Goal: Task Accomplishment & Management: Manage account settings

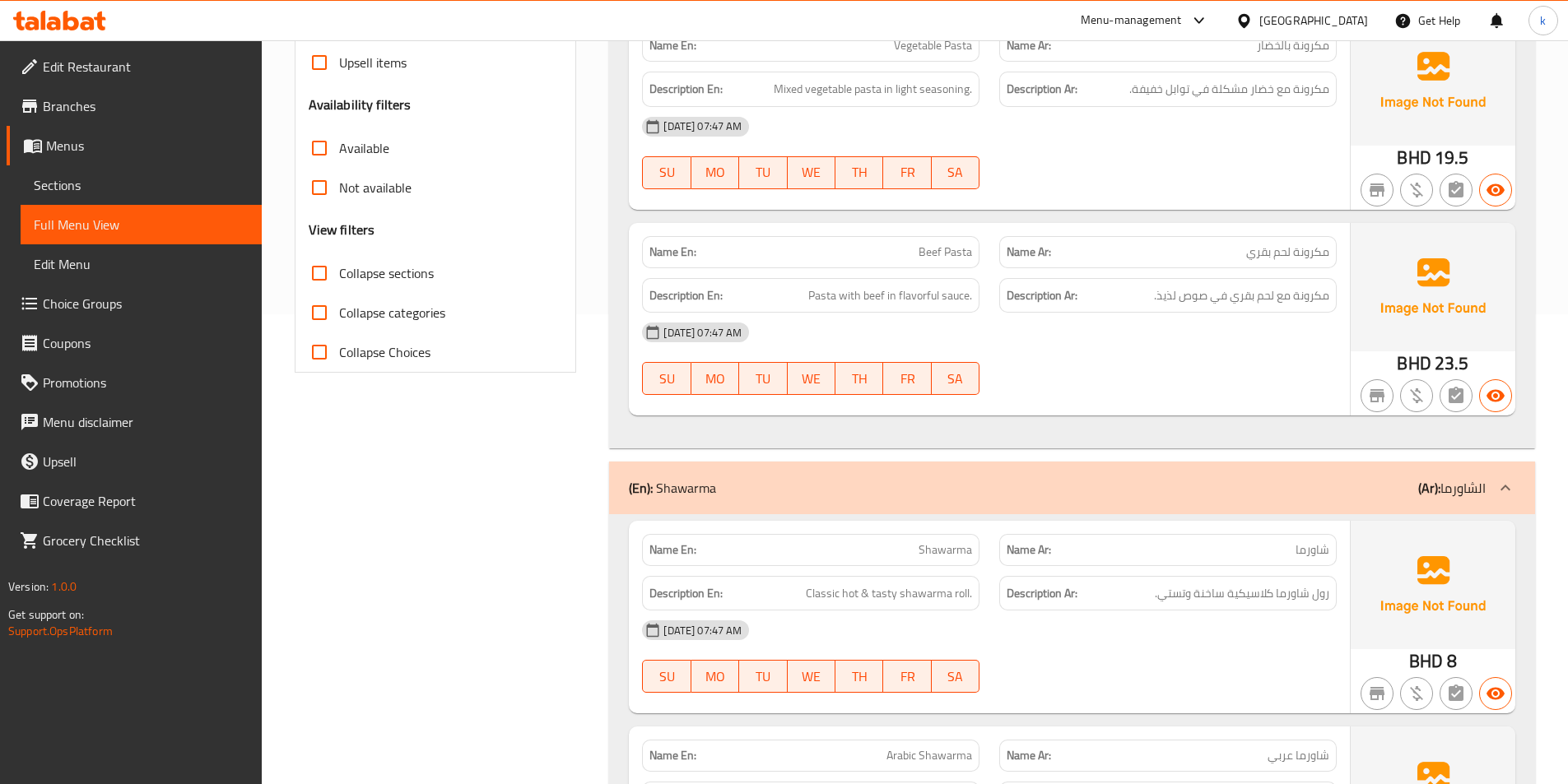
drag, startPoint x: 0, startPoint y: 0, endPoint x: 382, endPoint y: 209, distance: 435.4
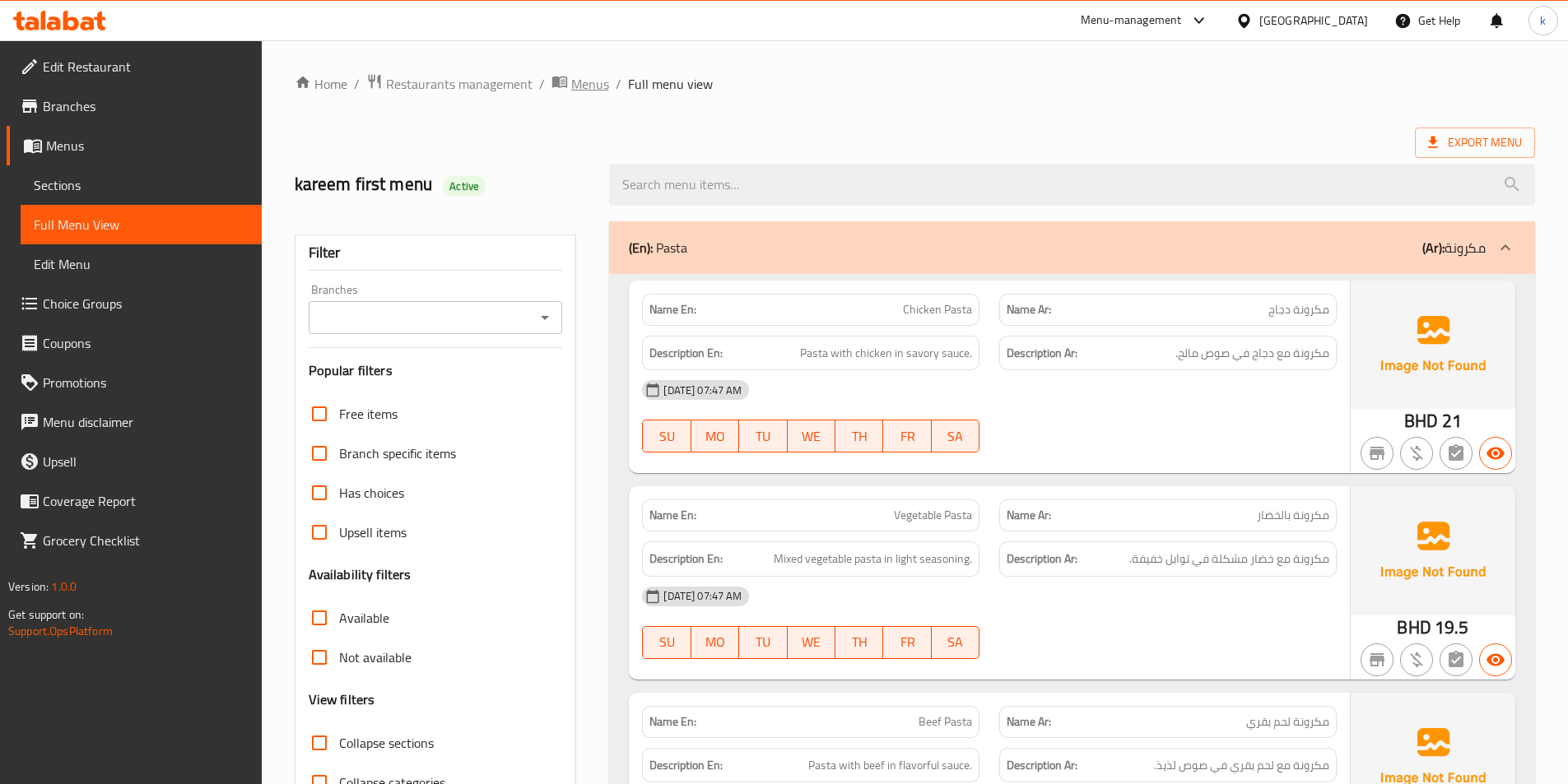
click at [582, 93] on span "Menus" at bounding box center [590, 84] width 38 height 20
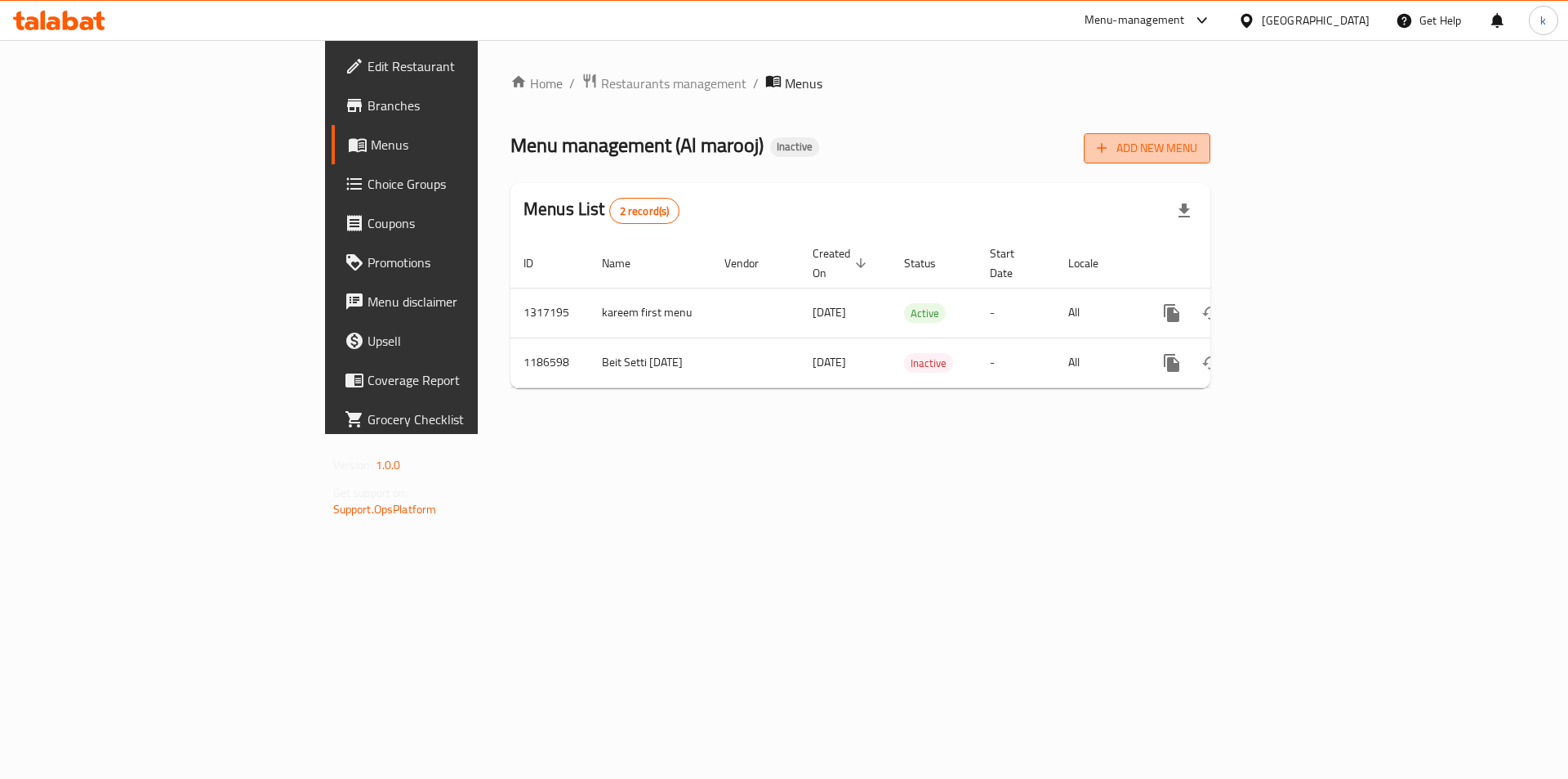
click at [1110, 151] on icon "button" at bounding box center [1102, 147] width 17 height 17
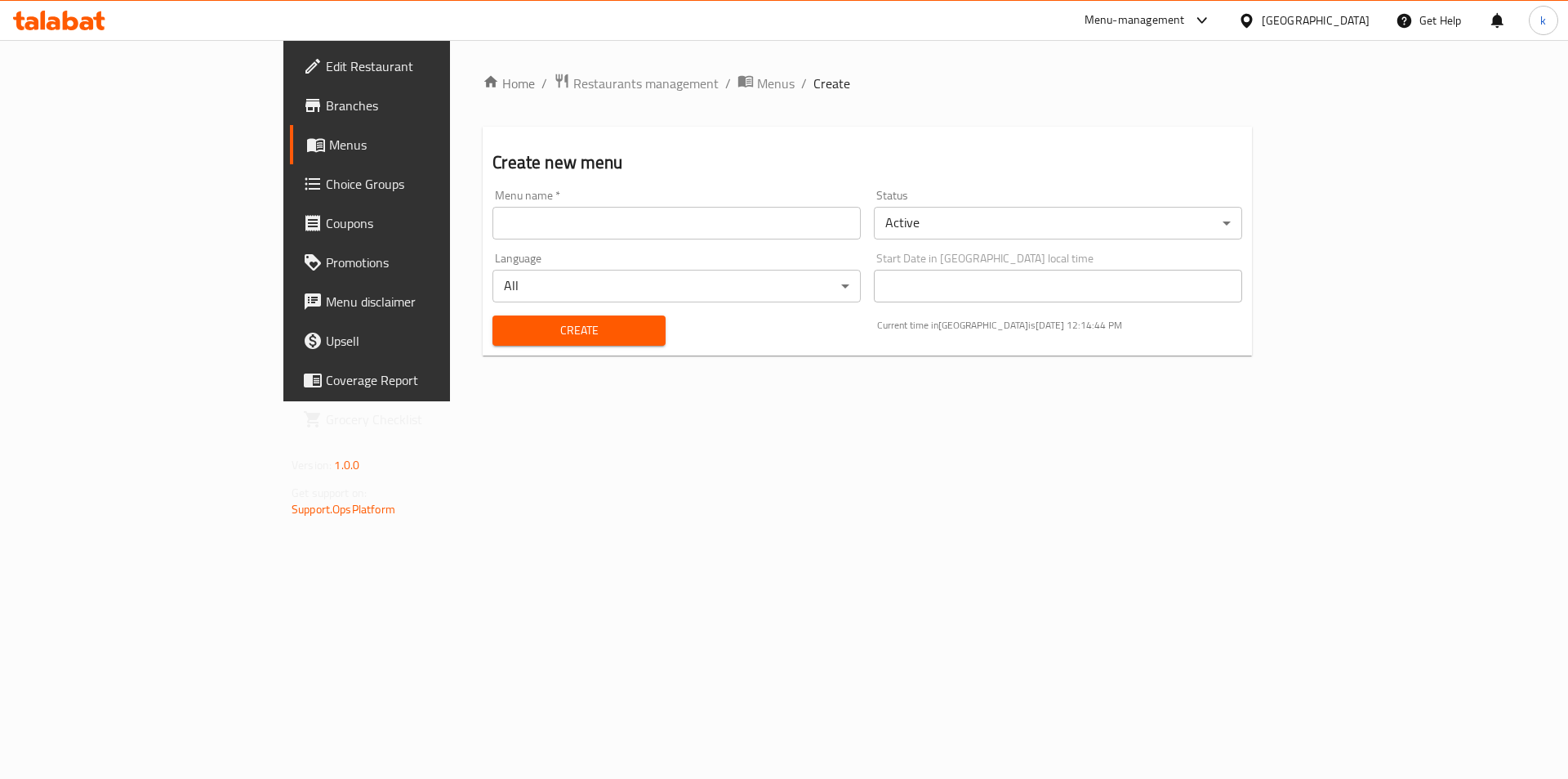
click at [493, 230] on input "text" at bounding box center [677, 223] width 369 height 32
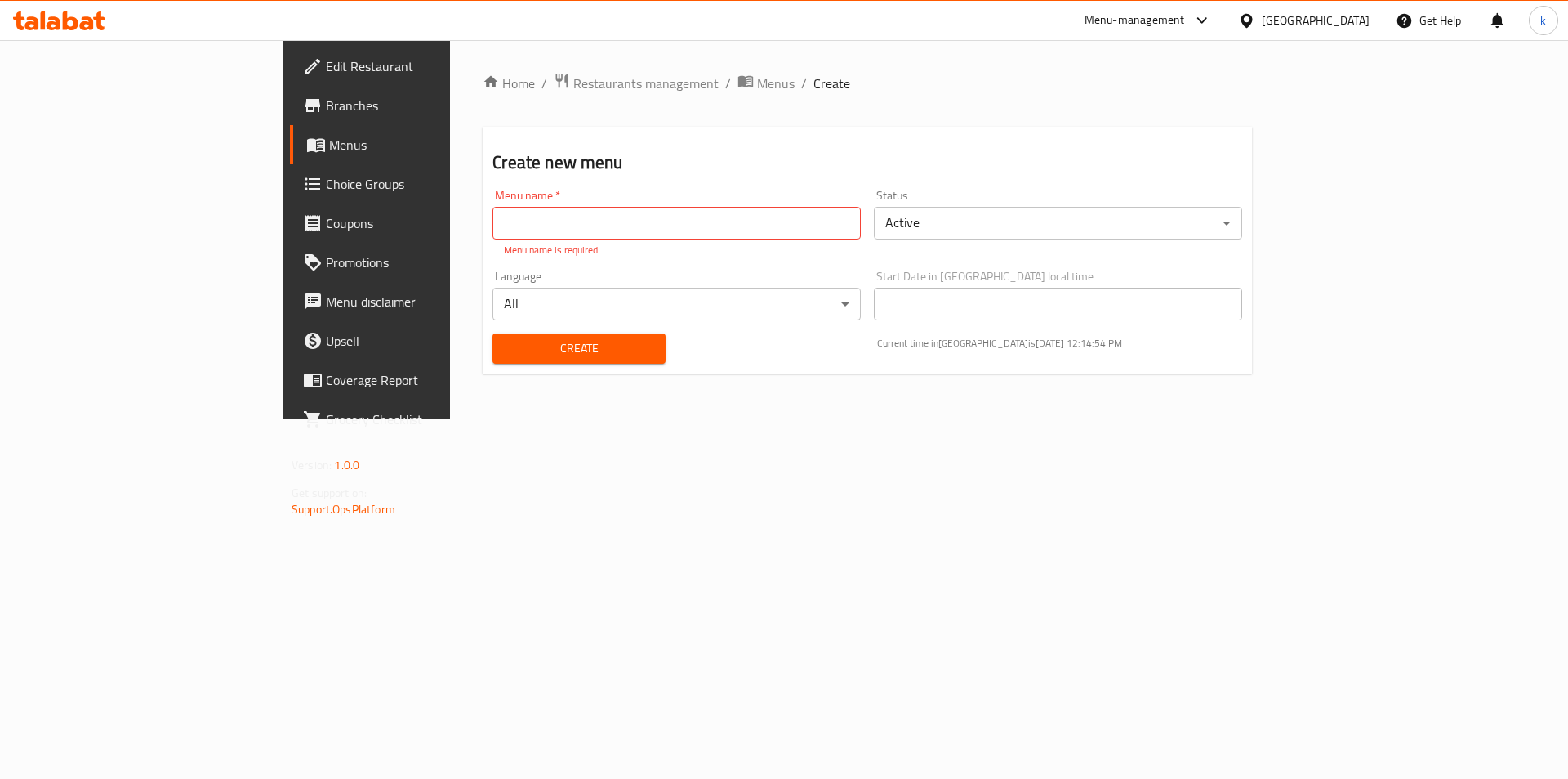
click at [504, 243] on p "Menu name is required" at bounding box center [677, 250] width 345 height 15
click at [493, 235] on input "text" at bounding box center [677, 223] width 369 height 32
type input "kareem second menu"
click at [483, 347] on div "Create" at bounding box center [579, 348] width 192 height 50
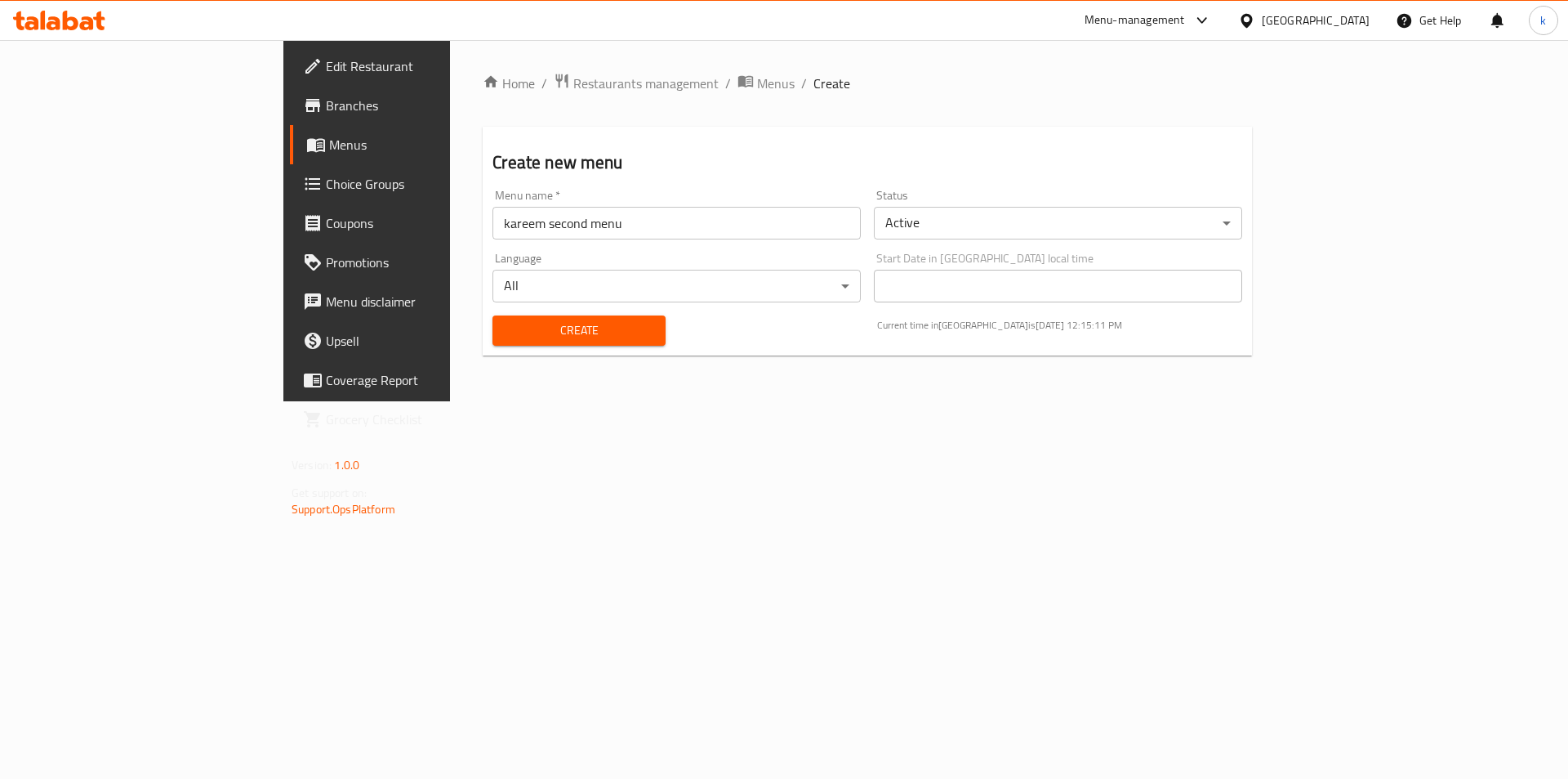
click at [505, 324] on span "Create" at bounding box center [579, 330] width 146 height 20
click at [757, 78] on span "Menus" at bounding box center [776, 83] width 38 height 20
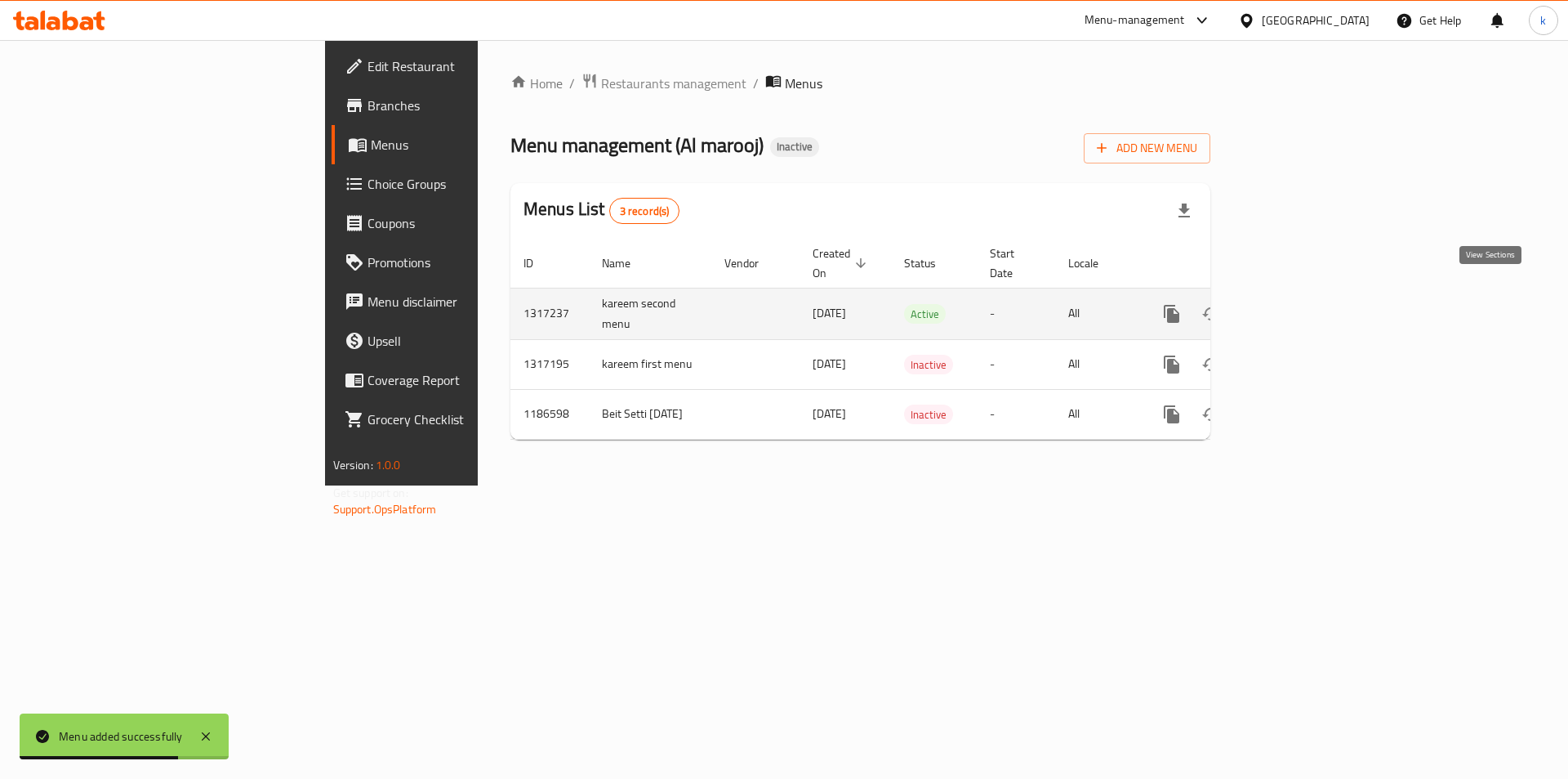
click at [1300, 304] on icon "enhanced table" at bounding box center [1290, 313] width 20 height 20
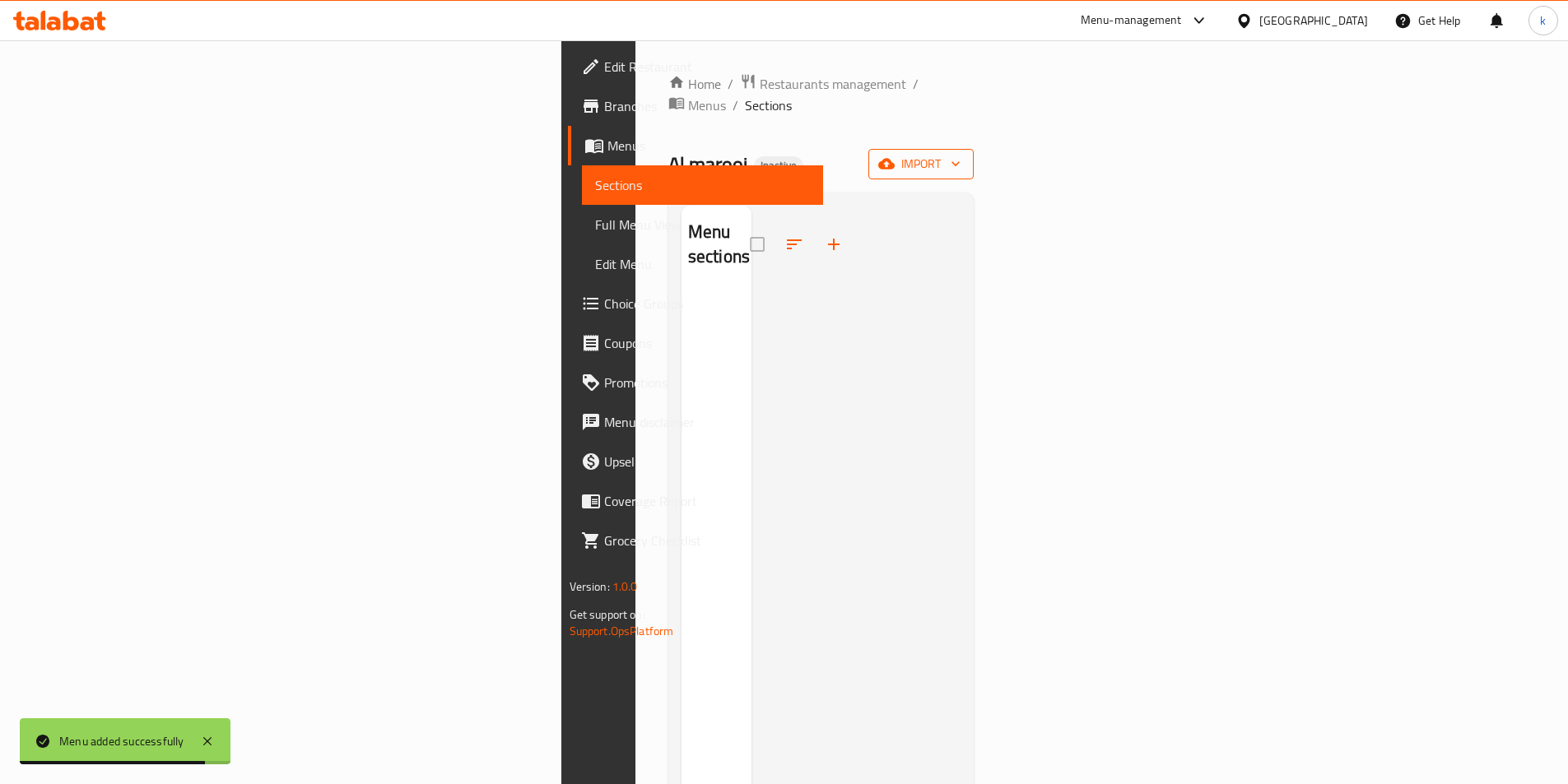
click at [960, 154] on span "import" at bounding box center [921, 164] width 79 height 21
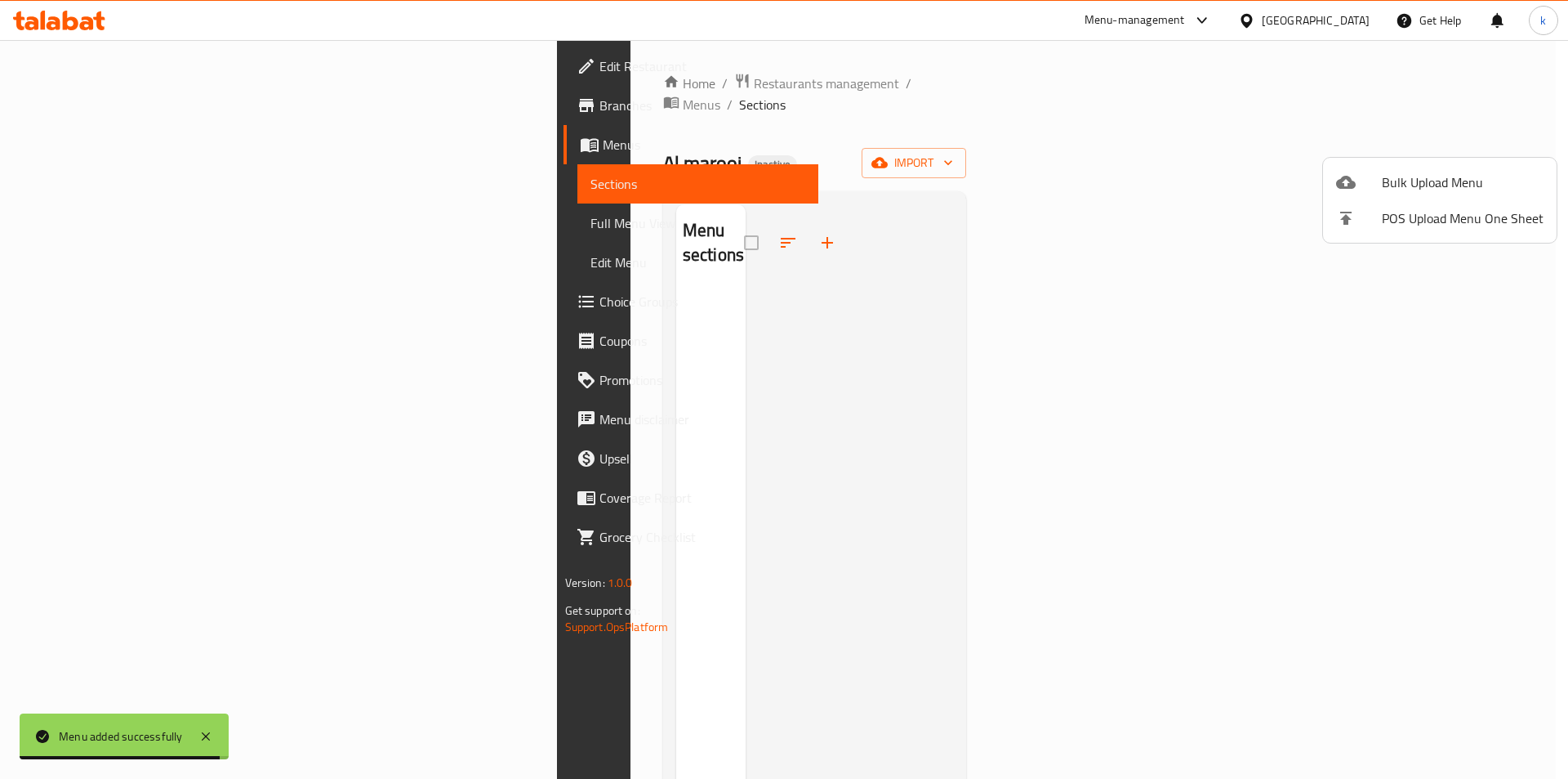
click at [1465, 173] on span "Bulk Upload Menu" at bounding box center [1463, 183] width 162 height 20
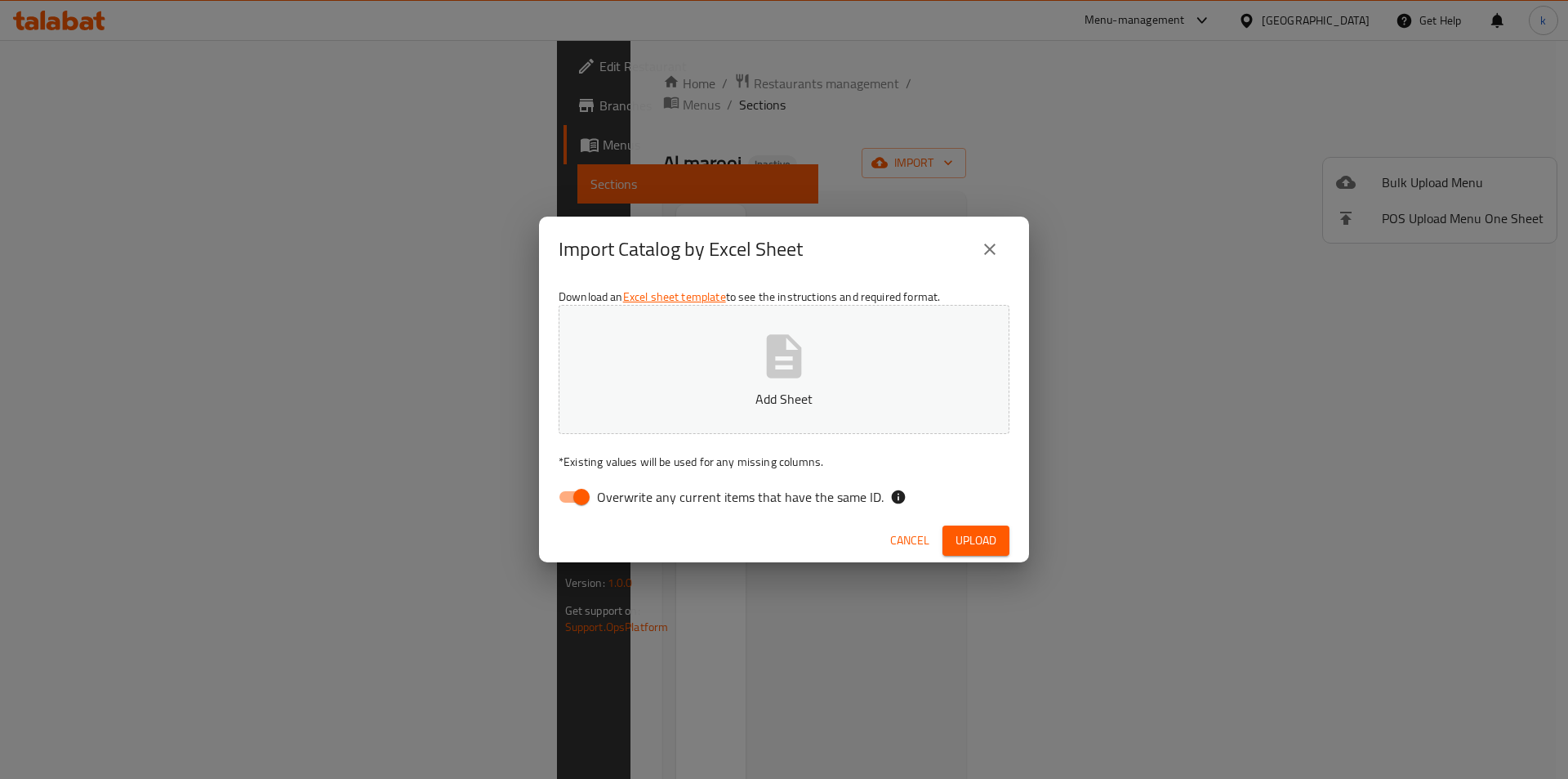
drag, startPoint x: 565, startPoint y: 497, endPoint x: 610, endPoint y: 474, distance: 50.5
click at [568, 497] on input "Overwrite any current items that have the same ID." at bounding box center [581, 497] width 93 height 31
checkbox input "false"
click at [735, 404] on p "Add Sheet" at bounding box center [784, 398] width 400 height 20
click at [992, 541] on span "Upload" at bounding box center [976, 540] width 41 height 20
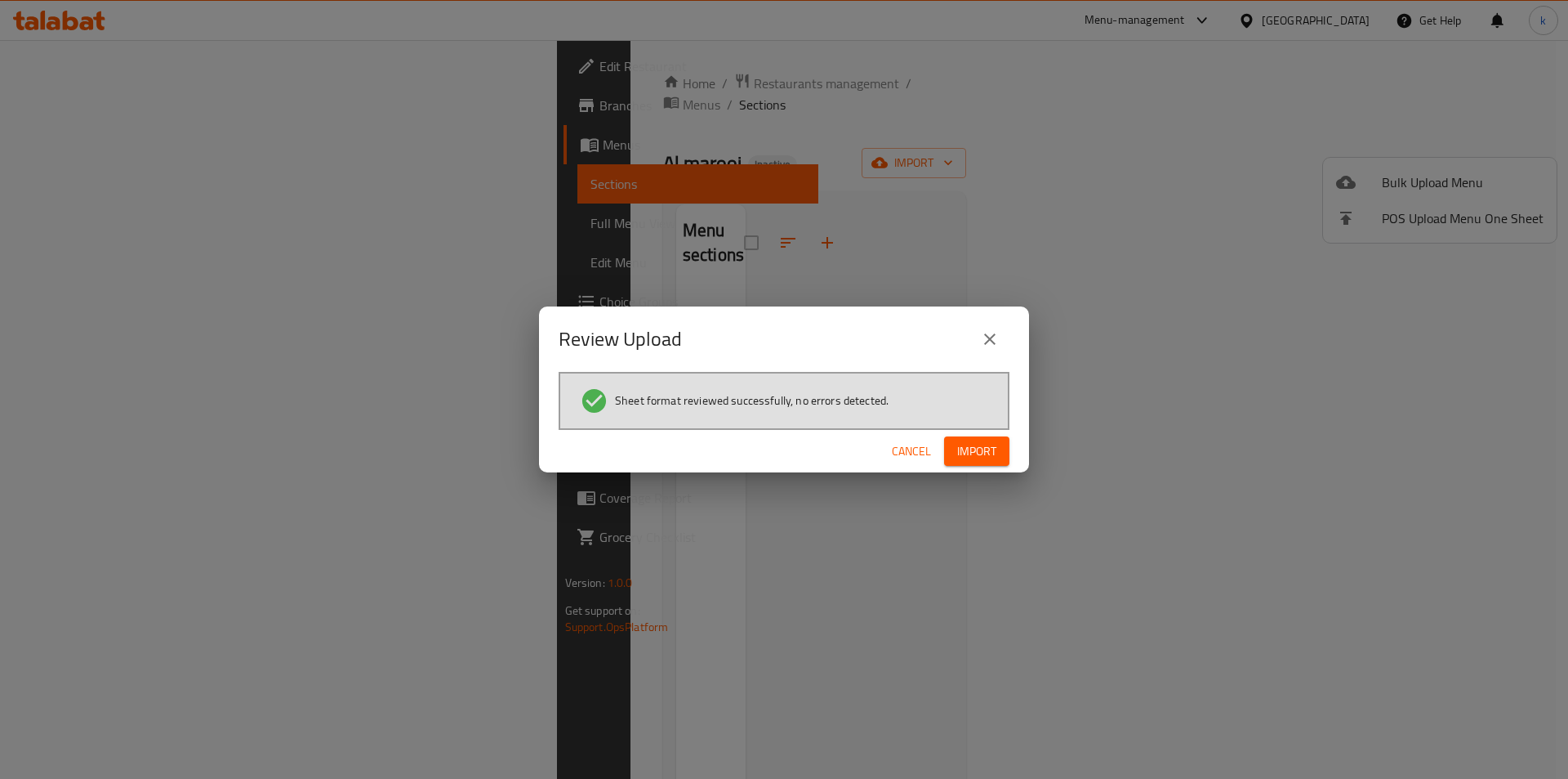
click at [953, 451] on button "Import" at bounding box center [977, 451] width 65 height 30
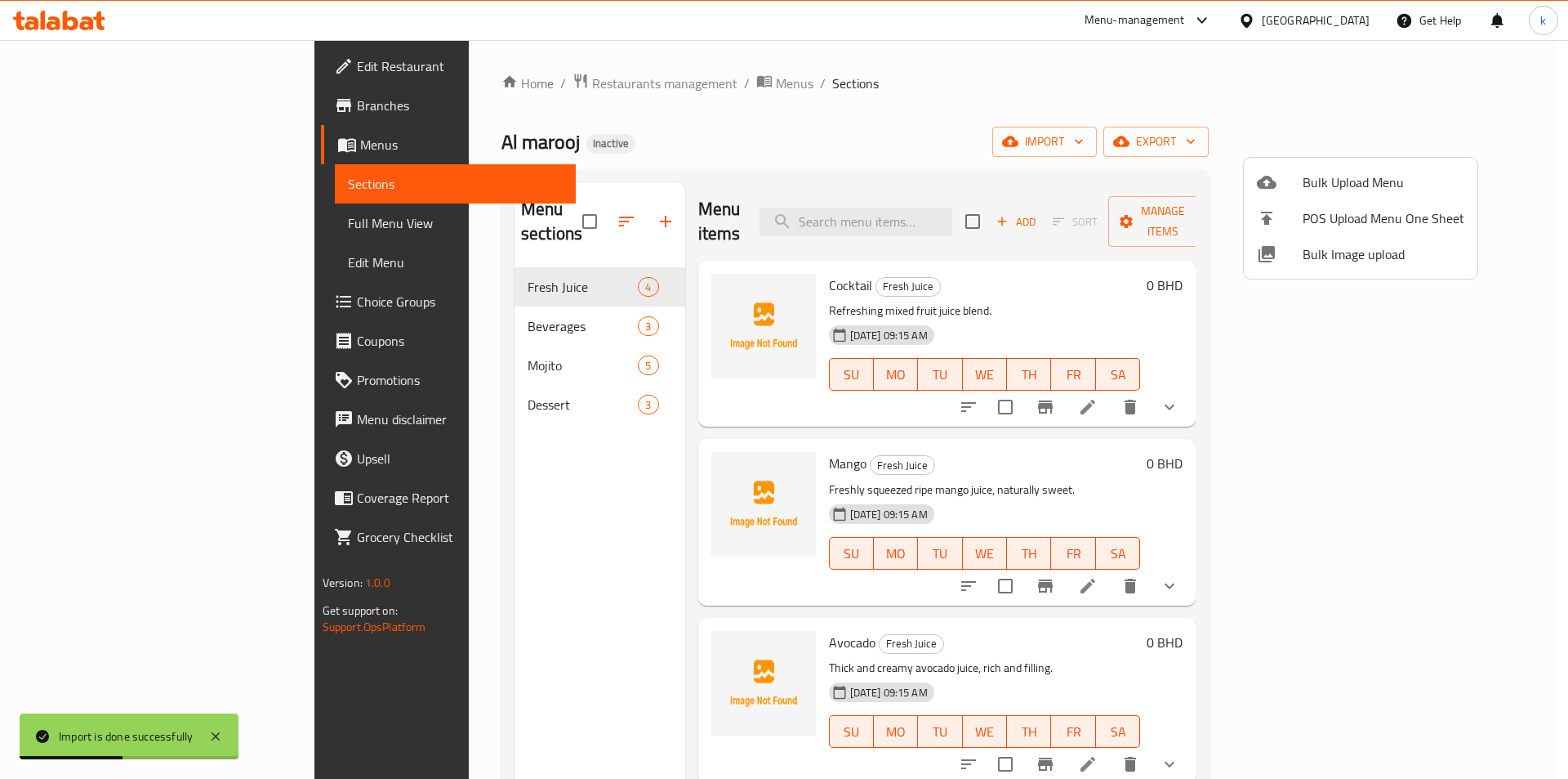
click at [126, 223] on div at bounding box center [784, 390] width 1568 height 779
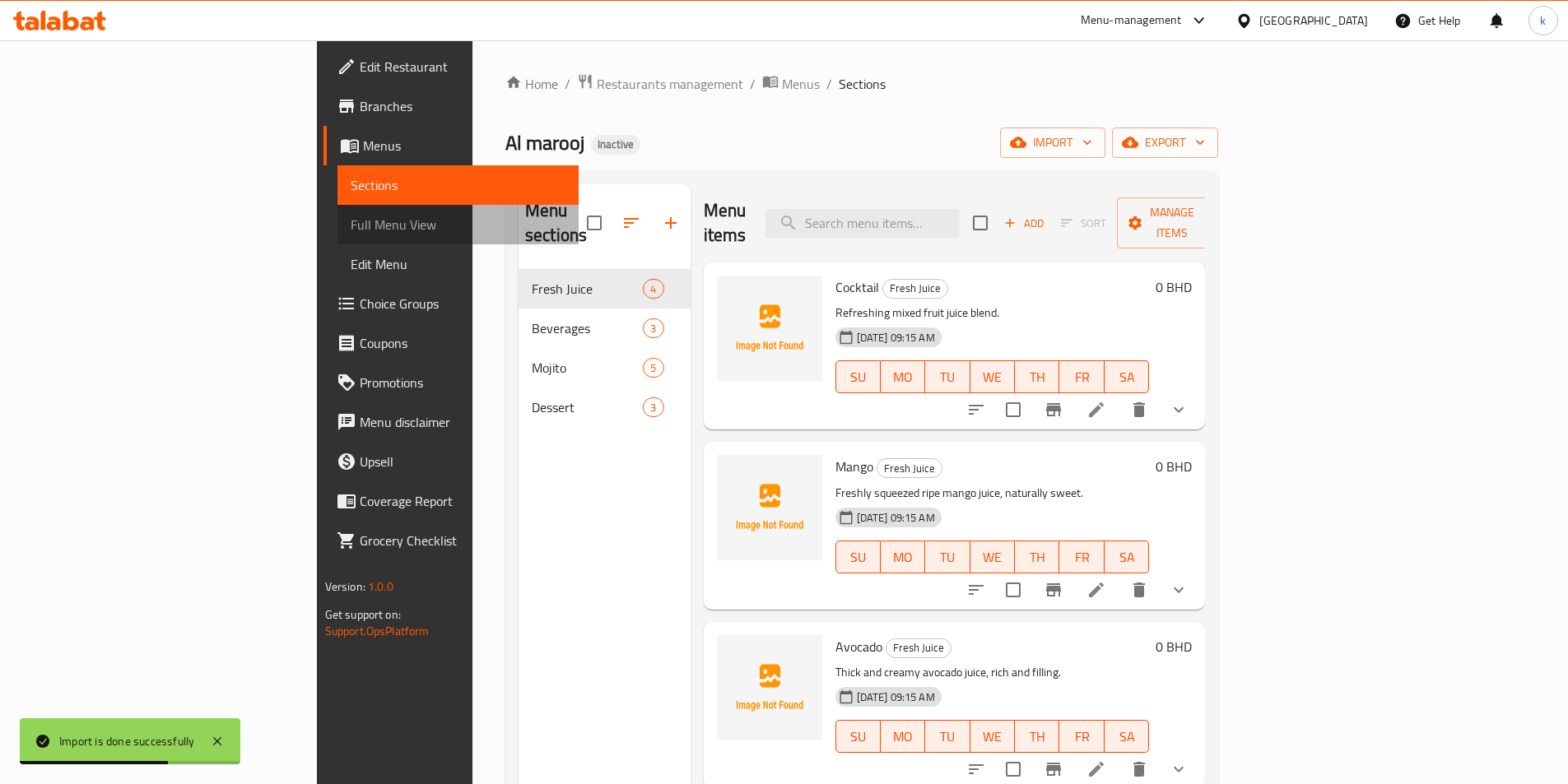
click at [351, 224] on span "Full Menu View" at bounding box center [458, 224] width 214 height 20
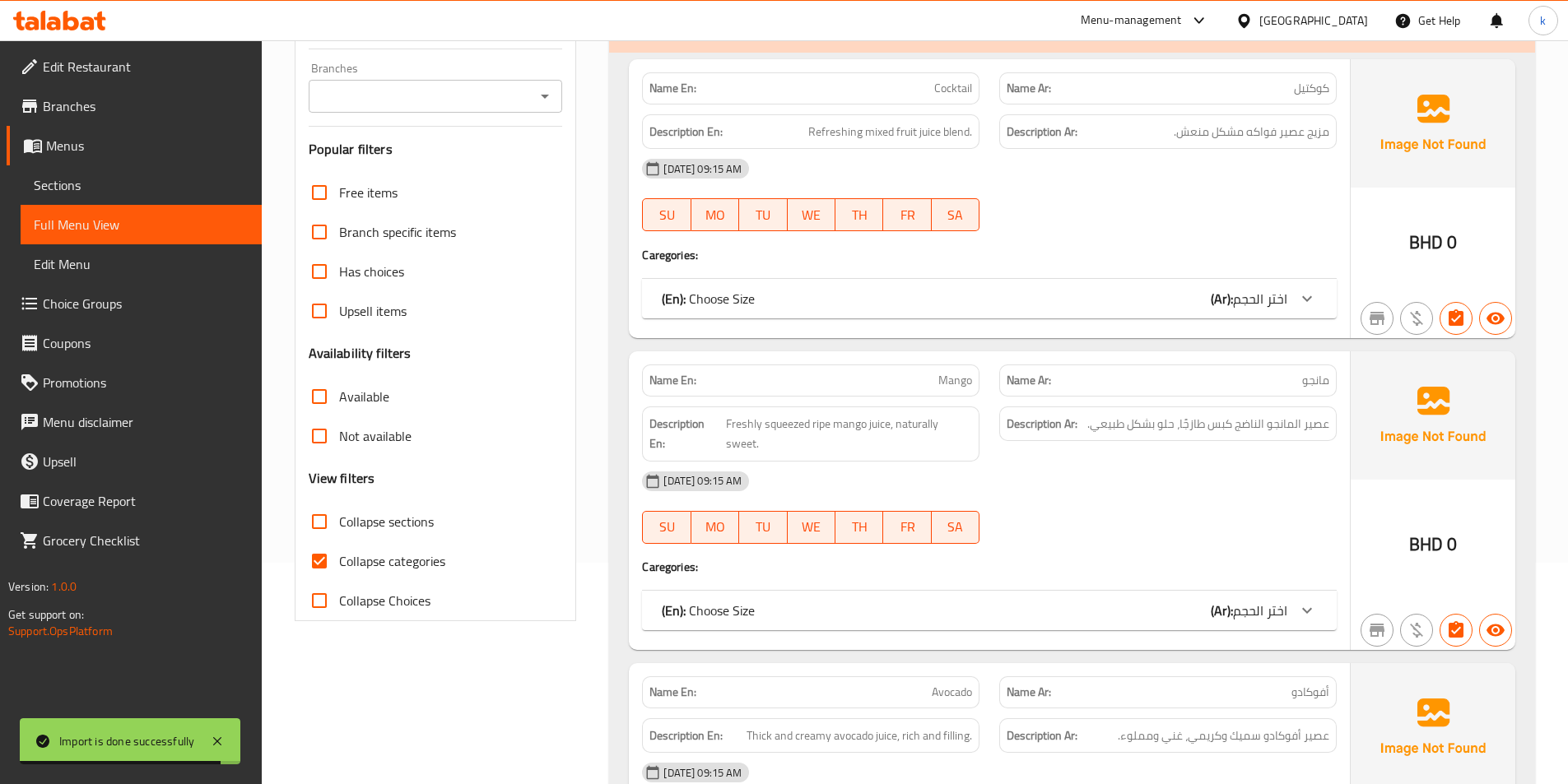
scroll to position [329, 0]
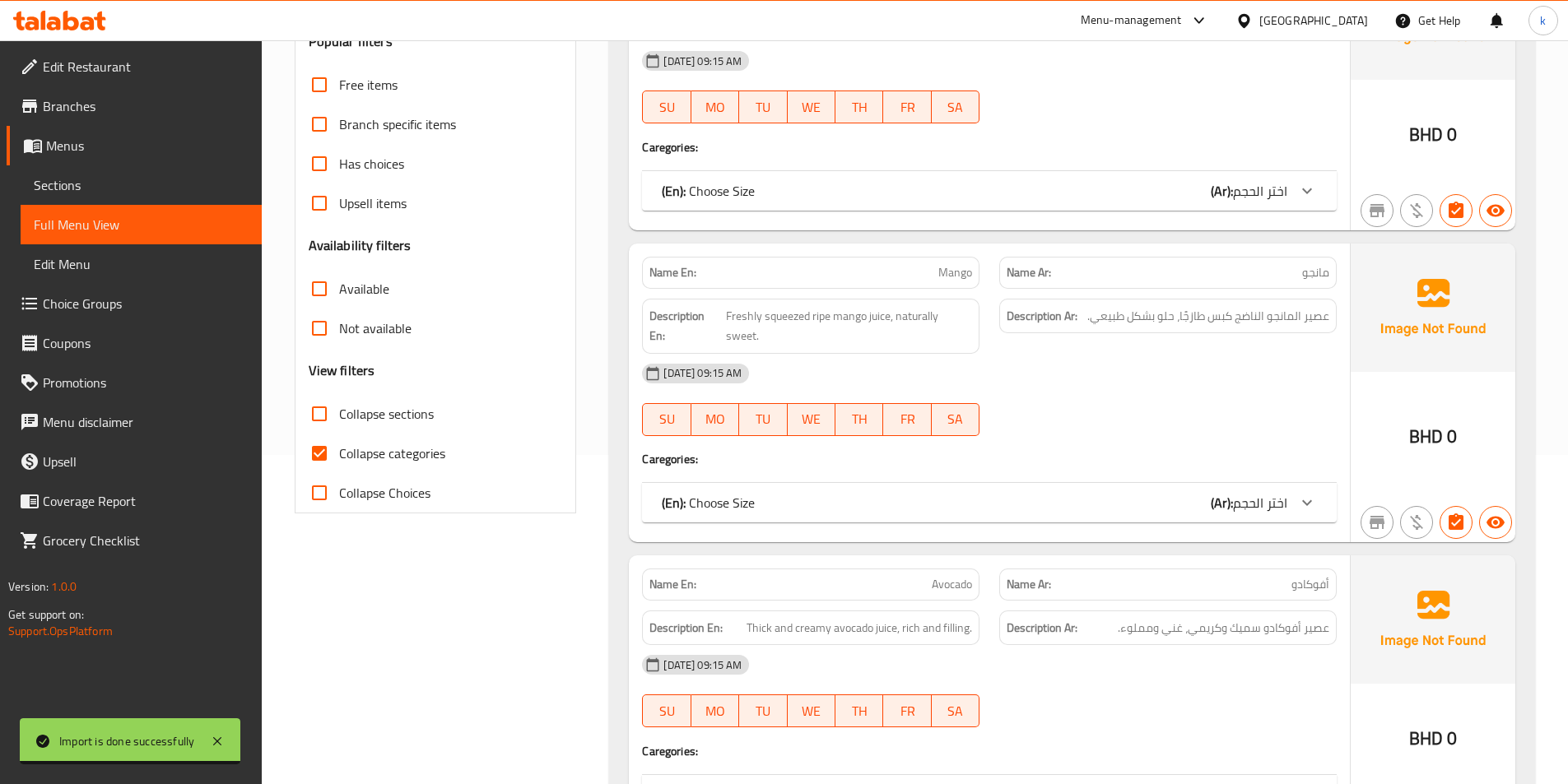
click at [372, 445] on span "Collapse categories" at bounding box center [392, 453] width 106 height 20
click at [339, 445] on input "Collapse categories" at bounding box center [319, 453] width 39 height 39
checkbox input "false"
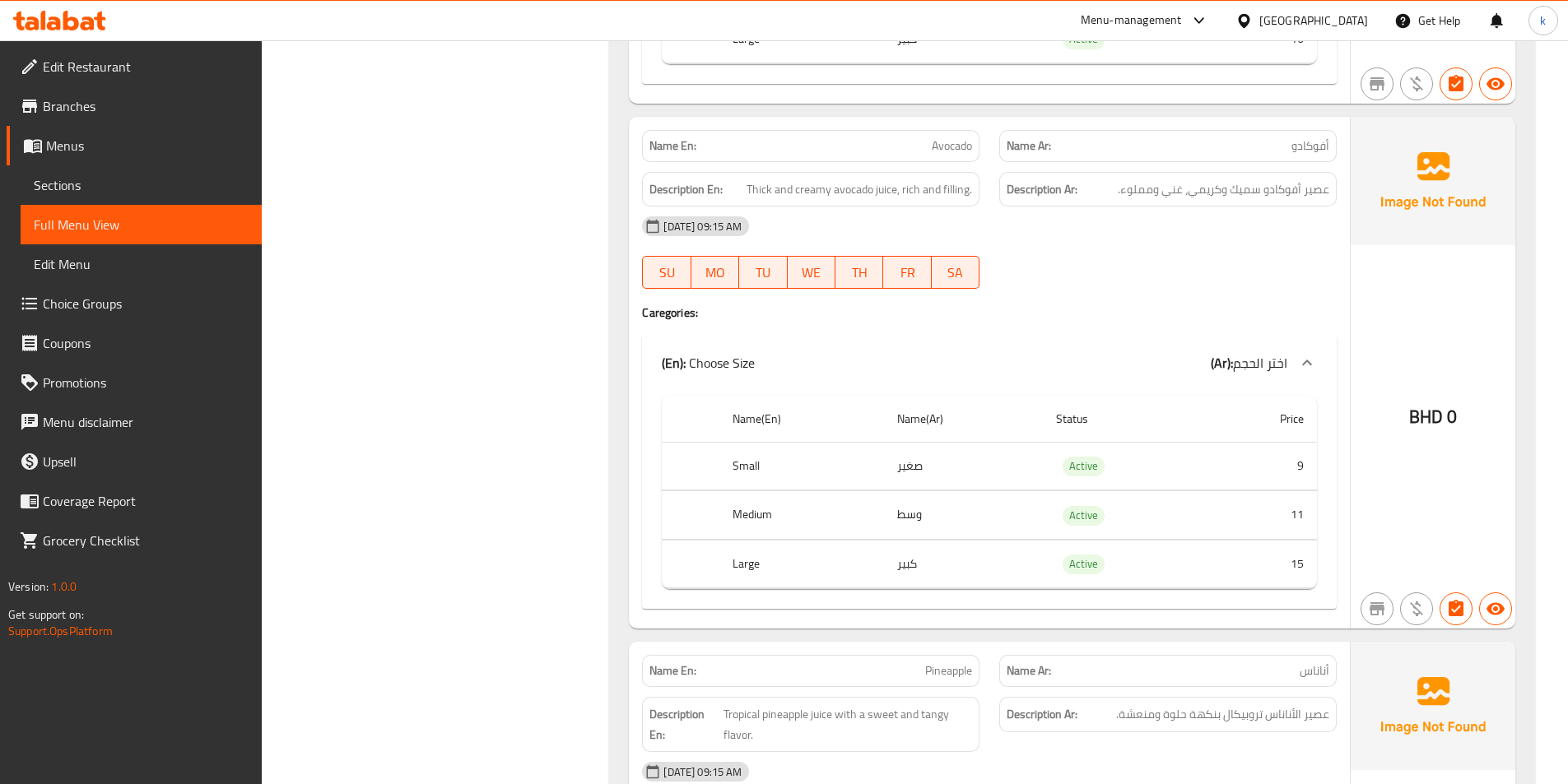
scroll to position [1316, 0]
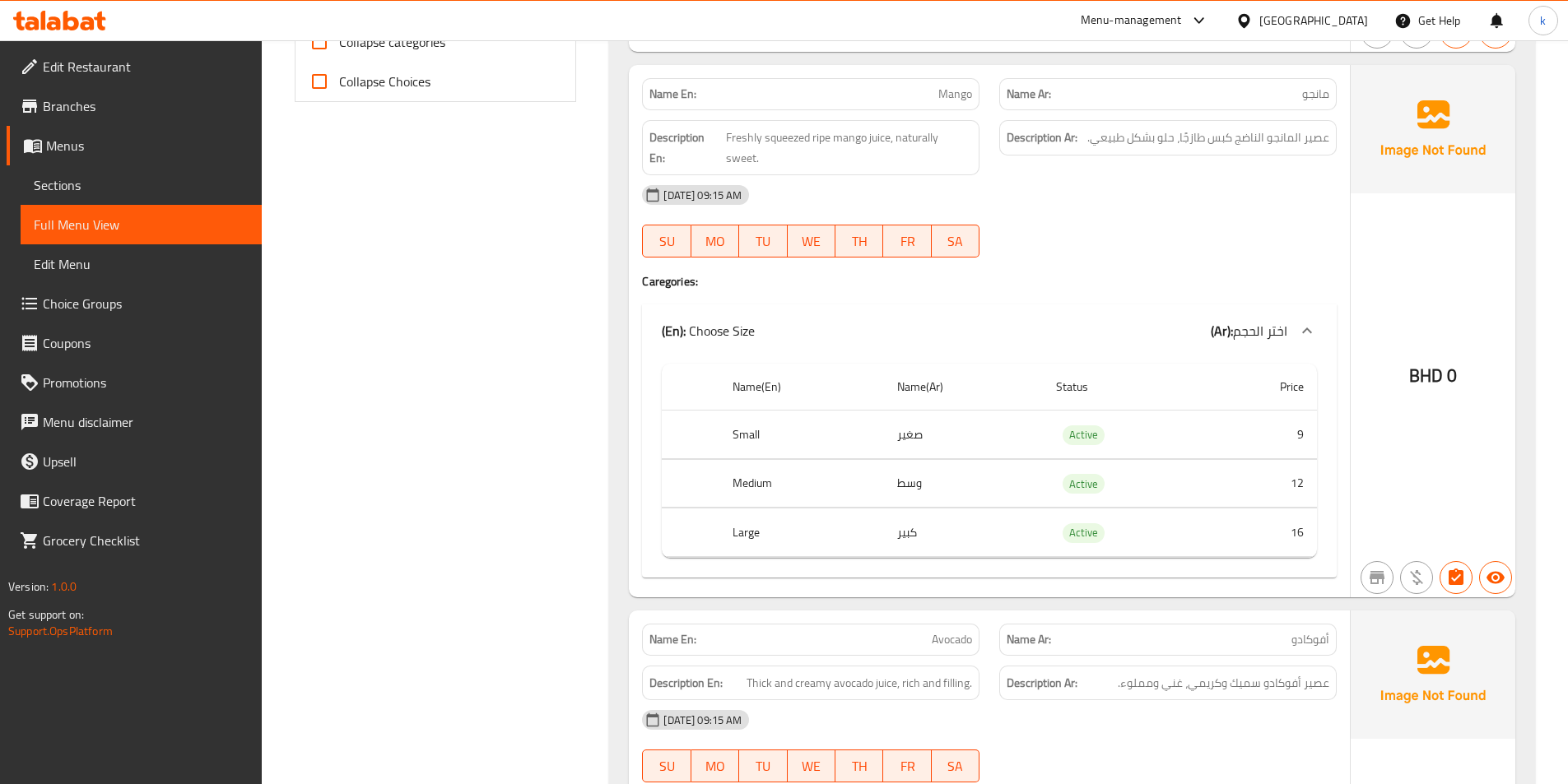
scroll to position [987, 0]
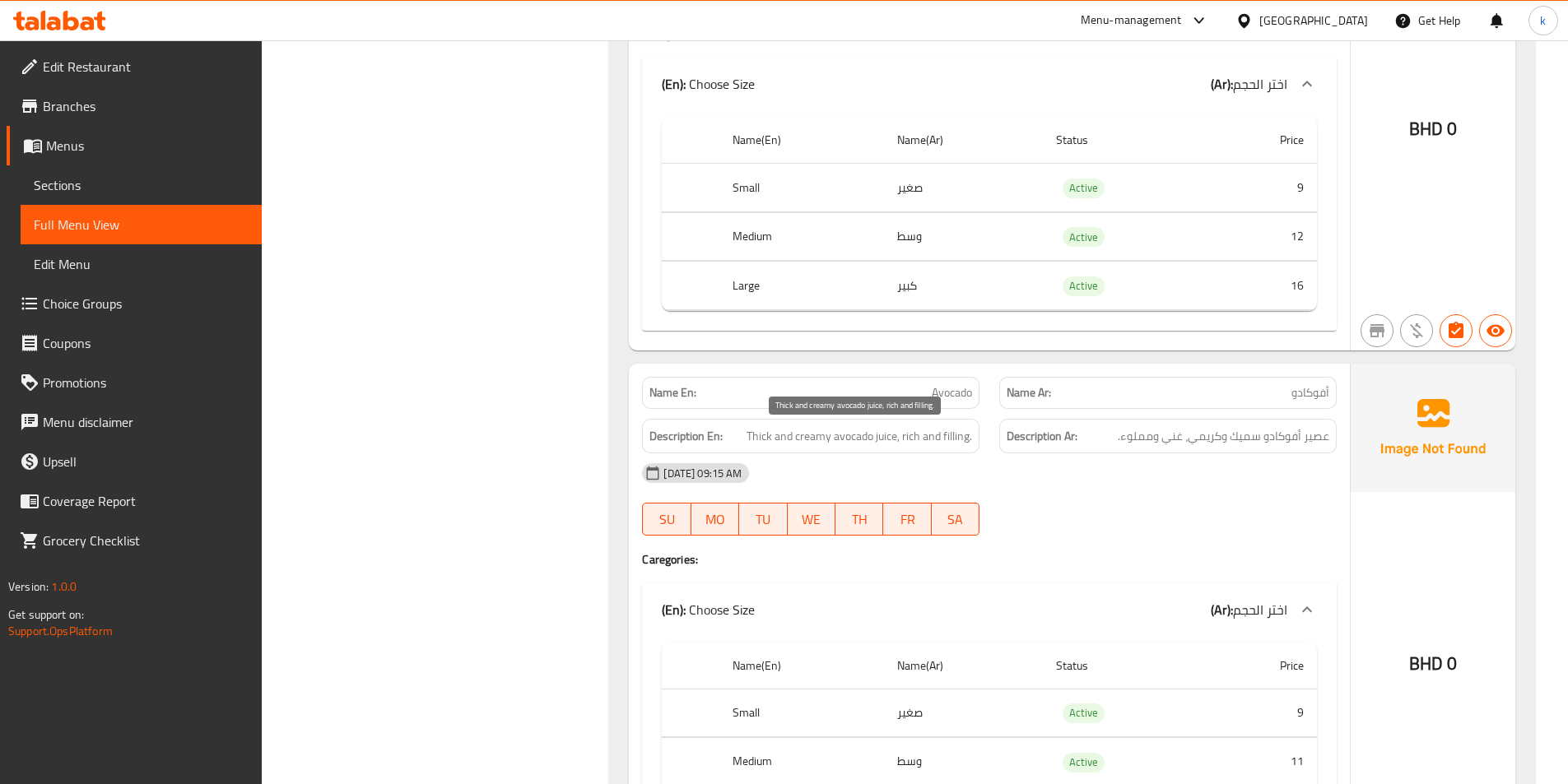
click at [954, 435] on span "Thick and creamy avocado juice, rich and filling." at bounding box center [858, 436] width 225 height 21
click at [954, 434] on span "Thick and creamy avocado juice, rich and filling." at bounding box center [858, 436] width 225 height 21
copy span "filling"
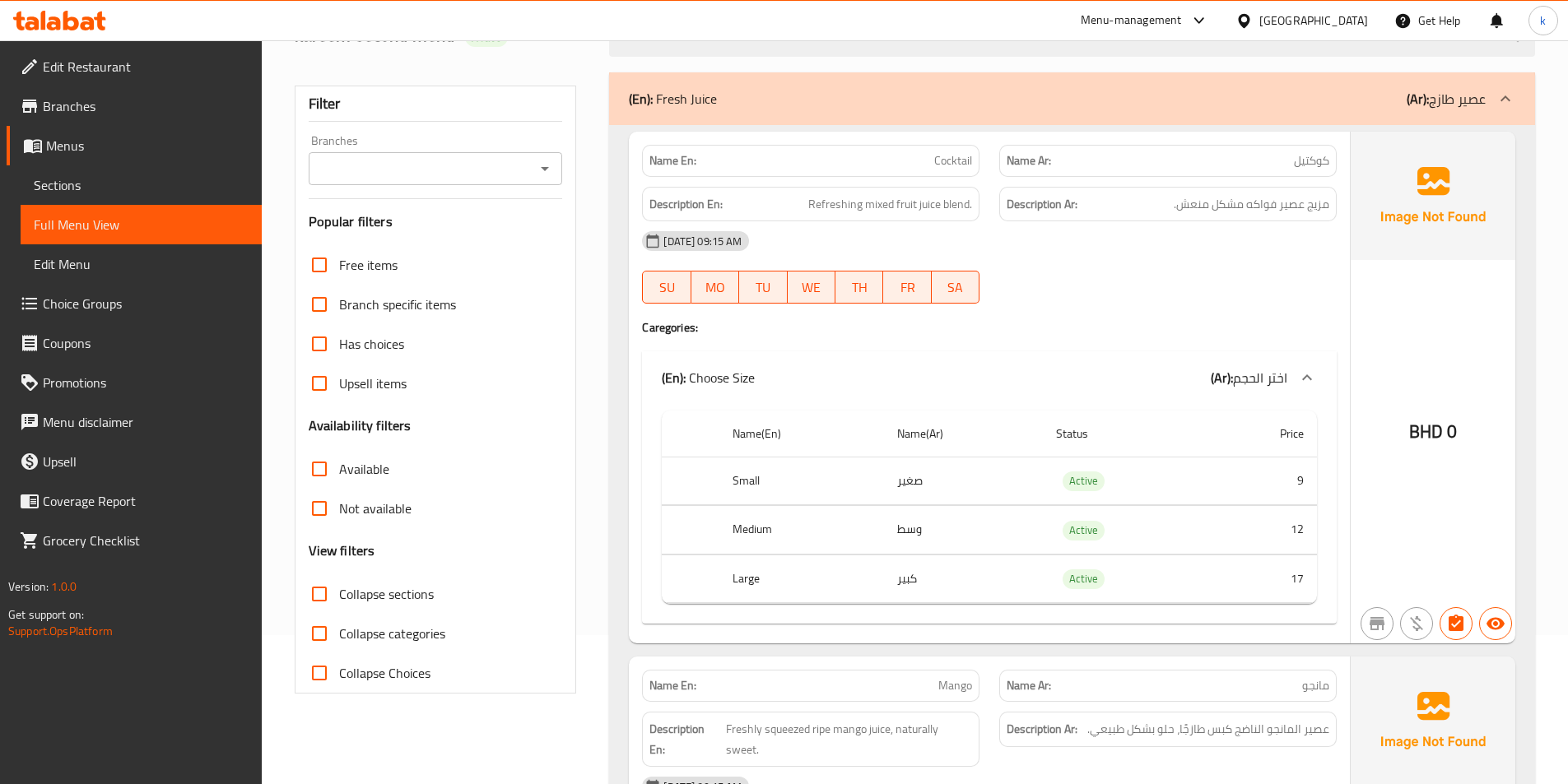
scroll to position [0, 0]
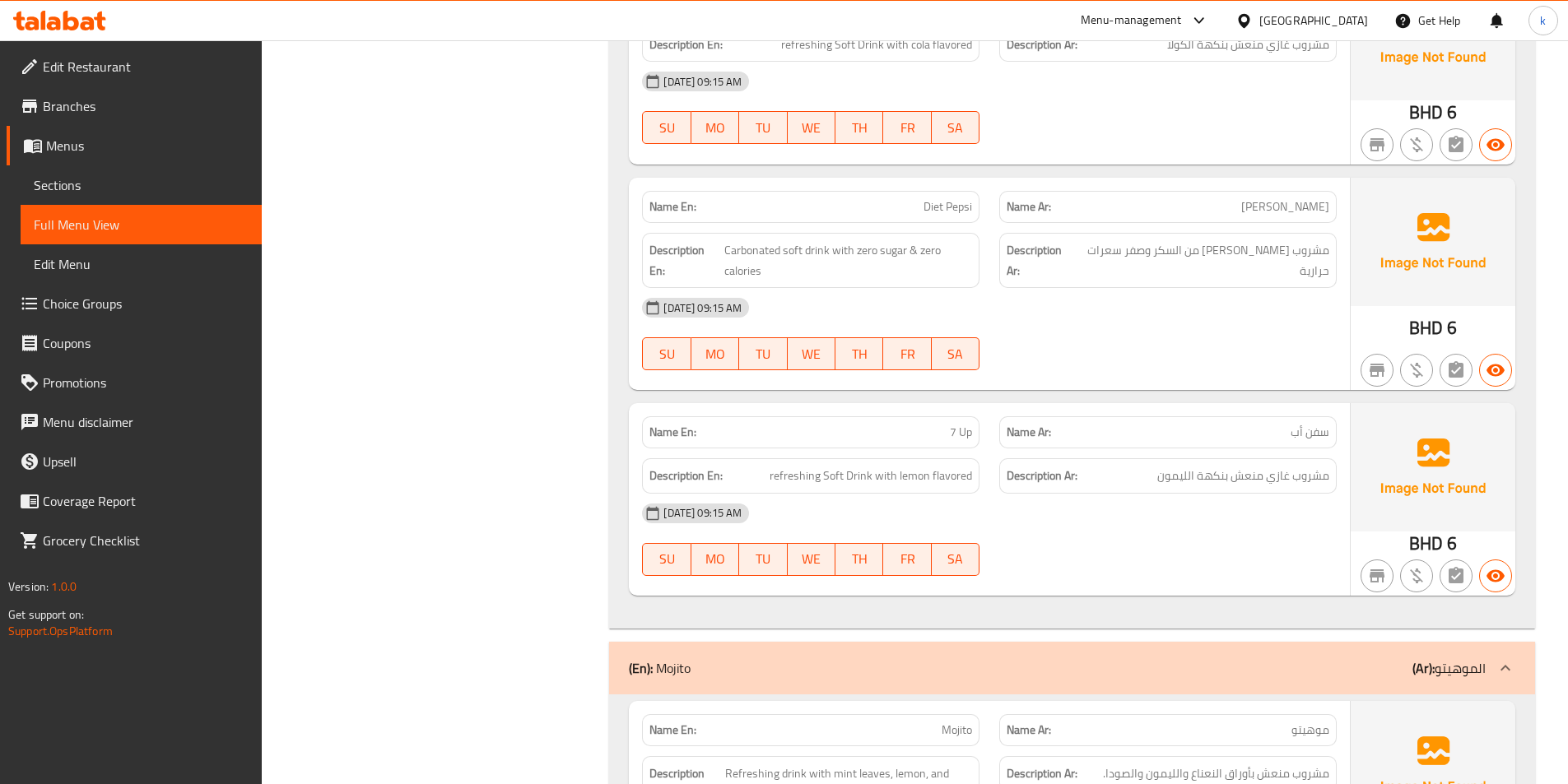
scroll to position [2542, 0]
click at [921, 200] on p "Name En: Diet Pepsi" at bounding box center [811, 206] width 322 height 18
click at [943, 209] on span "Diet Pepsi" at bounding box center [947, 206] width 48 height 18
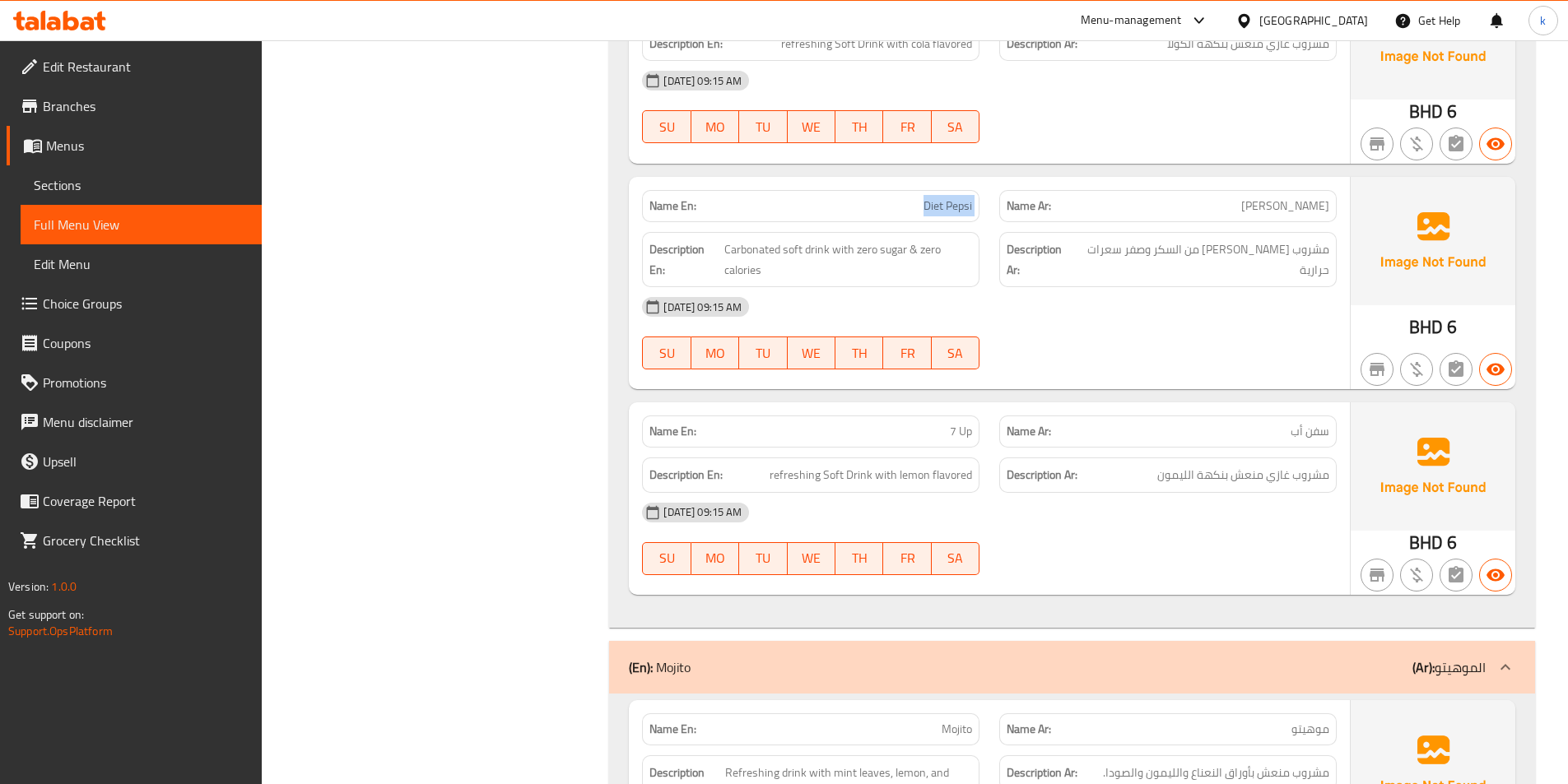
copy span "Diet Pepsi"
click at [1048, 519] on div "[DATE] 09:15 AM" at bounding box center [989, 512] width 715 height 39
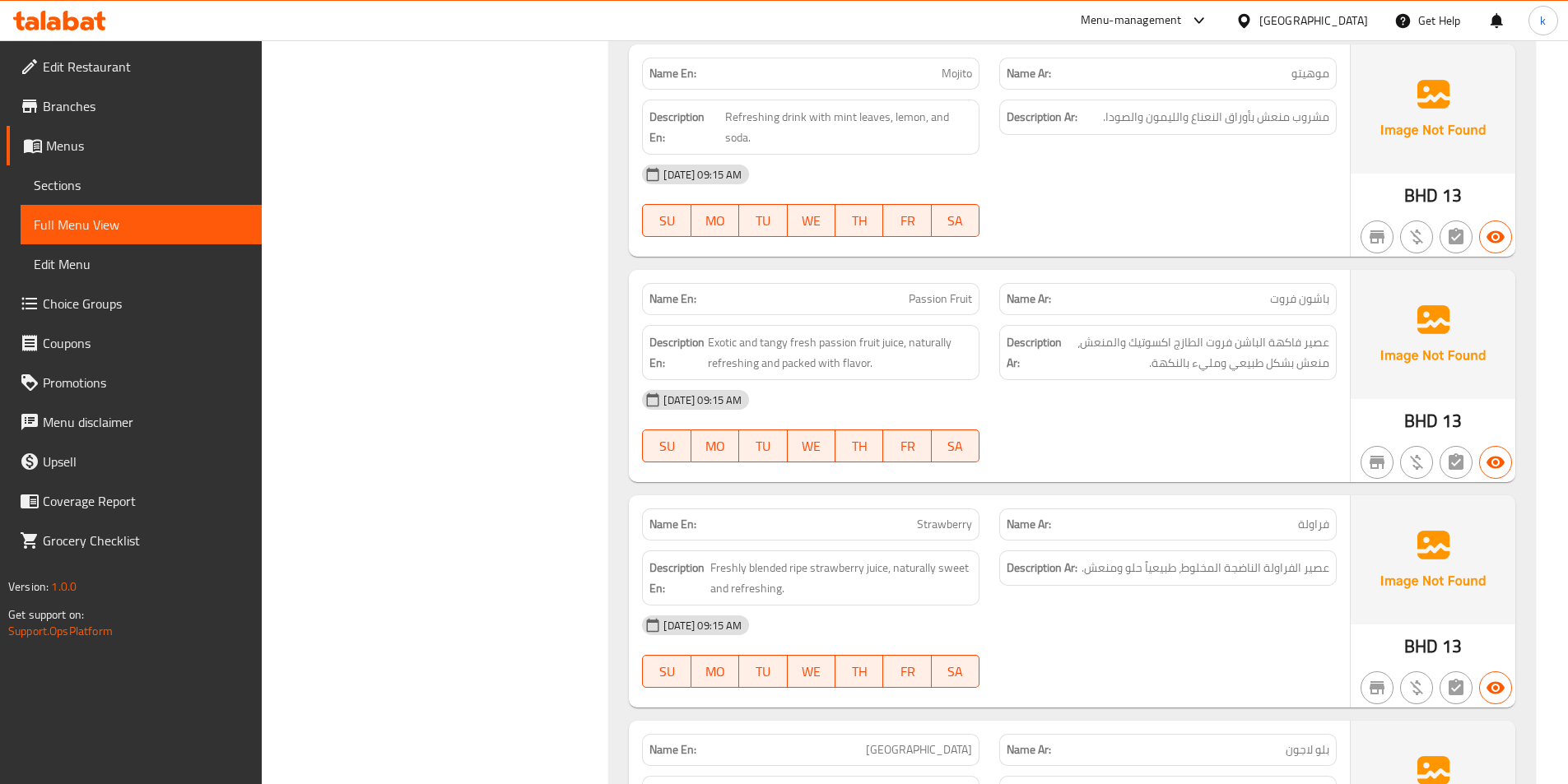
scroll to position [3200, 0]
click at [940, 300] on span "Passion Fruit" at bounding box center [940, 297] width 63 height 18
copy span "Passion Fruit"
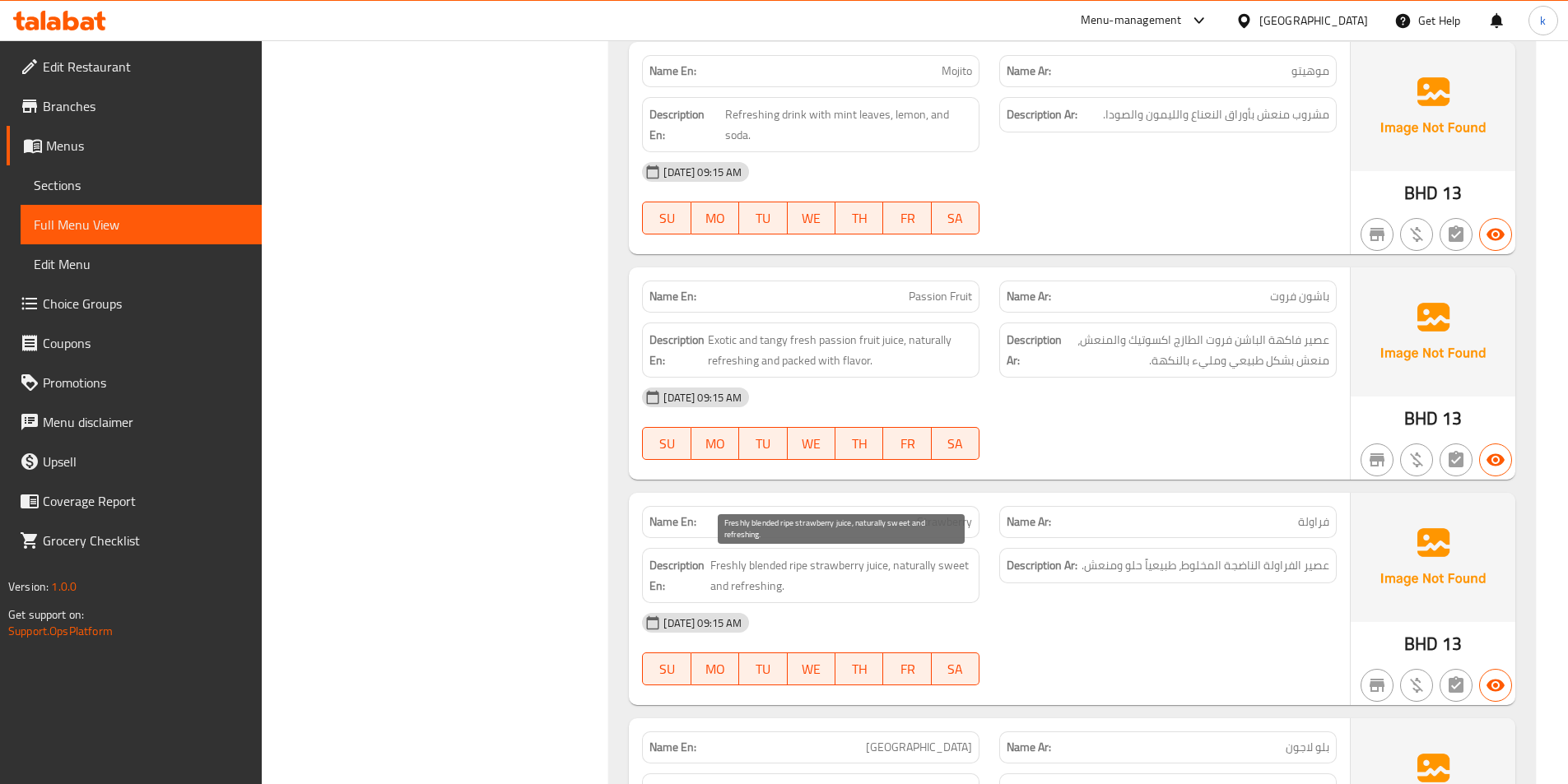
click at [716, 564] on span "Freshly blended ripe strawberry juice, naturally sweet and refreshing." at bounding box center [841, 575] width 261 height 40
copy span "Freshly"
click at [944, 525] on span "Strawberry" at bounding box center [945, 522] width 55 height 18
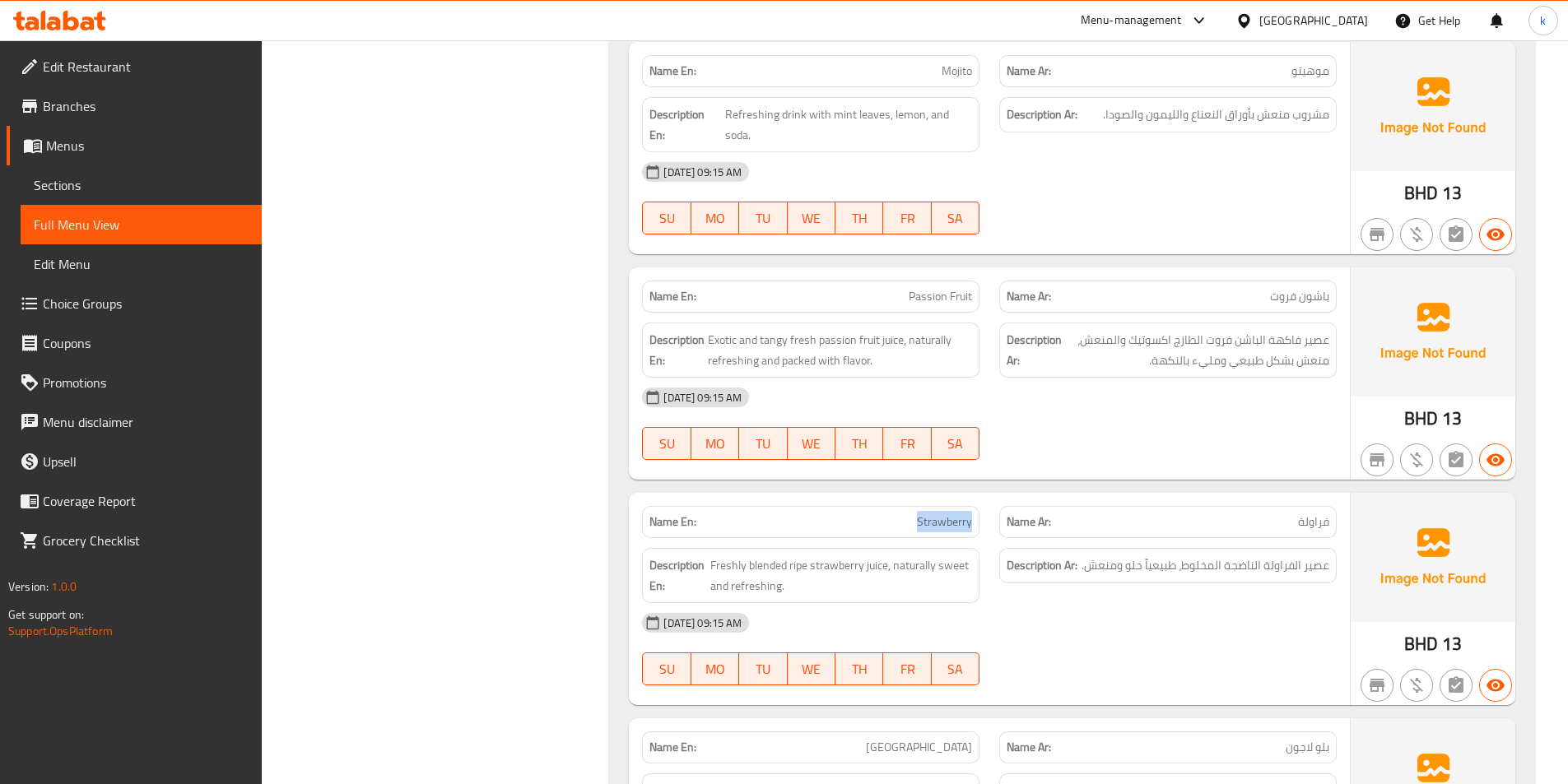
click at [920, 521] on span "Strawberry" at bounding box center [945, 522] width 55 height 18
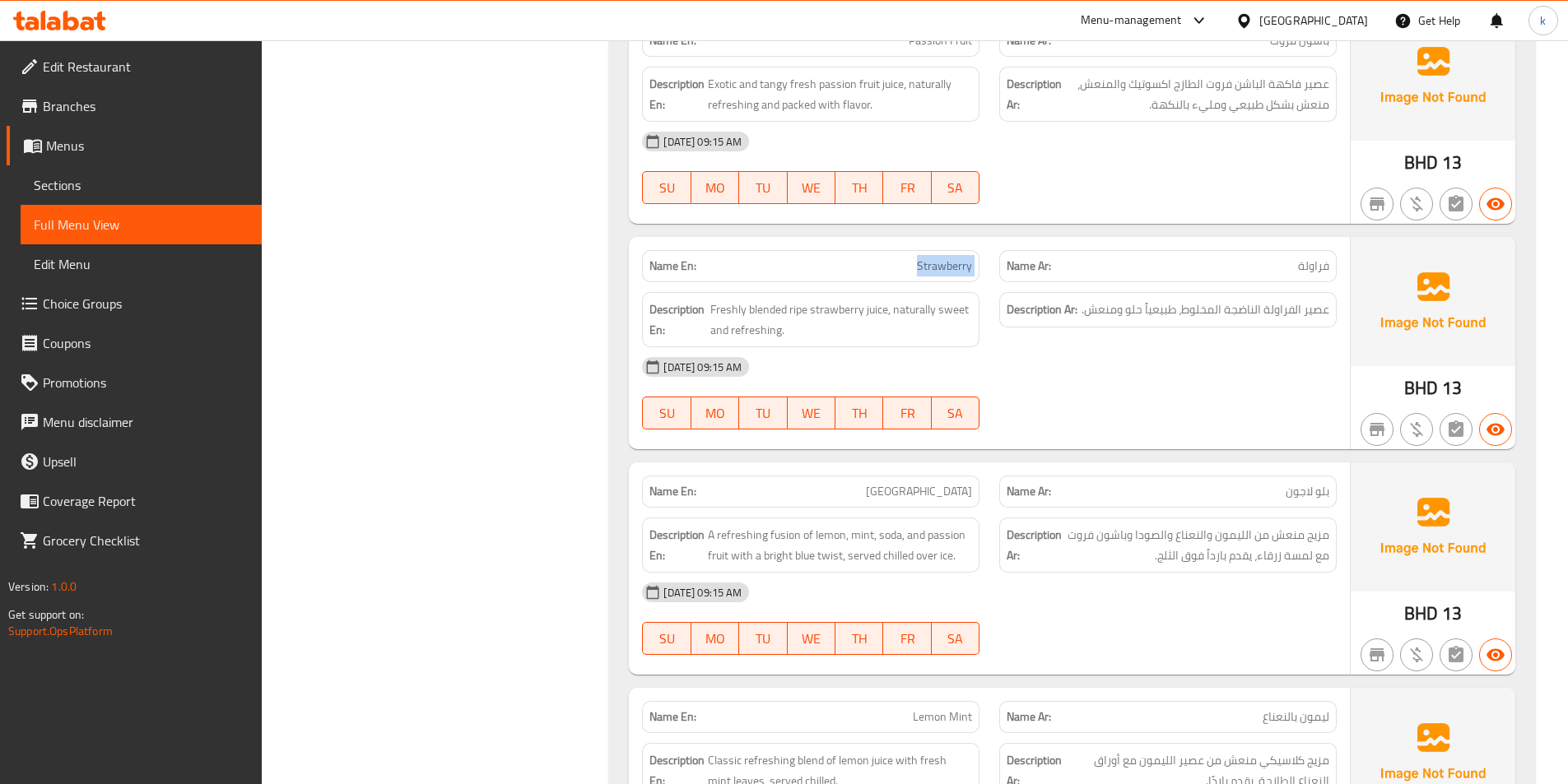
scroll to position [3528, 0]
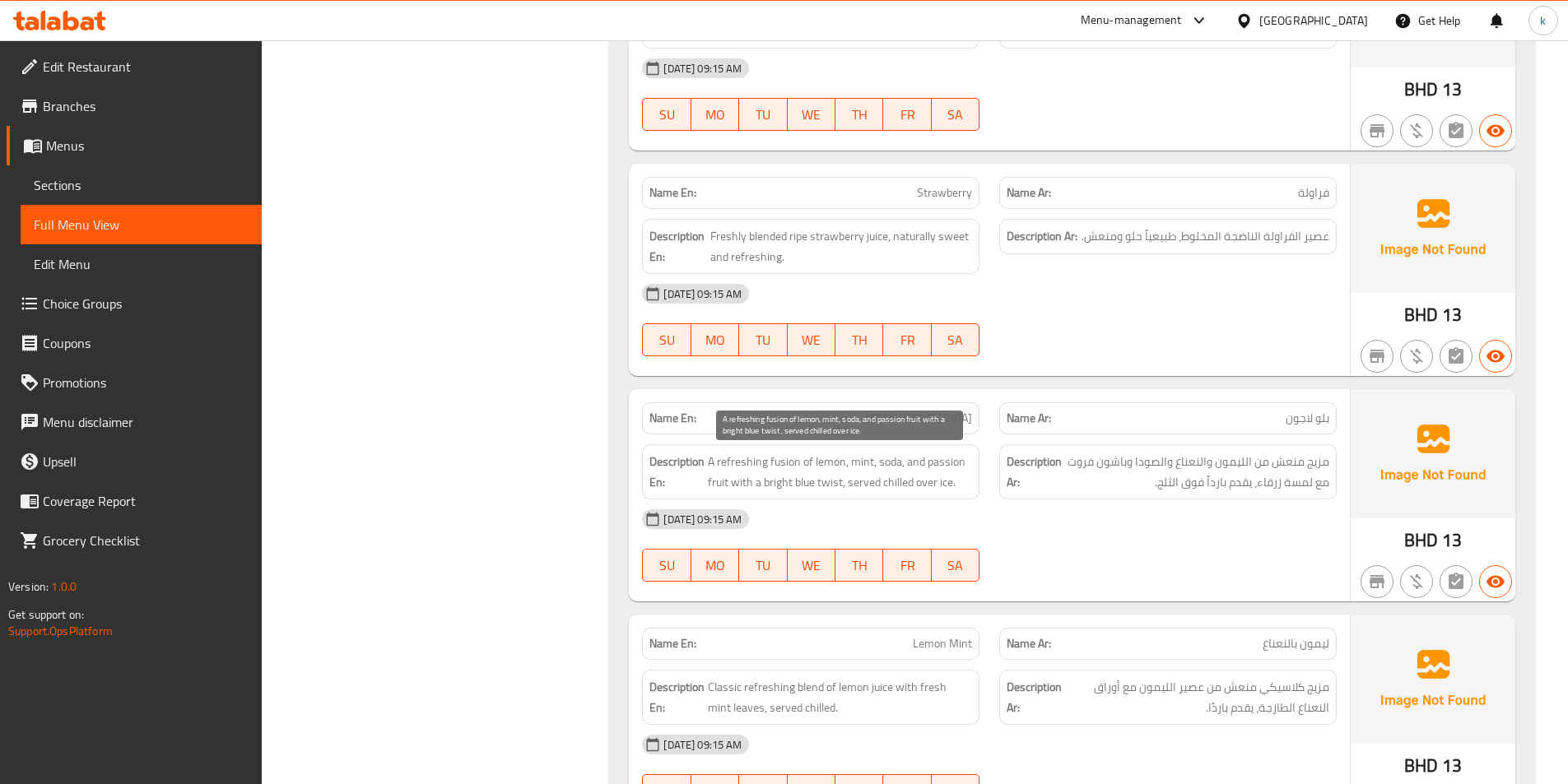
click at [784, 462] on span "A refreshing fusion of lemon, mint, soda, and passion fruit with a bright blue …" at bounding box center [840, 472] width 264 height 40
copy span "fusion"
drag, startPoint x: 707, startPoint y: 462, endPoint x: 800, endPoint y: 467, distance: 93.1
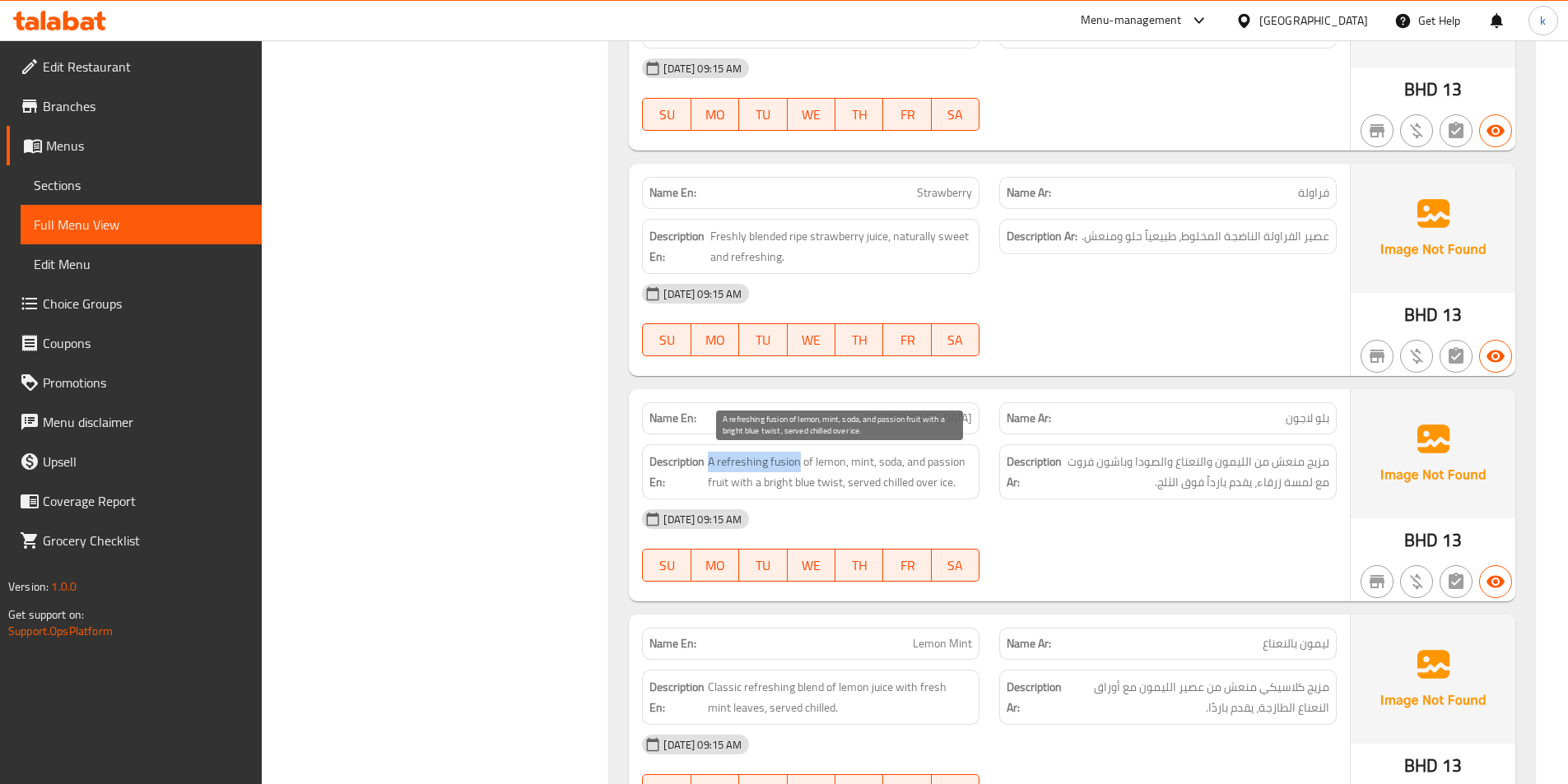
click at [800, 467] on h6 "Description En: A refreshing fusion of lemon, mint, soda, and passion fruit wit…" at bounding box center [811, 472] width 322 height 40
copy span "A refreshing fusion"
click at [821, 464] on span "A refreshing fusion of lemon, mint, soda, and passion fruit with a bright blue …" at bounding box center [840, 472] width 264 height 40
click at [861, 464] on span "A refreshing fusion of lemon, mint, soda, and passion fruit with a bright blue …" at bounding box center [840, 472] width 264 height 40
click at [915, 464] on span "A refreshing fusion of lemon, mint, soda, and passion fruit with a bright blue …" at bounding box center [840, 472] width 264 height 40
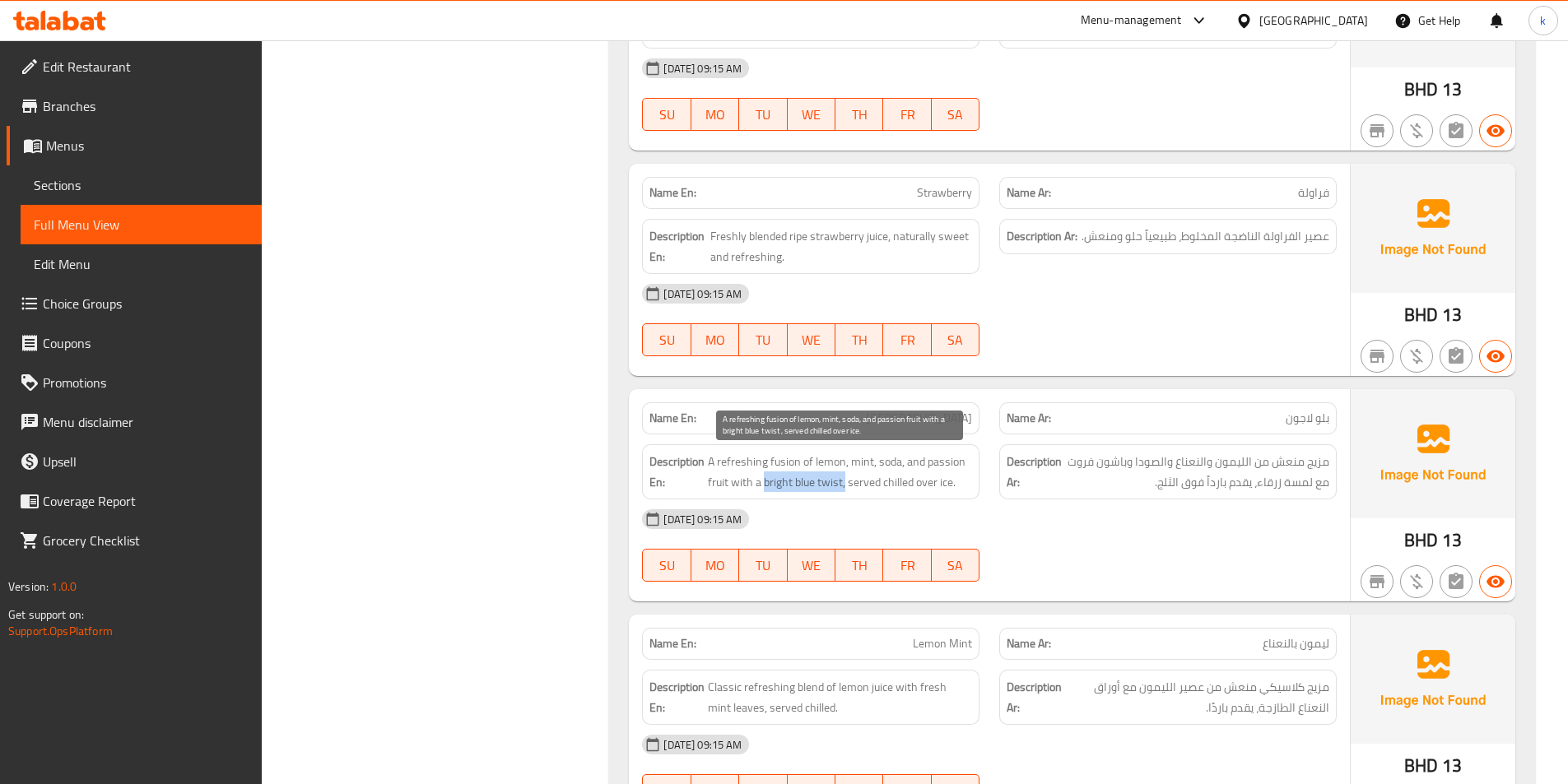
drag, startPoint x: 762, startPoint y: 481, endPoint x: 844, endPoint y: 484, distance: 82.1
click at [844, 484] on span "A refreshing fusion of lemon, mint, soda, and passion fruit with a bright blue …" at bounding box center [840, 472] width 264 height 40
copy span "bright blue twist,"
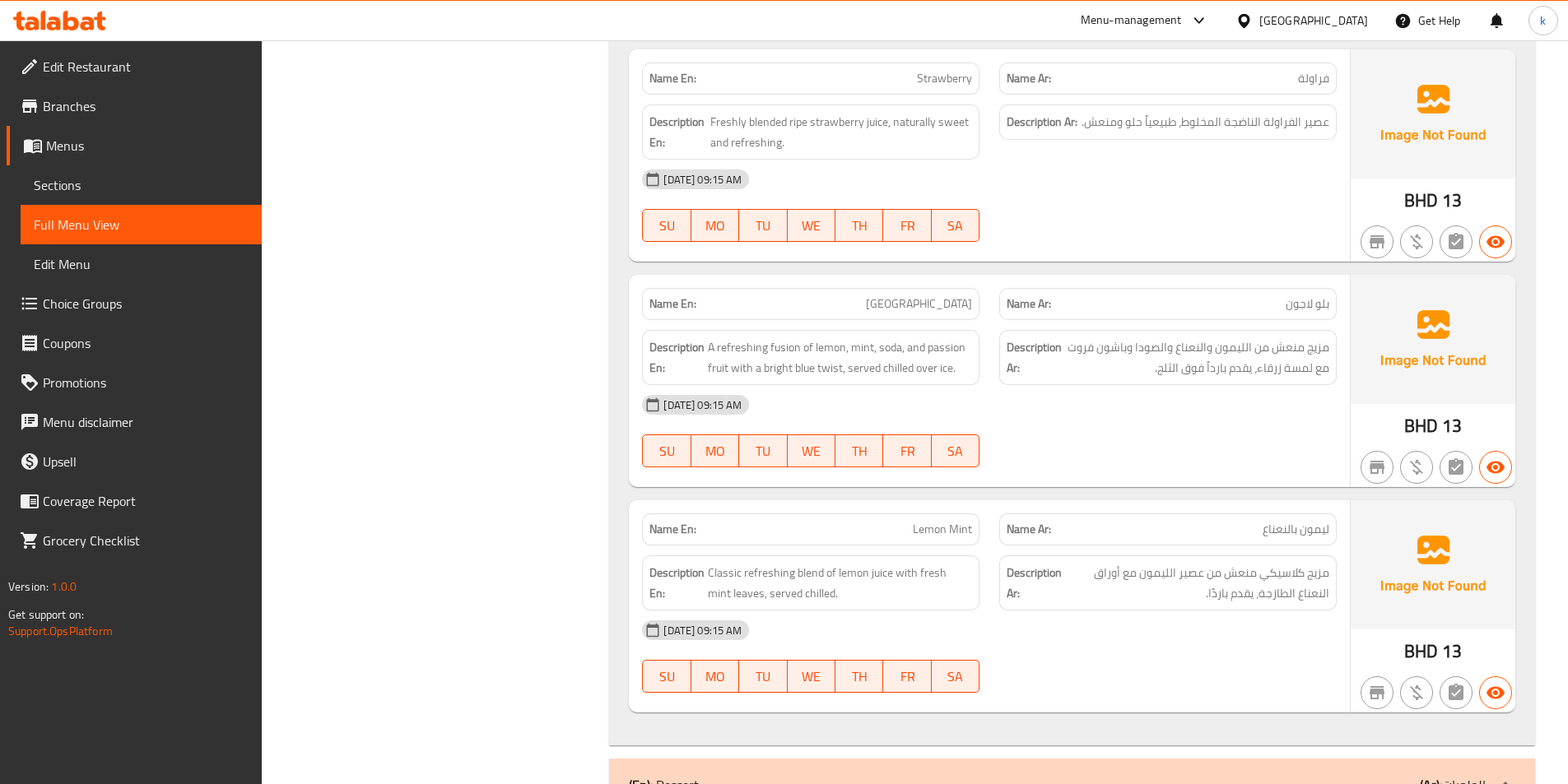
scroll to position [3776, 0]
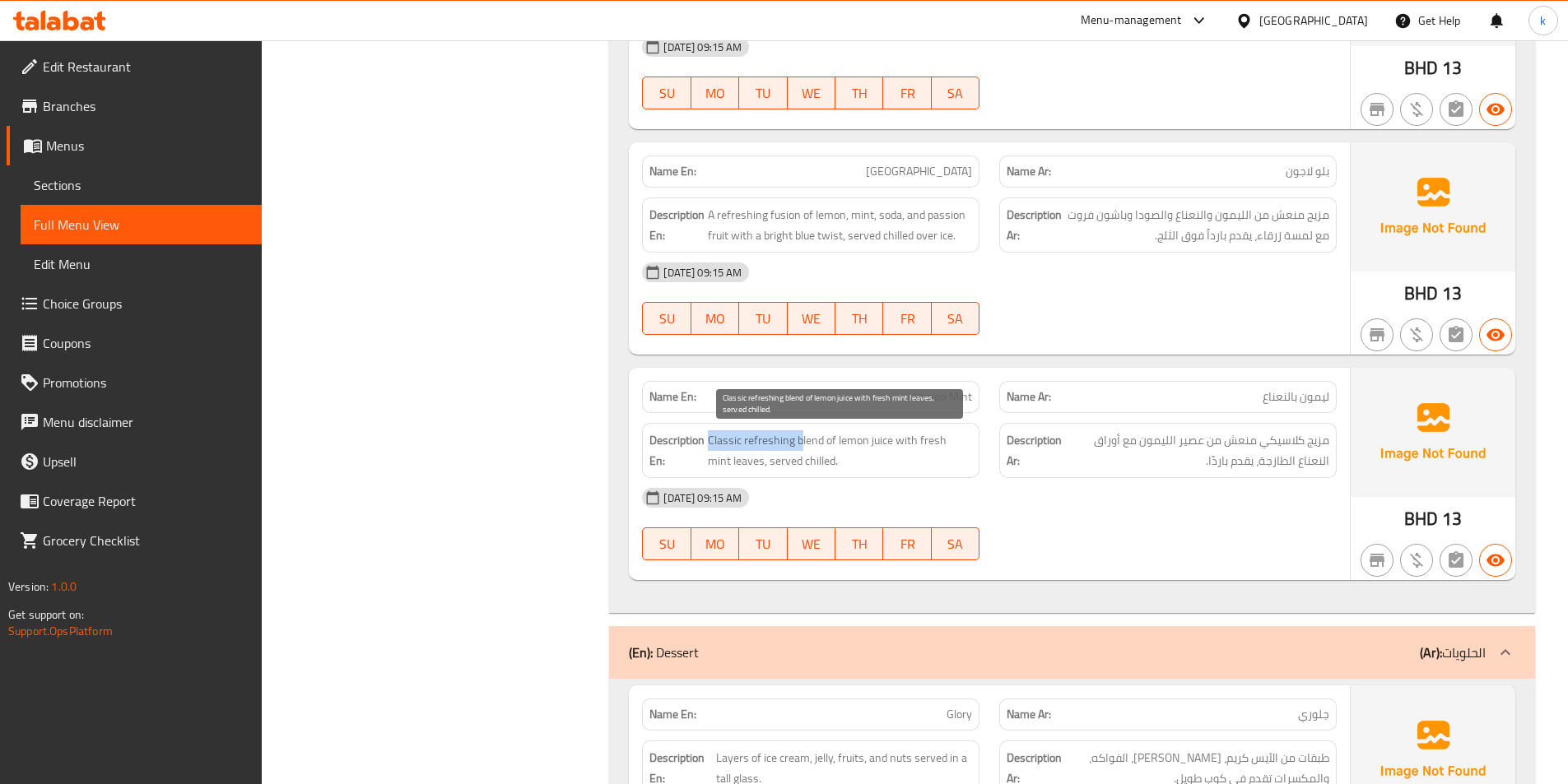
drag, startPoint x: 708, startPoint y: 438, endPoint x: 801, endPoint y: 440, distance: 93.0
click at [801, 440] on span "Classic refreshing blend of lemon juice with fresh mint leaves, served chilled." at bounding box center [840, 450] width 264 height 40
click at [857, 455] on span "Classic refreshing blend of lemon juice with fresh mint leaves, served chilled." at bounding box center [840, 450] width 264 height 40
click at [949, 577] on div "Name En: Lemon Mint Name Ar: ليمون بالنعناع Description En: Classic refreshing …" at bounding box center [989, 474] width 721 height 212
click at [725, 442] on span "Classic refreshing blend of lemon juice with fresh mint leaves, served chilled." at bounding box center [840, 450] width 264 height 40
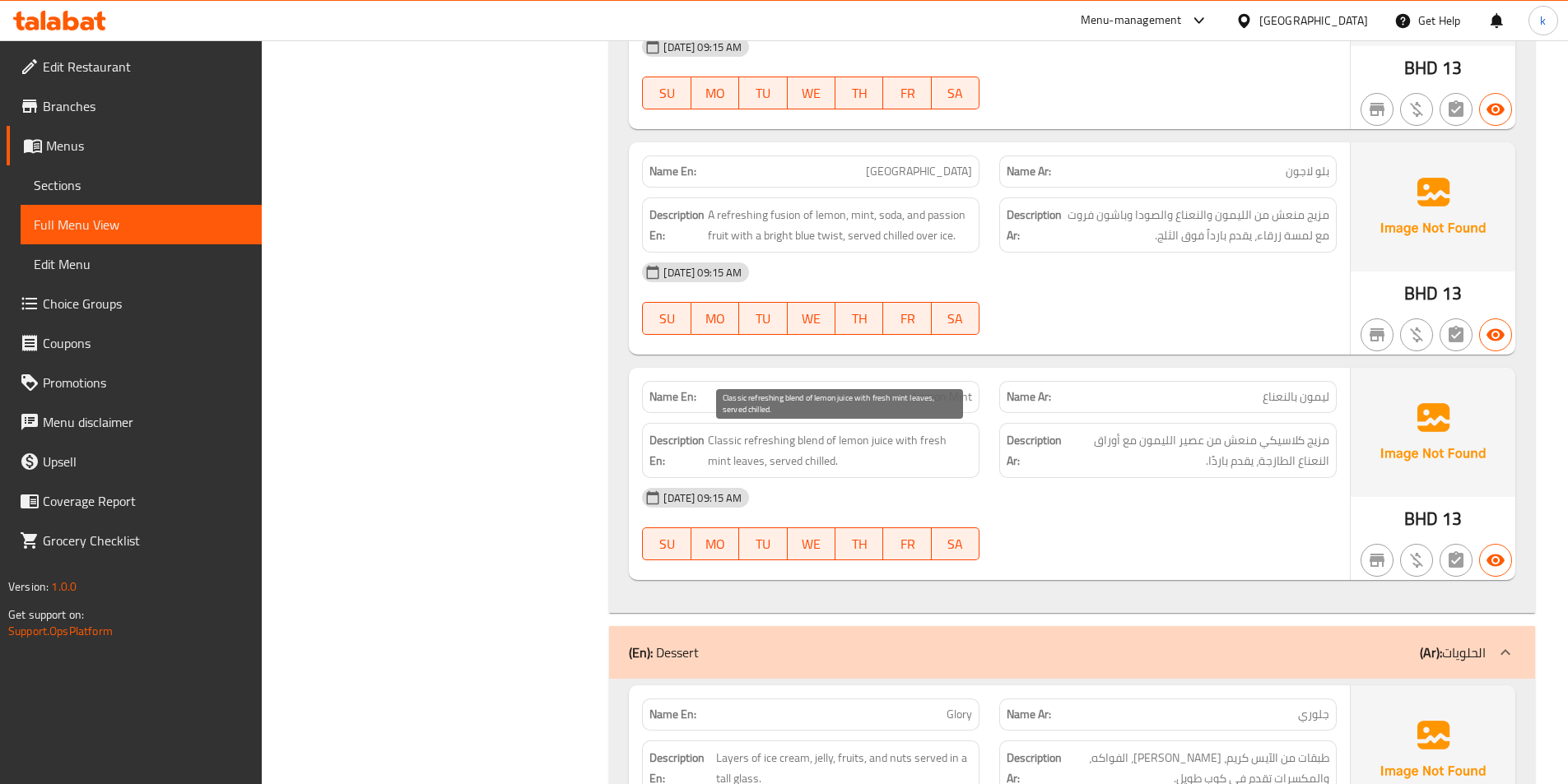
click at [787, 442] on span "Classic refreshing blend of lemon juice with fresh mint leaves, served chilled." at bounding box center [840, 450] width 264 height 40
click at [830, 438] on span "Classic refreshing blend of lemon juice with fresh mint leaves, served chilled." at bounding box center [840, 450] width 264 height 40
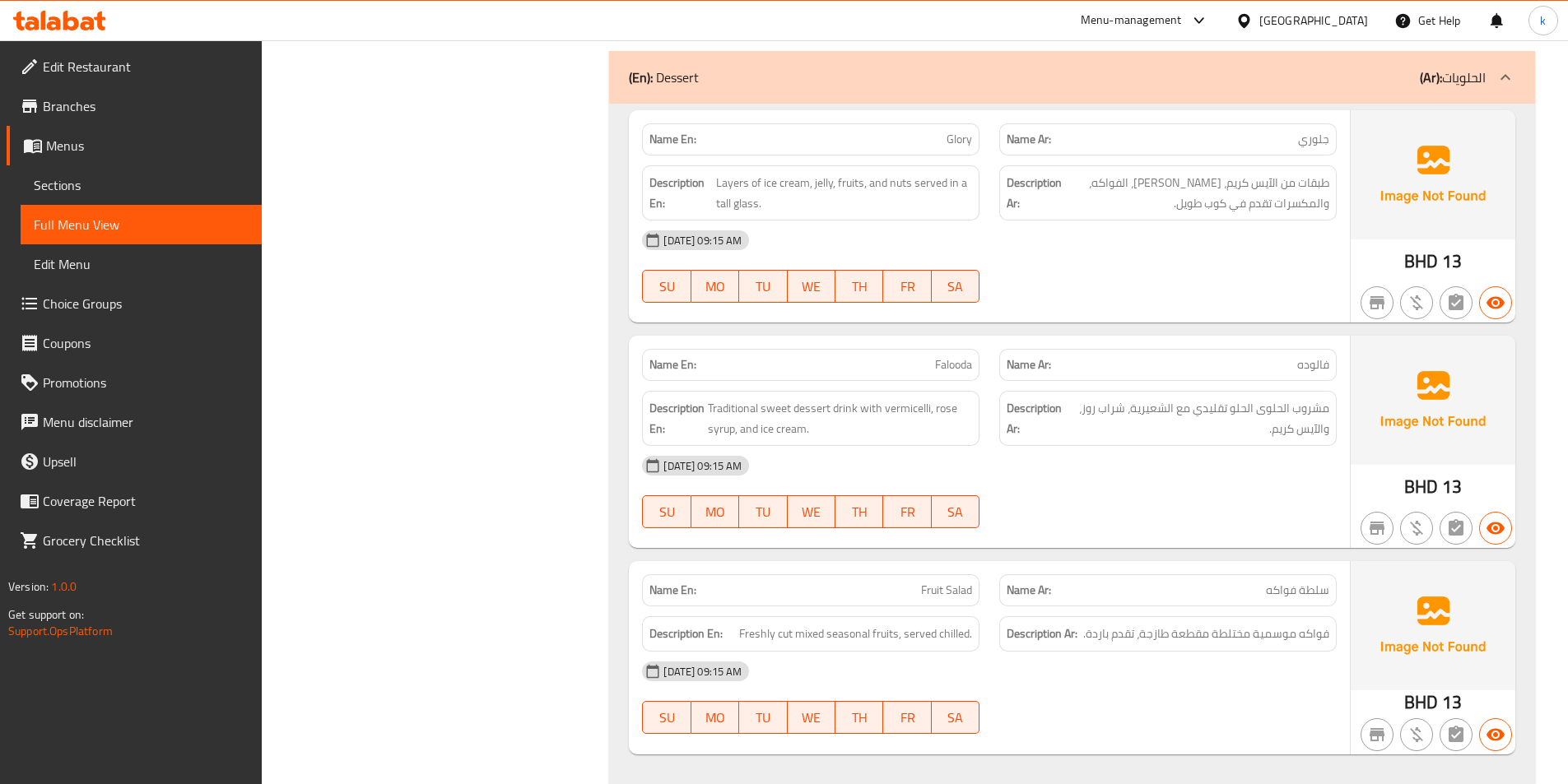
scroll to position [4387, 0]
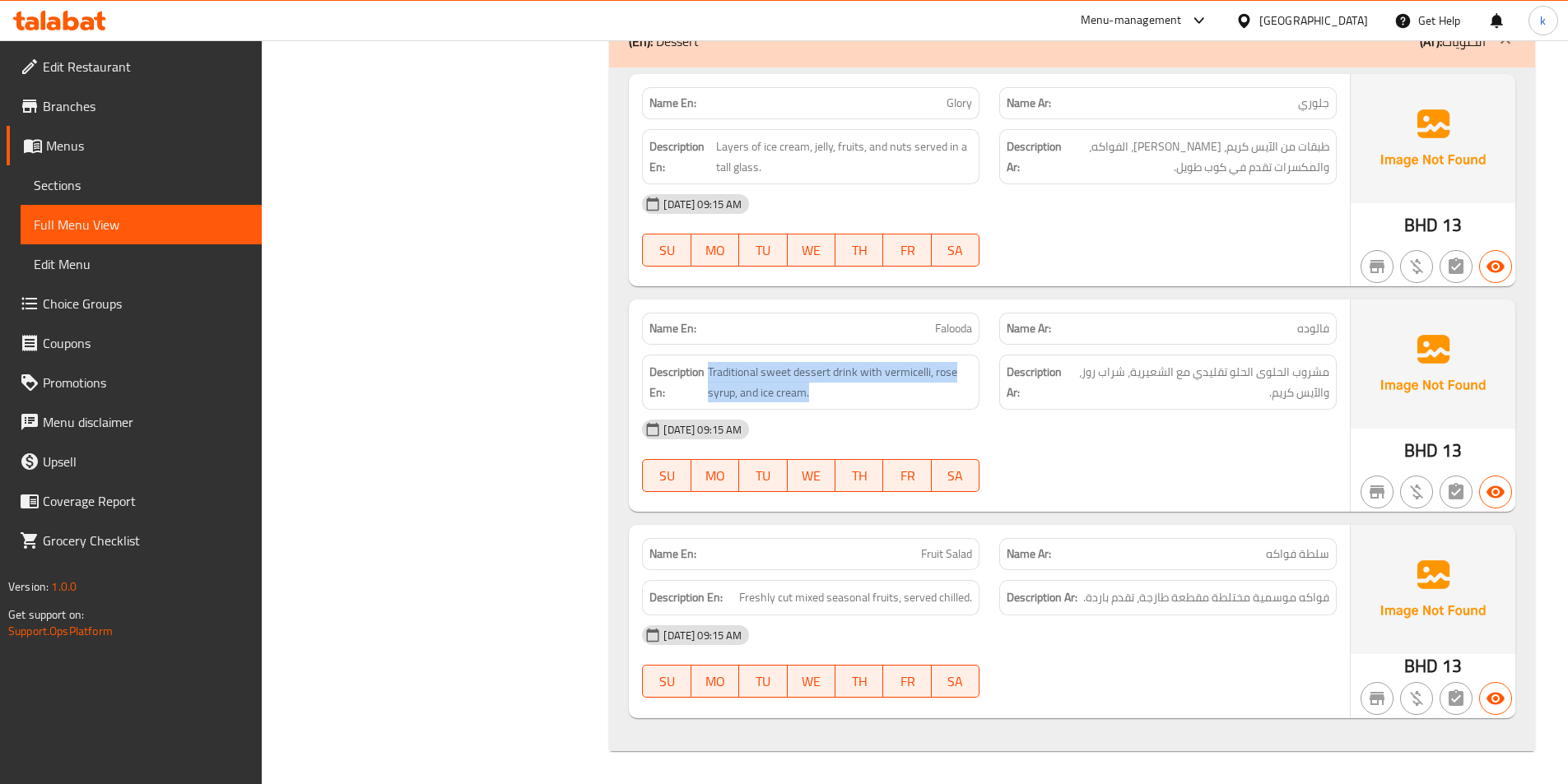
drag, startPoint x: 710, startPoint y: 369, endPoint x: 814, endPoint y: 403, distance: 109.4
click at [814, 403] on div "Description En: Traditional sweet dessert drink with vermicelli, rose syrup, an…" at bounding box center [810, 382] width 337 height 55
copy span "Traditional sweet dessert drink with vermicelli, rose syrup, and ice cream."
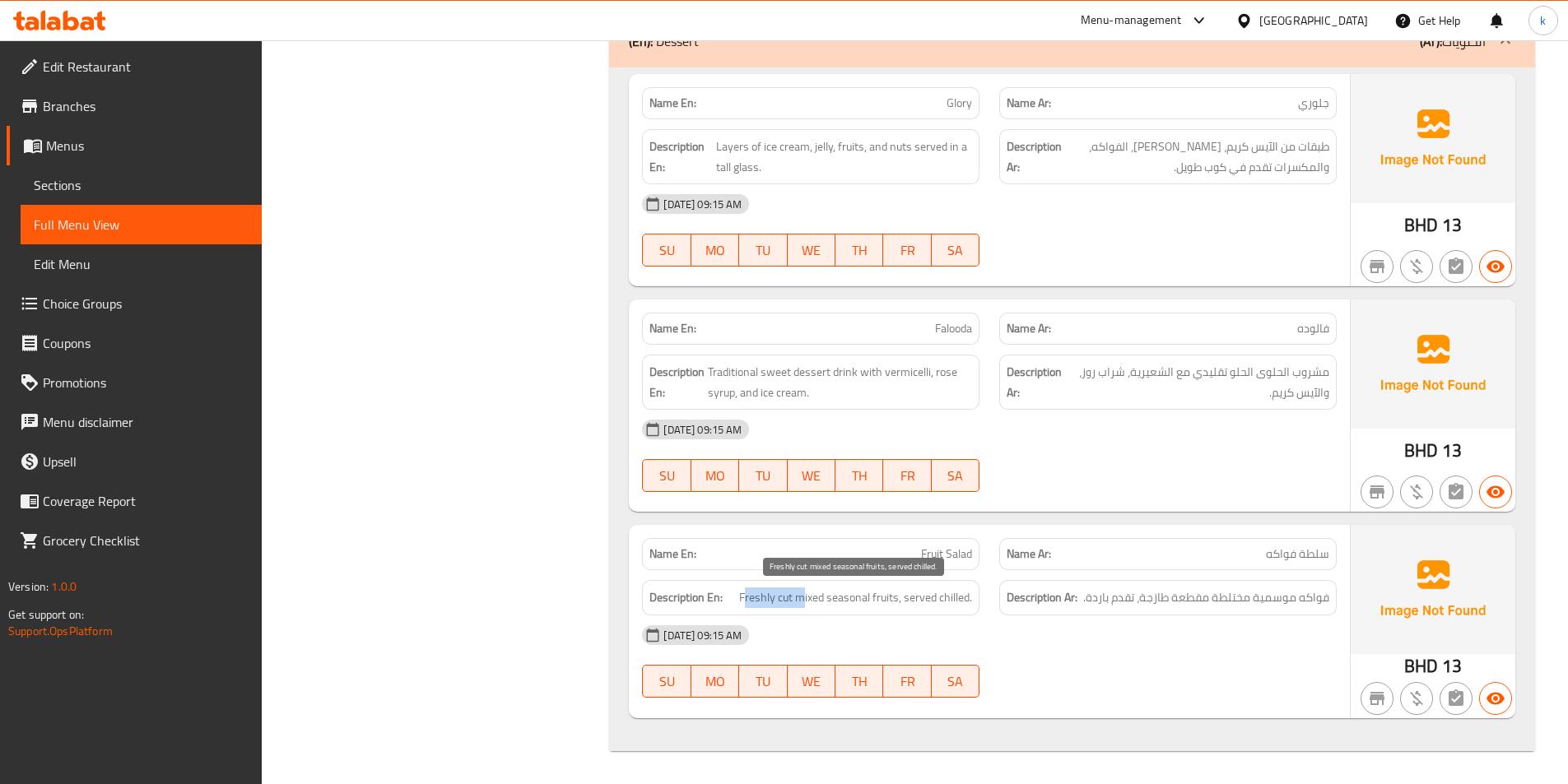
drag, startPoint x: 746, startPoint y: 593, endPoint x: 801, endPoint y: 603, distance: 55.9
click at [801, 603] on span "Freshly cut mixed seasonal fruits, served chilled." at bounding box center [855, 597] width 233 height 21
click at [764, 598] on span "Freshly cut mixed seasonal fruits, served chilled." at bounding box center [855, 597] width 233 height 21
drag, startPoint x: 739, startPoint y: 598, endPoint x: 825, endPoint y: 608, distance: 86.6
click at [825, 608] on div "Description En: Freshly cut mixed seasonal fruits, served chilled." at bounding box center [810, 597] width 337 height 35
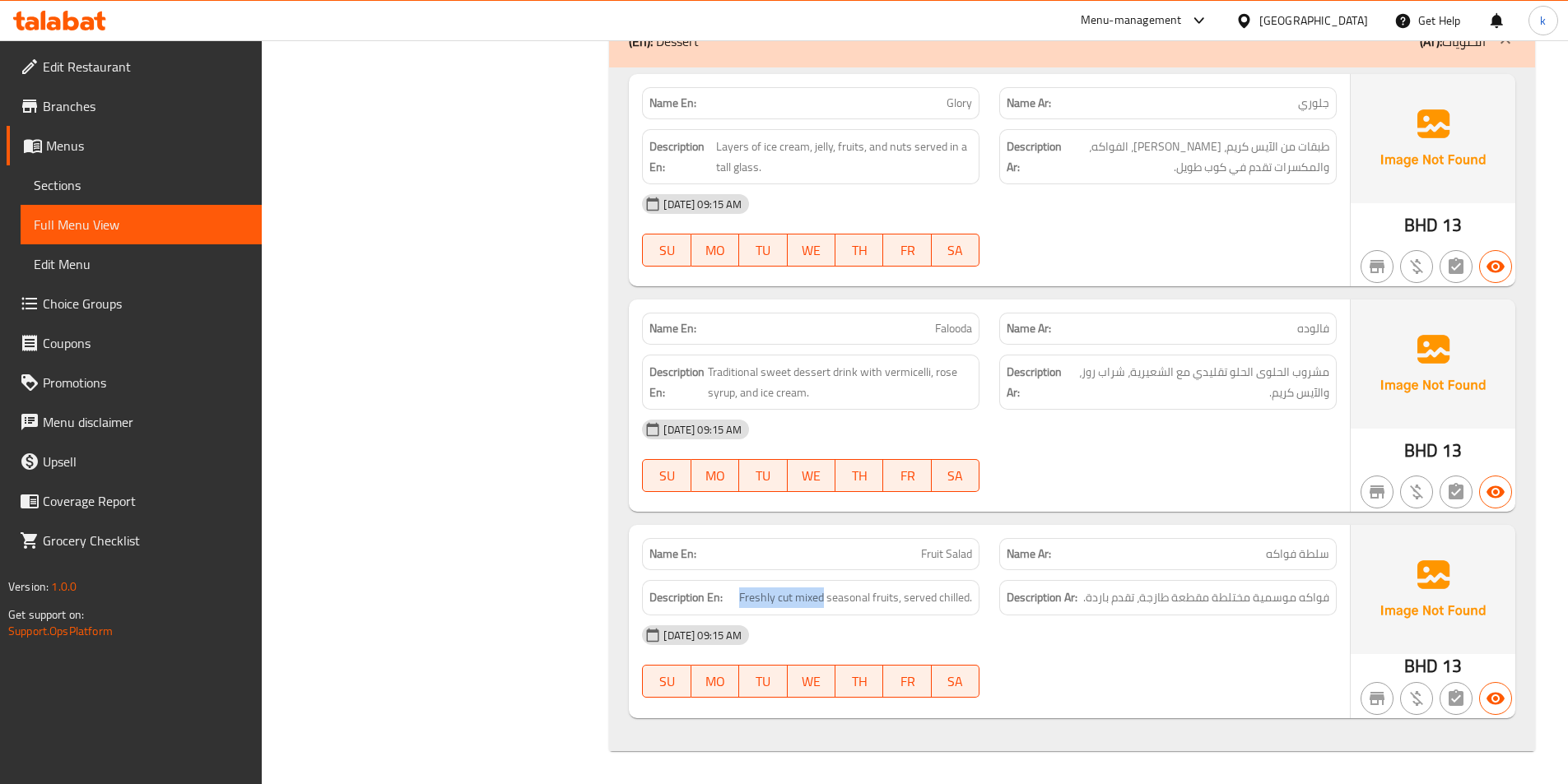
copy span "Freshly cut mixed"
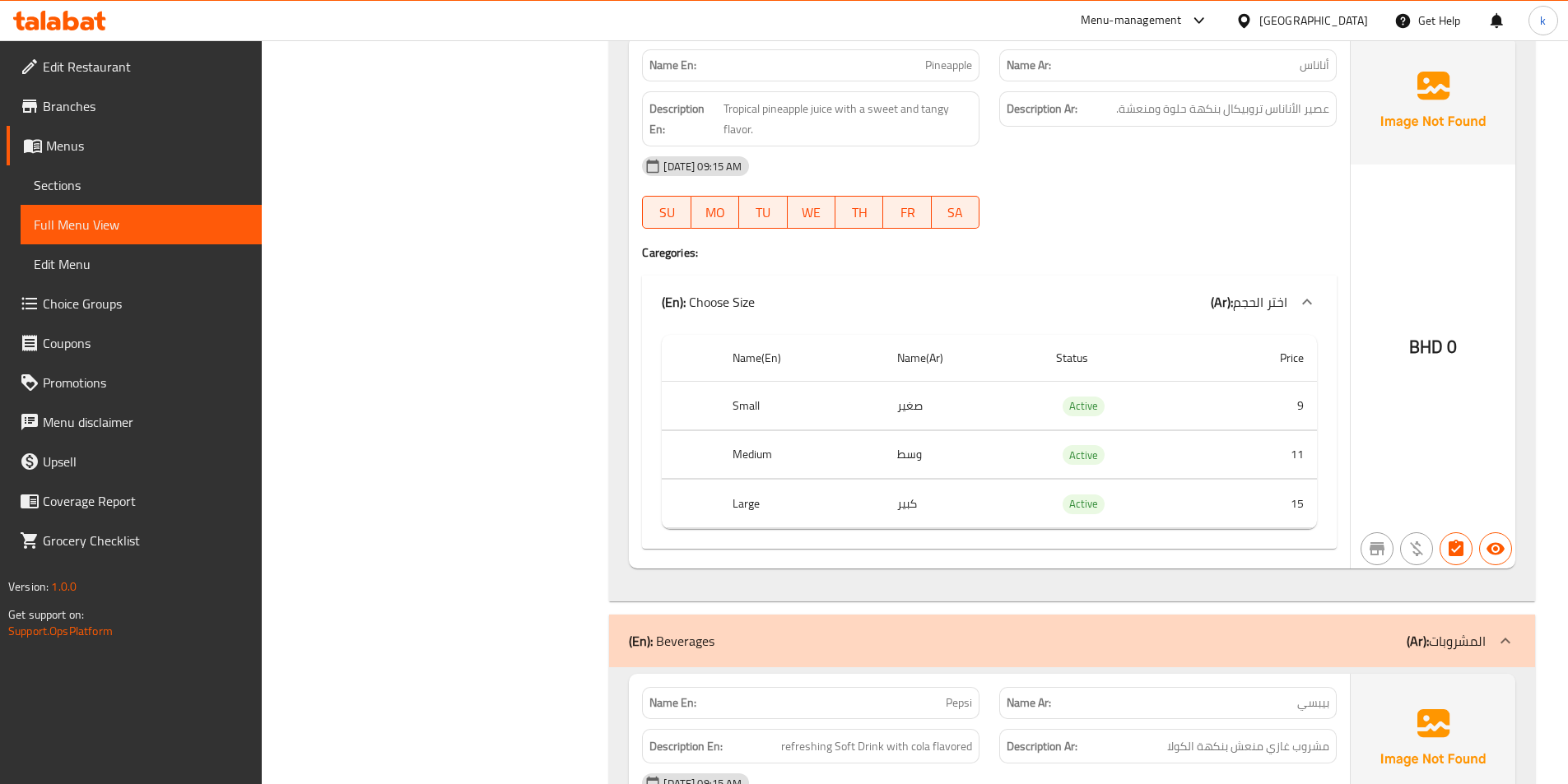
scroll to position [0, 0]
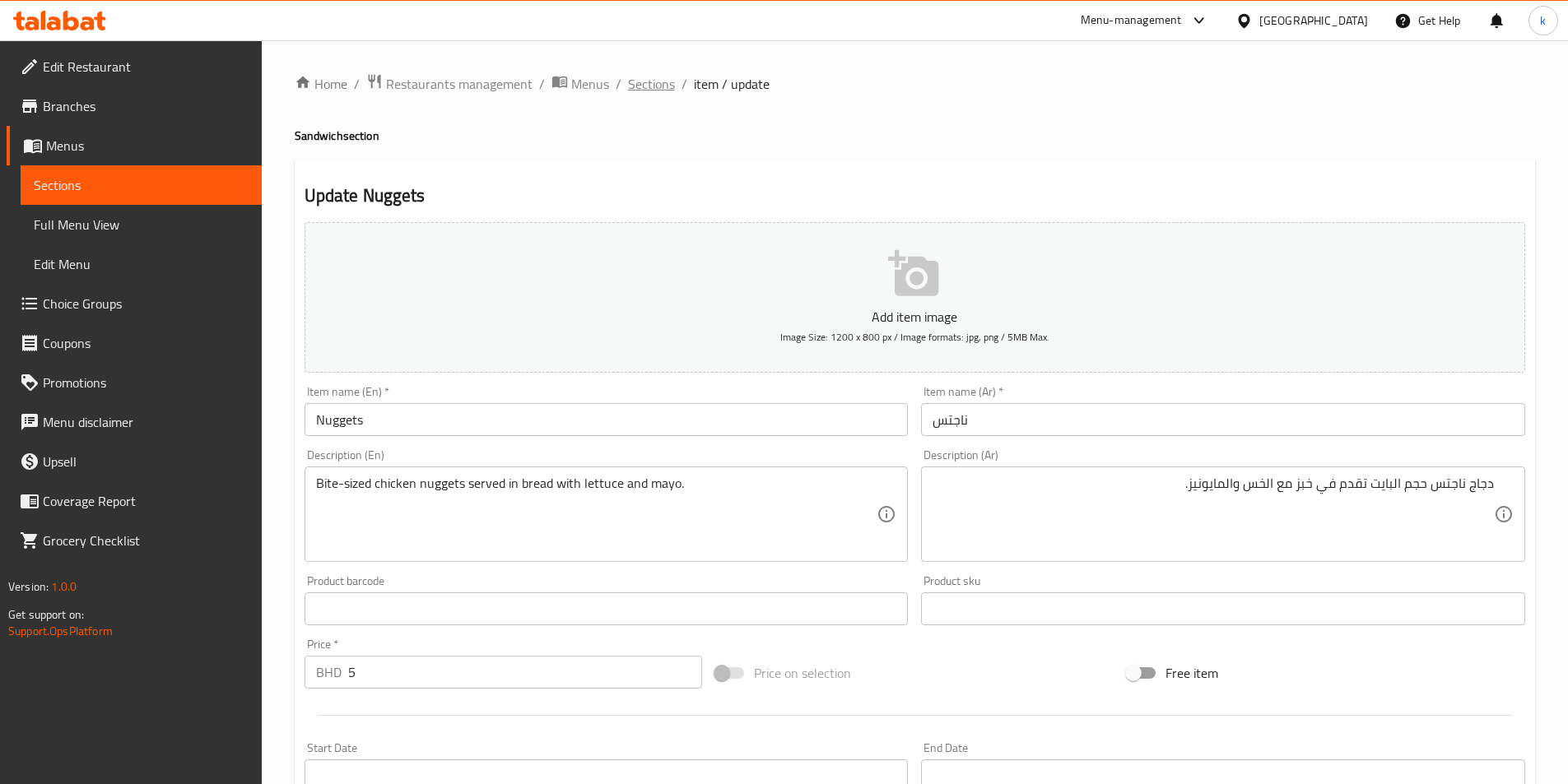
click at [646, 83] on span "Sections" at bounding box center [652, 84] width 47 height 20
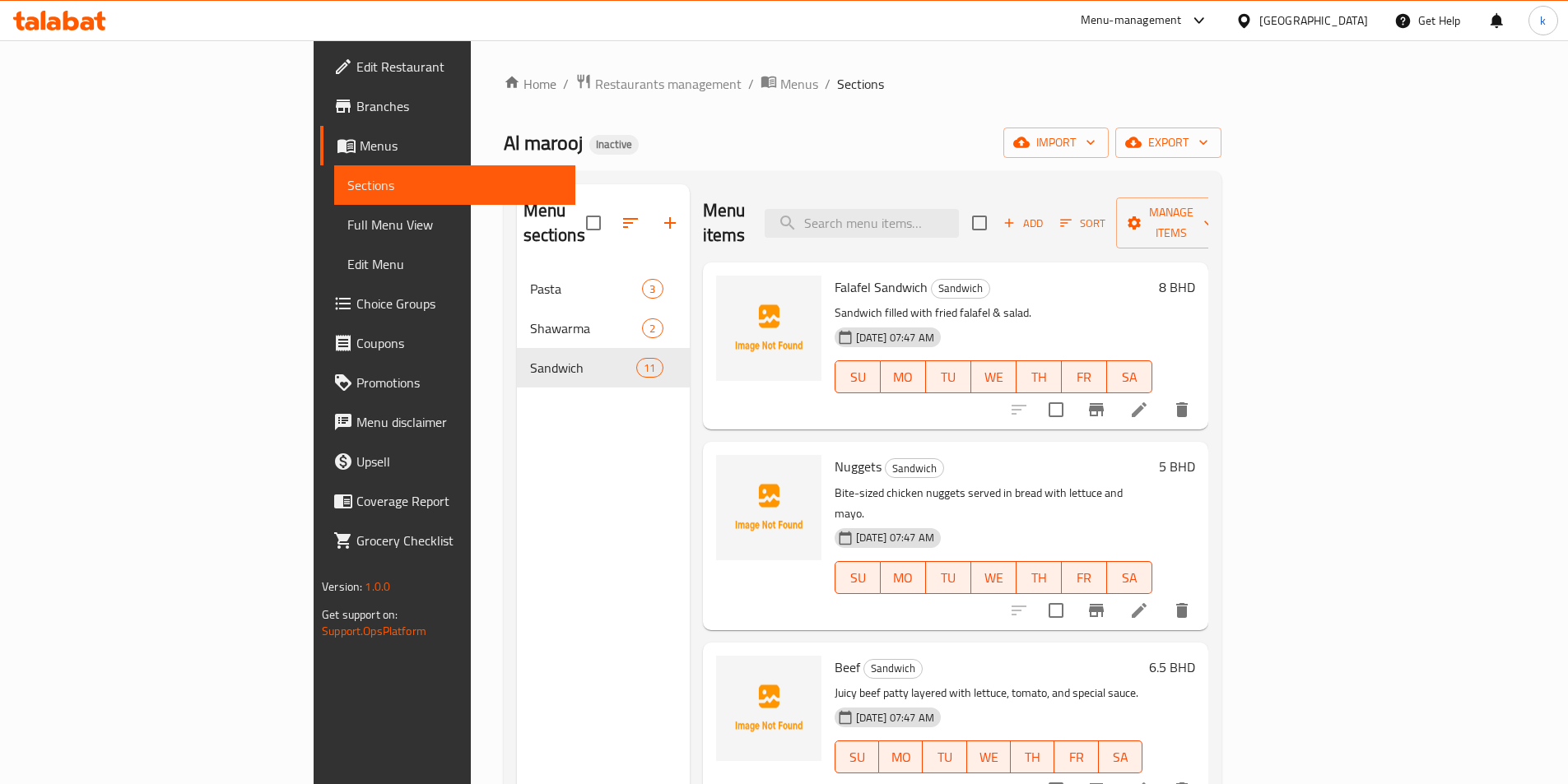
click at [360, 140] on span "Menus" at bounding box center [461, 145] width 203 height 20
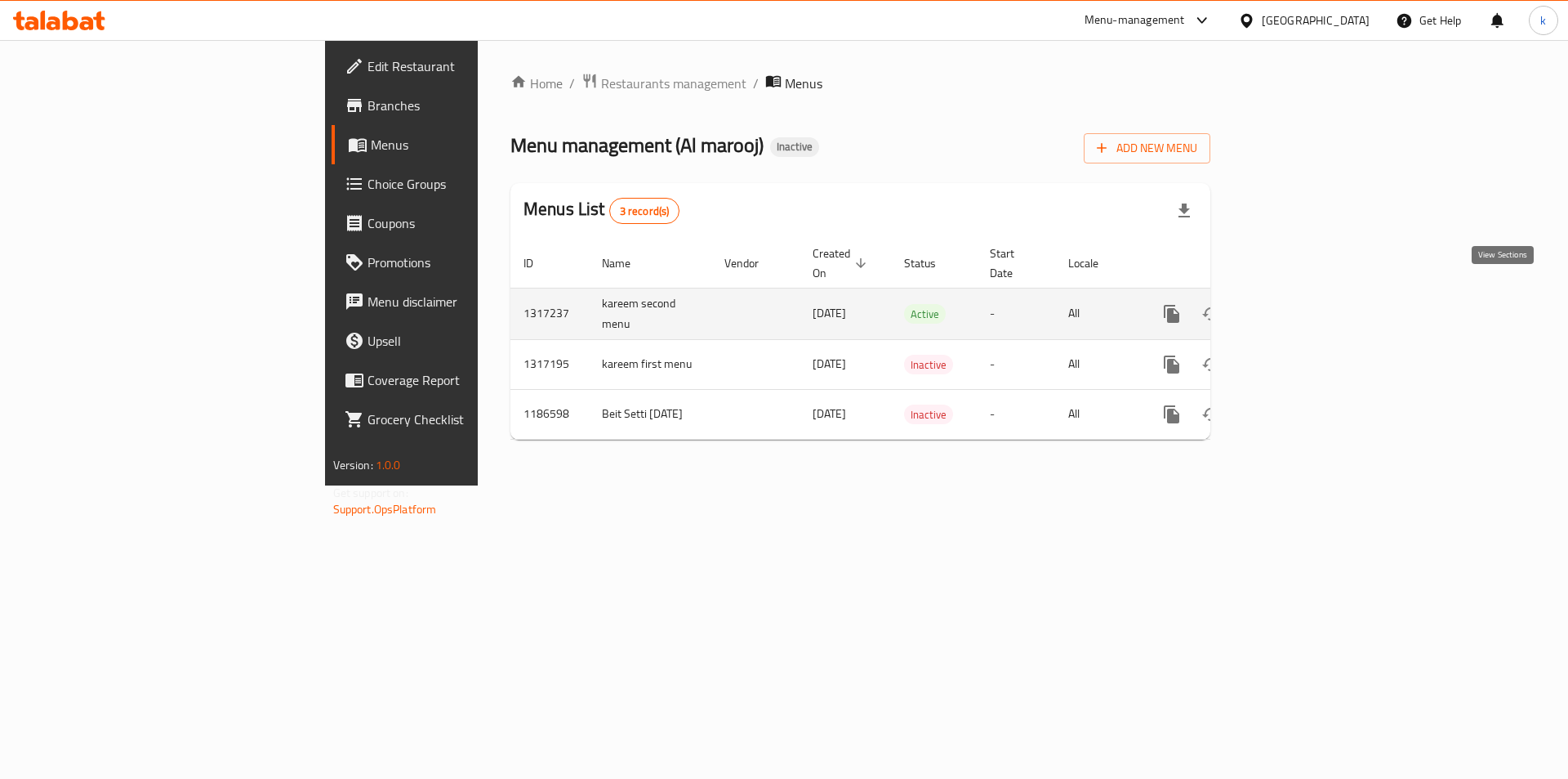
click at [1300, 304] on icon "enhanced table" at bounding box center [1290, 313] width 20 height 20
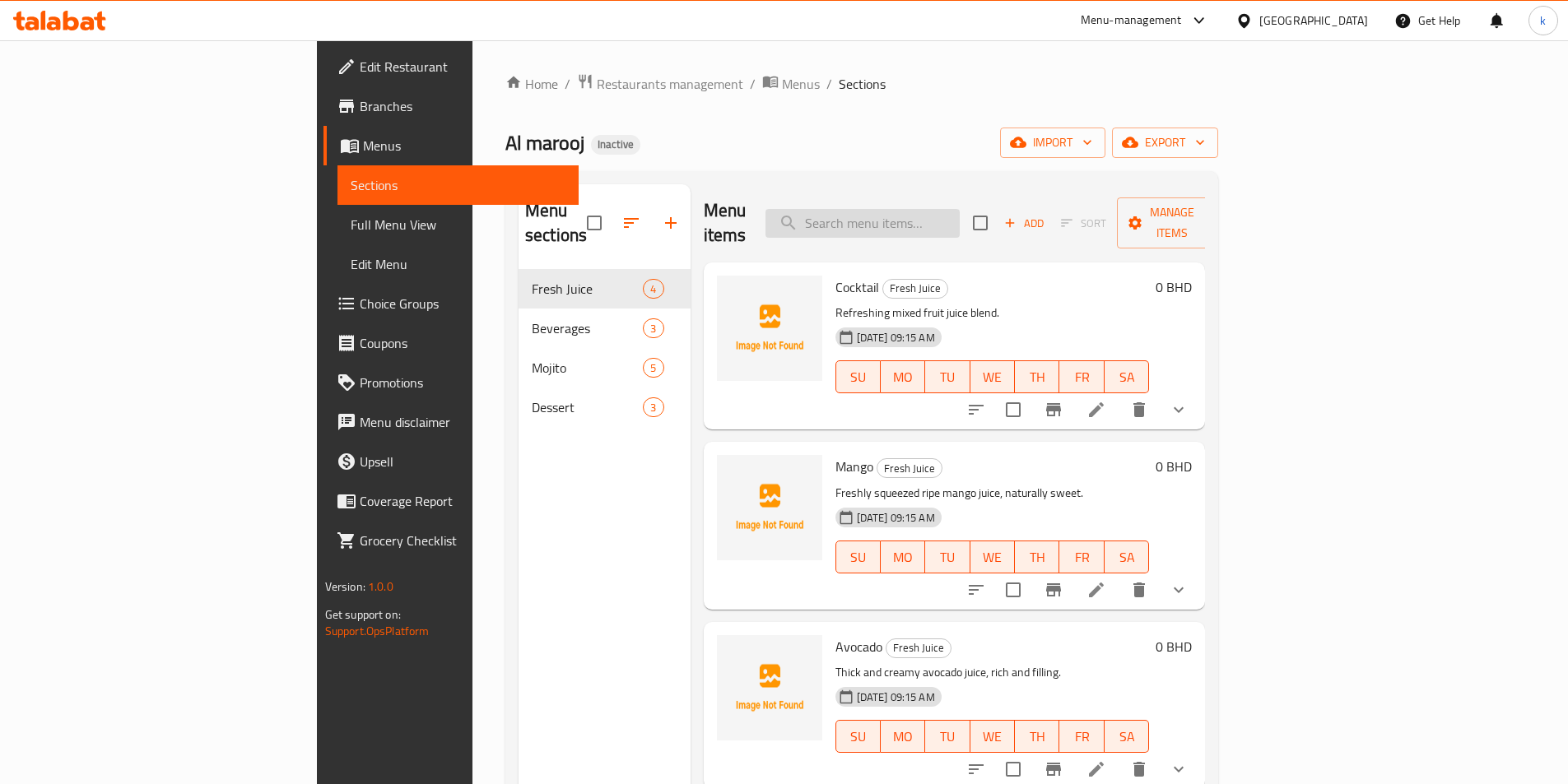
click at [956, 215] on input "search" at bounding box center [863, 223] width 195 height 28
paste input "Diet Pepsi"
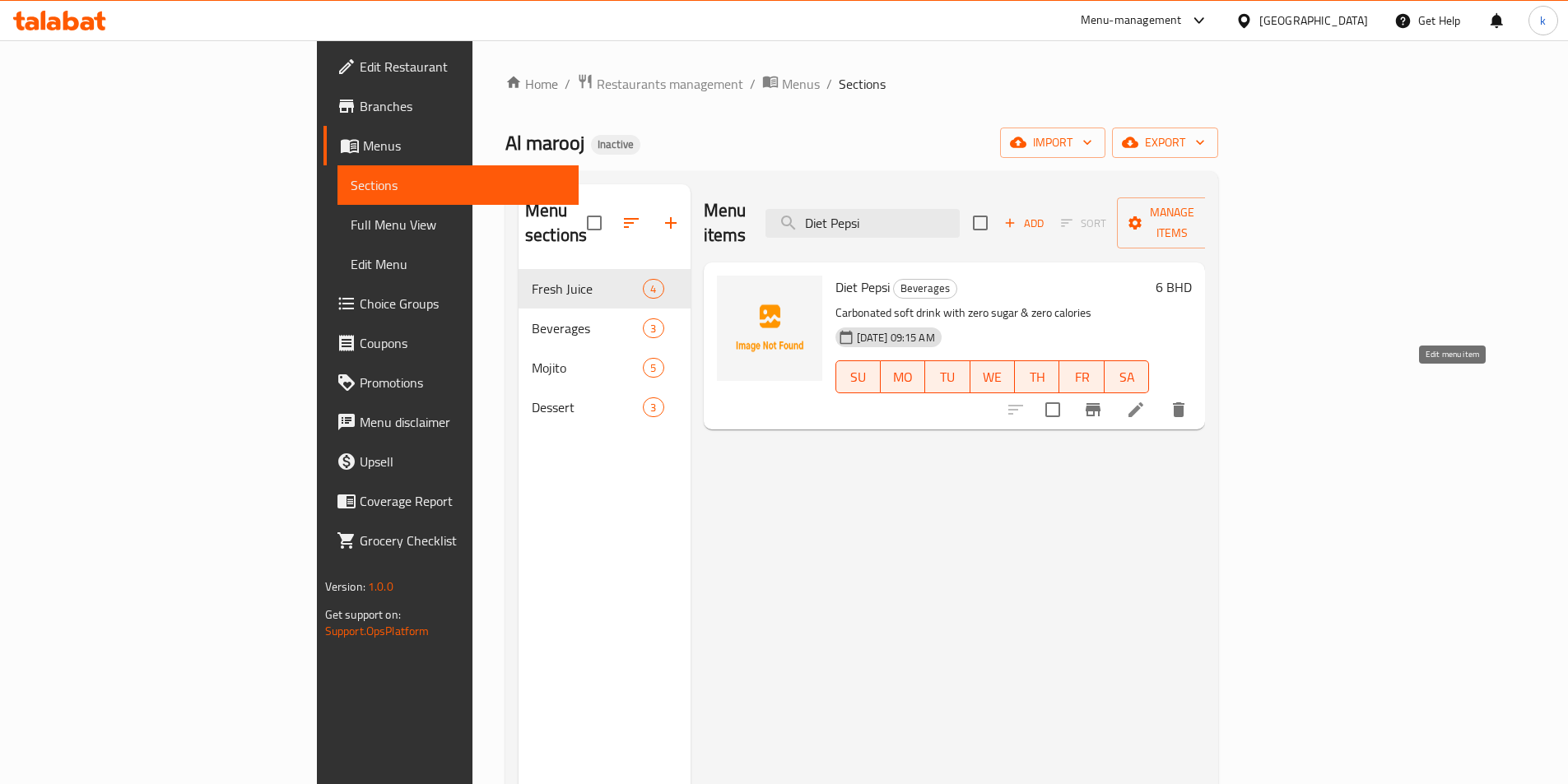
type input "Diet Pepsi"
click at [1145, 400] on icon at bounding box center [1135, 410] width 20 height 20
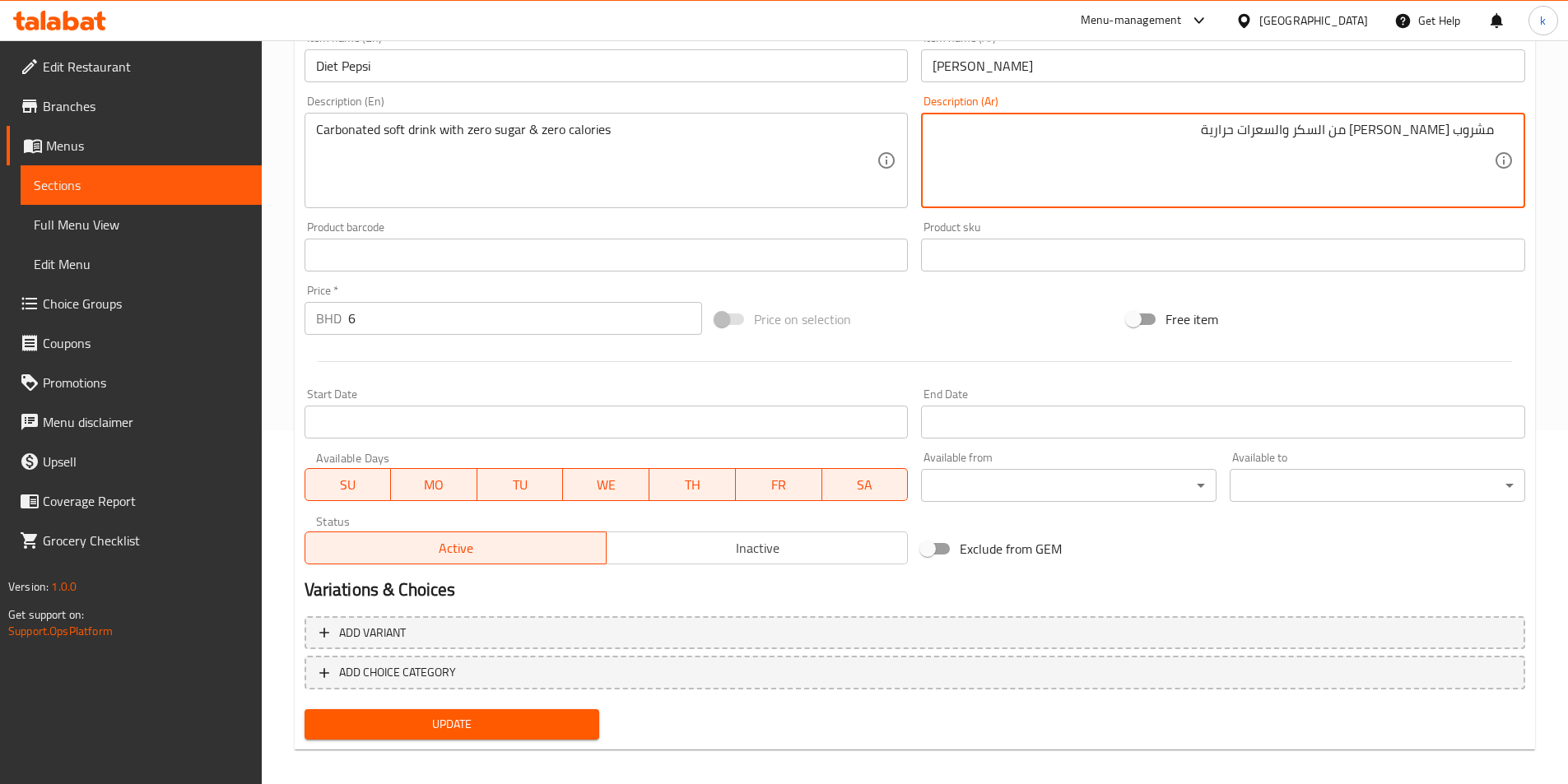
scroll to position [365, 0]
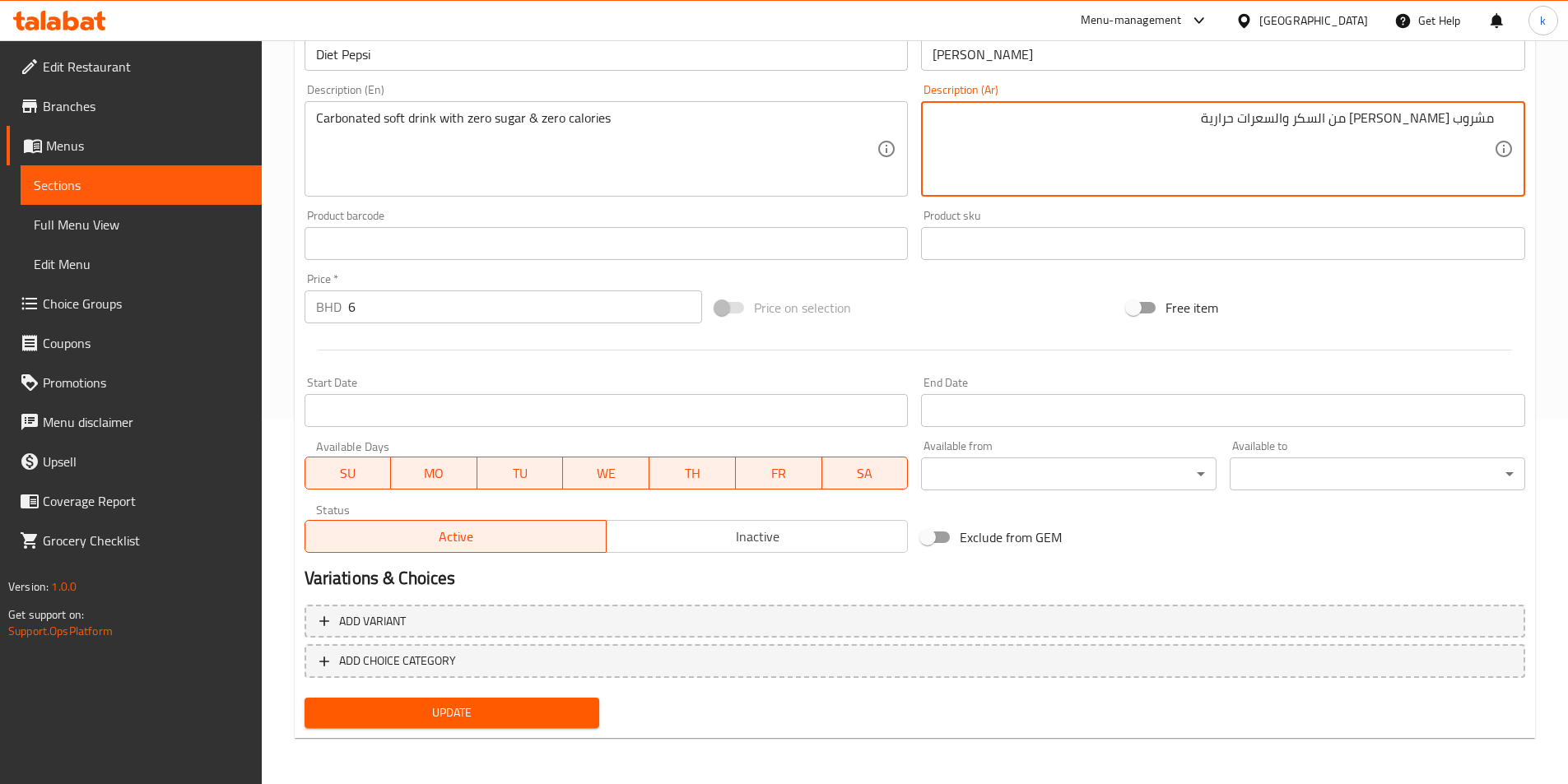
click at [523, 713] on span "Update" at bounding box center [452, 712] width 269 height 21
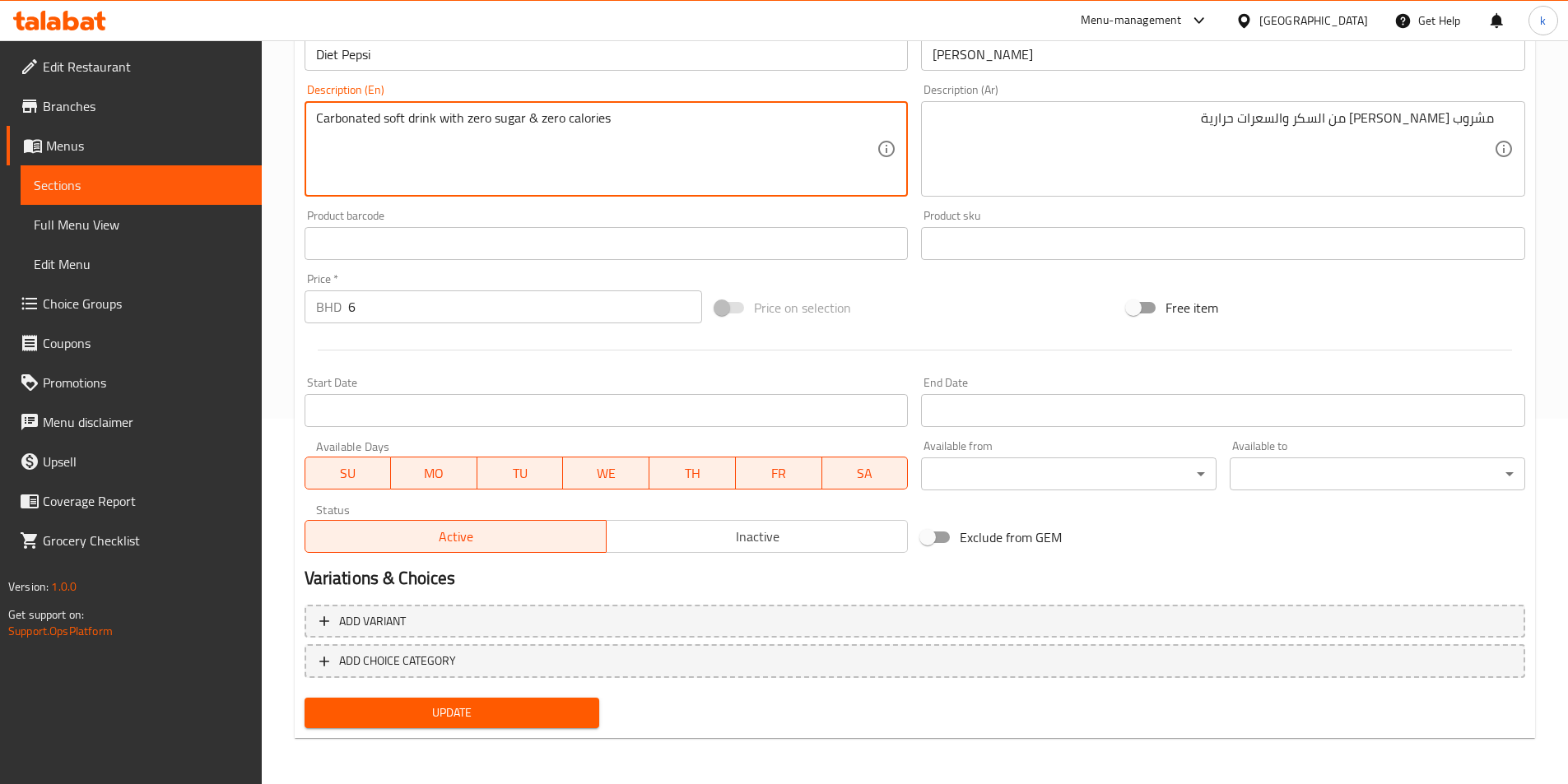
click at [341, 119] on textarea "Carbonated soft drink with zero sugar & zero calories" at bounding box center [596, 149] width 561 height 79
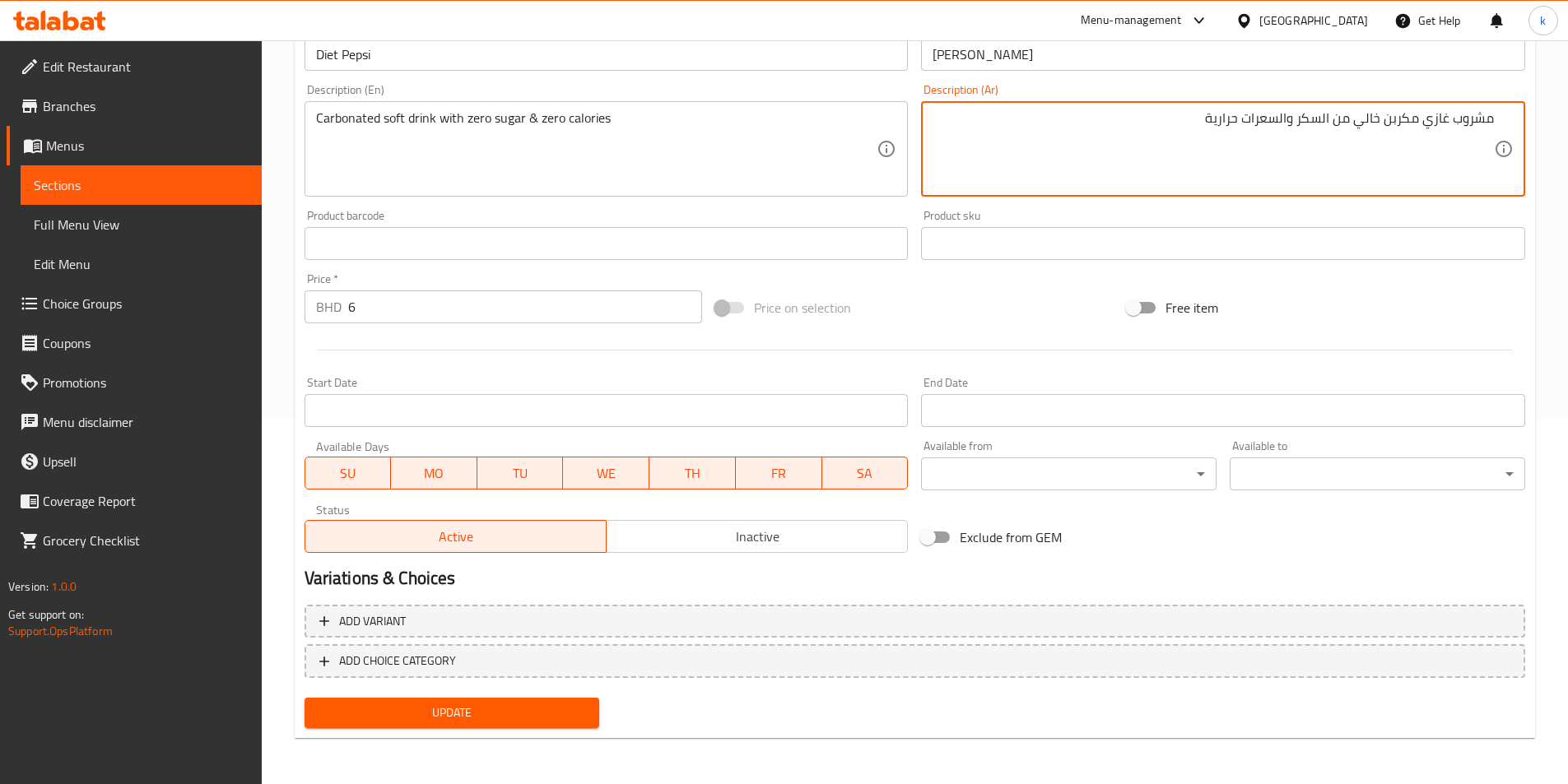
type textarea "مشروب غازي مكربن خالي من السكر والسعرات حرارية"
click at [1342, 308] on div "Free item" at bounding box center [1325, 307] width 412 height 44
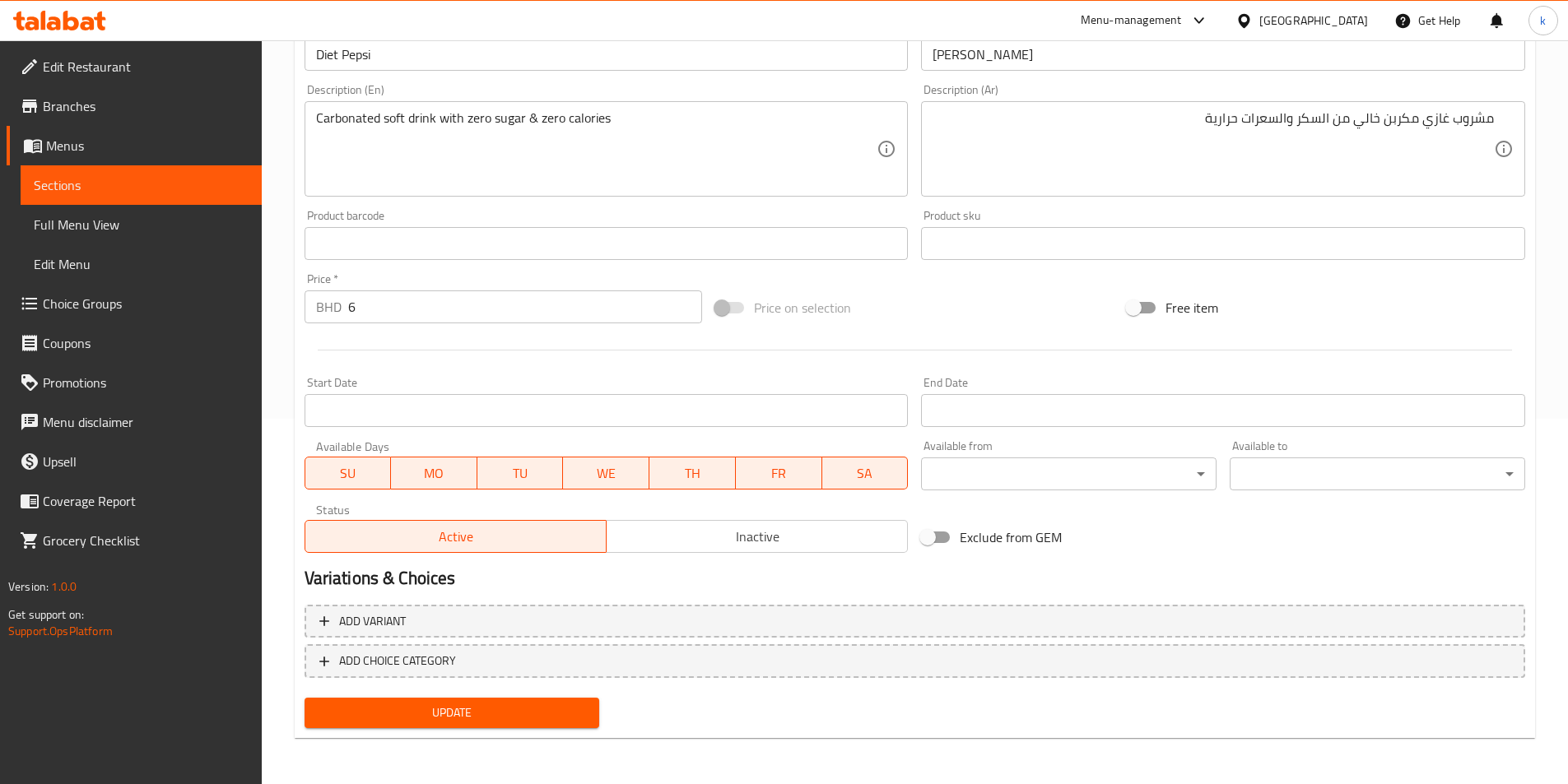
click at [569, 702] on span "Update" at bounding box center [452, 712] width 269 height 21
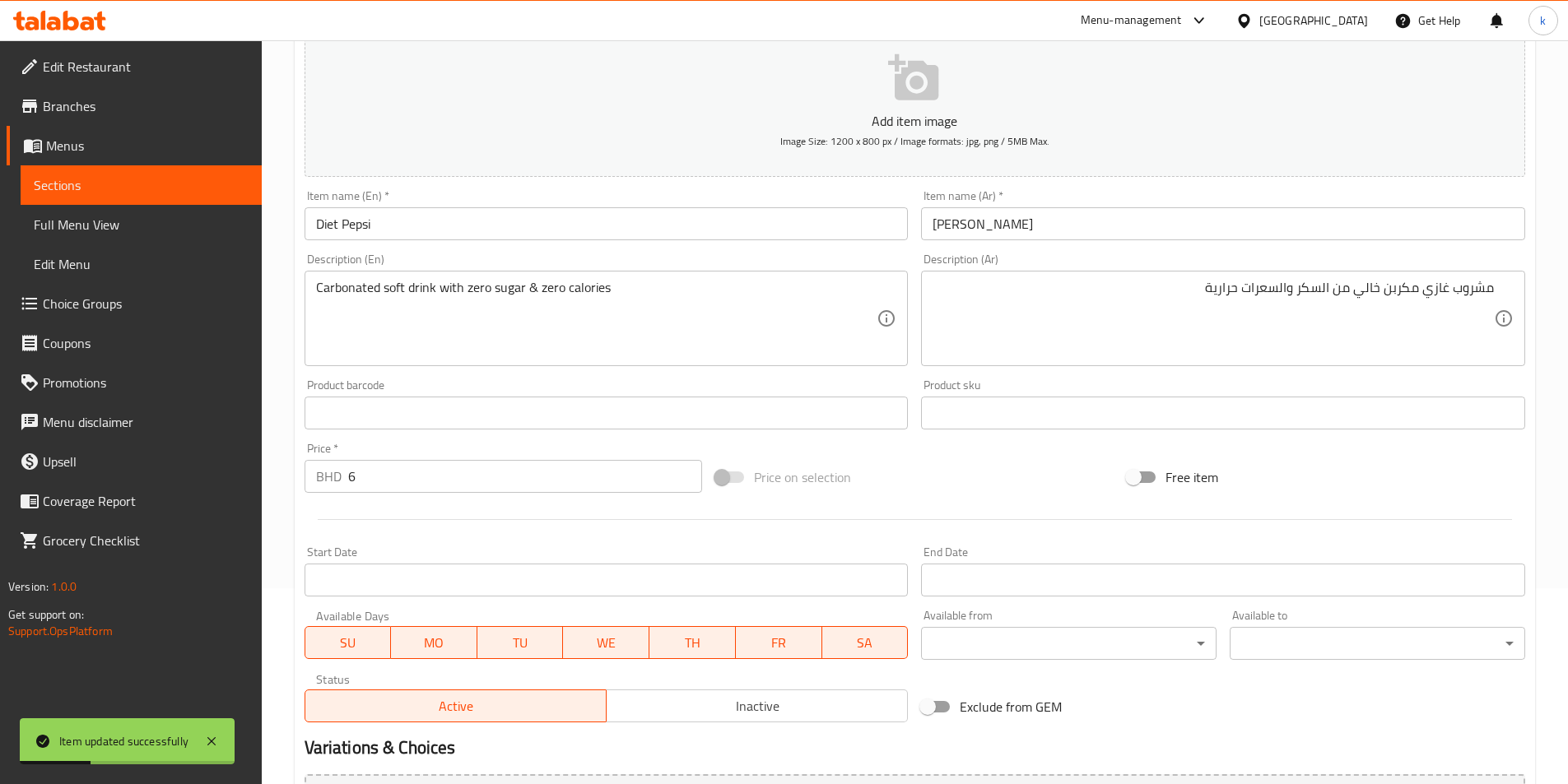
scroll to position [0, 0]
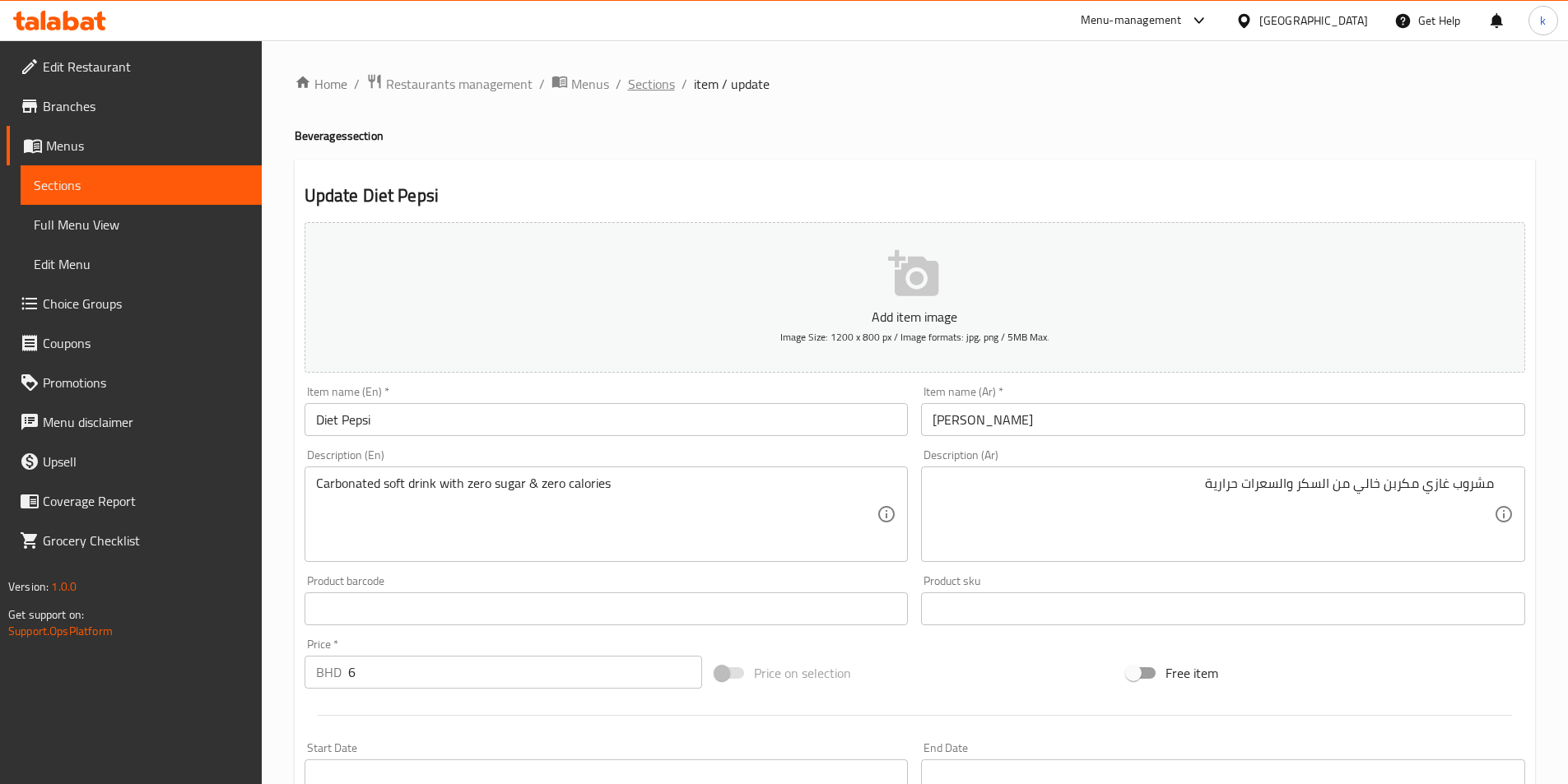
click at [639, 83] on span "Sections" at bounding box center [652, 84] width 47 height 20
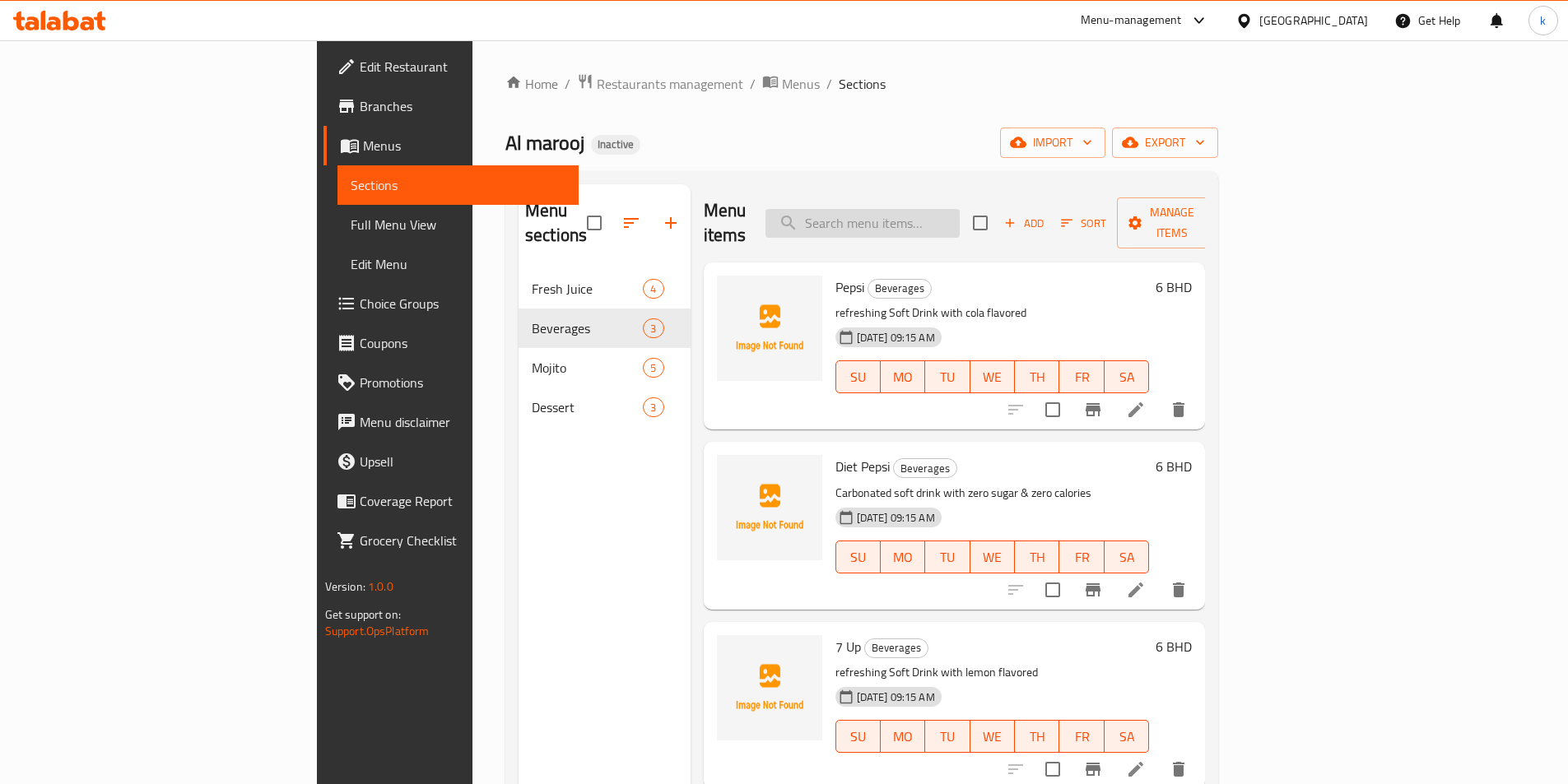
click at [959, 217] on input "search" at bounding box center [863, 223] width 195 height 28
paste input "Passion Fruit"
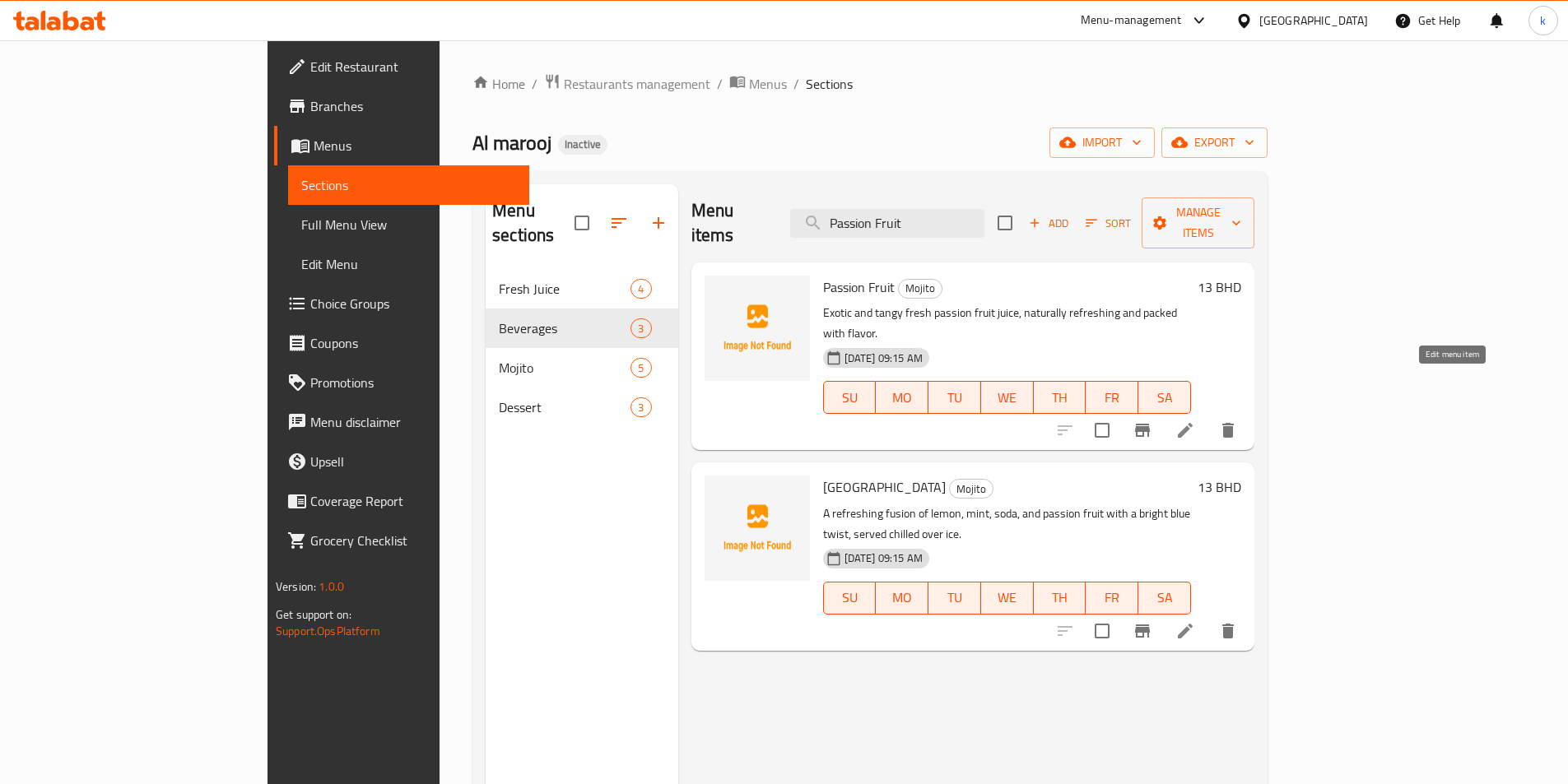
type input "Passion Fruit"
click at [1192, 422] on icon at bounding box center [1185, 429] width 15 height 15
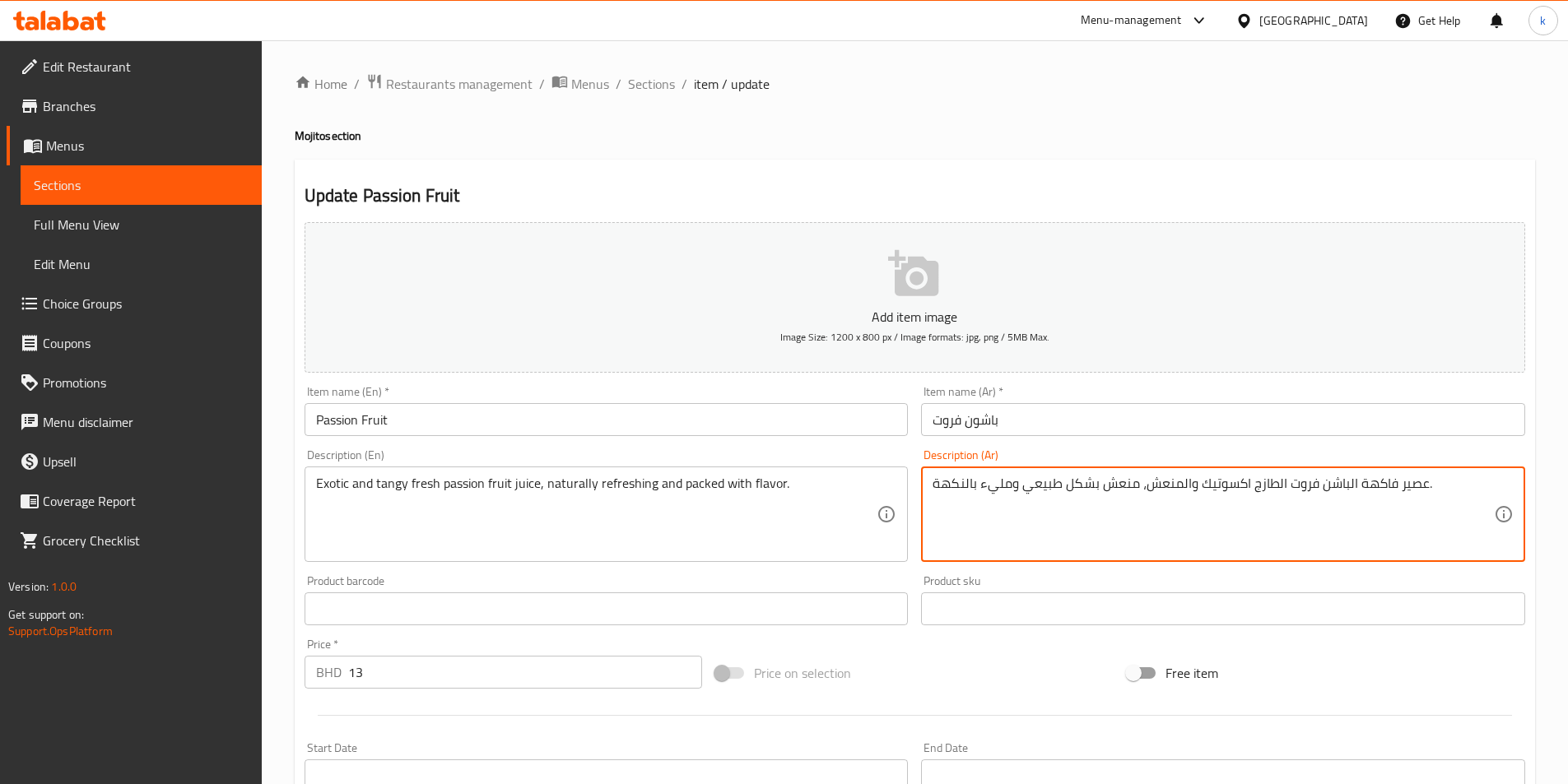
click at [1011, 541] on textarea "عصير فاكهة الباشن فروت الطازج اكسوتيك والمنعش، منعش بشكل طبيعي ومليء بالنكهة." at bounding box center [1212, 515] width 561 height 79
click at [999, 484] on textarea "عصير فاكهة الباشن فروت الطازج اكسوتيك والمنعش، منعش بشكل طبيعي ومليء بالنكهة." at bounding box center [1212, 515] width 561 height 79
click at [1438, 489] on textarea "عصير فاكهة الباشن فروت الطازج اكسوتيك والمنعش، منعش بشكل طبيعي ومليء بالنكهة." at bounding box center [1212, 515] width 561 height 79
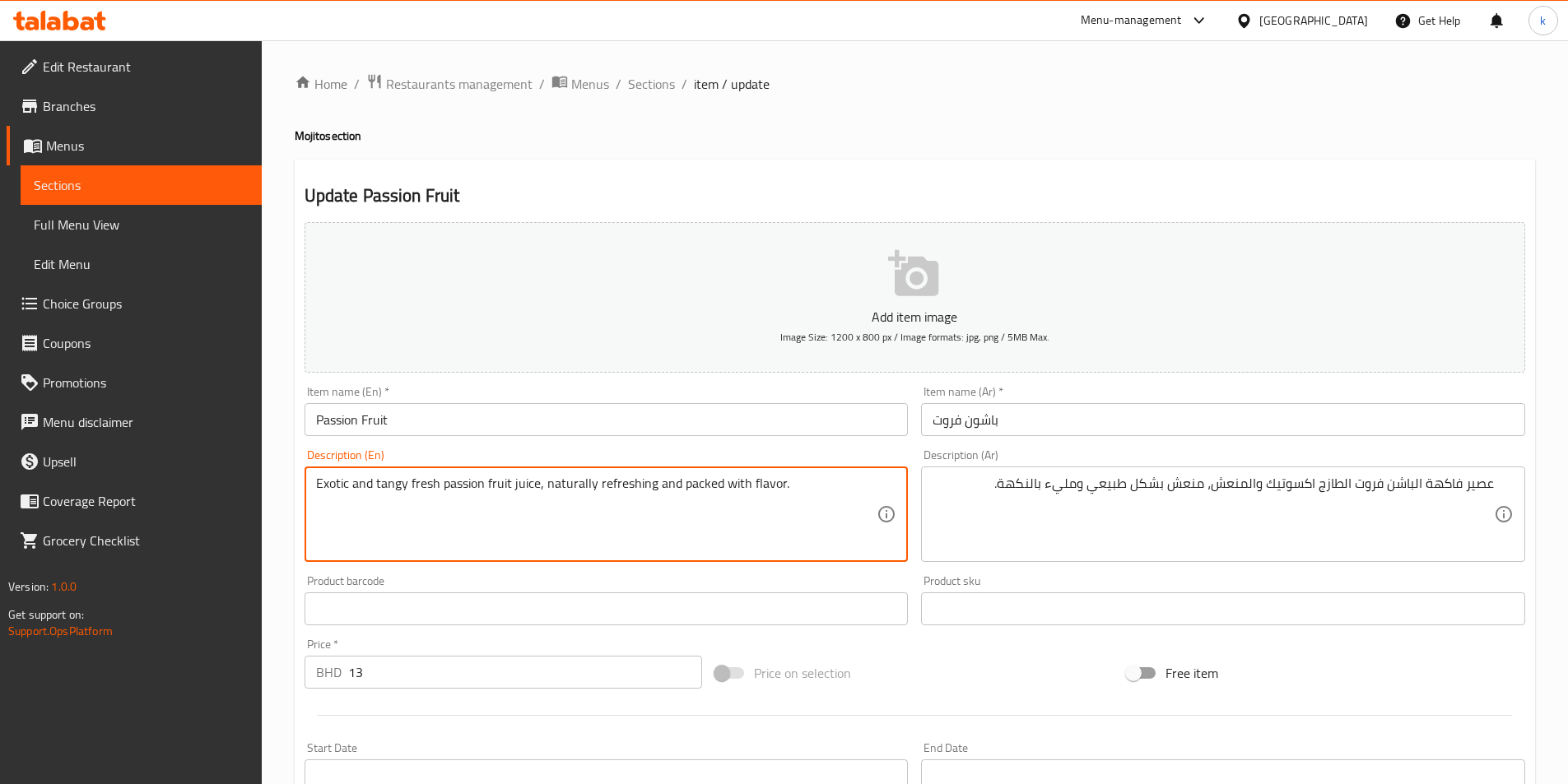
click at [422, 484] on textarea "Exotic and tangy fresh passion fruit juice, naturally refreshing and packed wit…" at bounding box center [596, 515] width 561 height 79
click at [467, 483] on textarea "Exotic and tangy fresh passion fruit juice, naturally refreshing and packed wit…" at bounding box center [596, 515] width 561 height 79
click at [523, 484] on textarea "Exotic and tangy fresh passion fruit juice, naturally refreshing and packed wit…" at bounding box center [596, 515] width 561 height 79
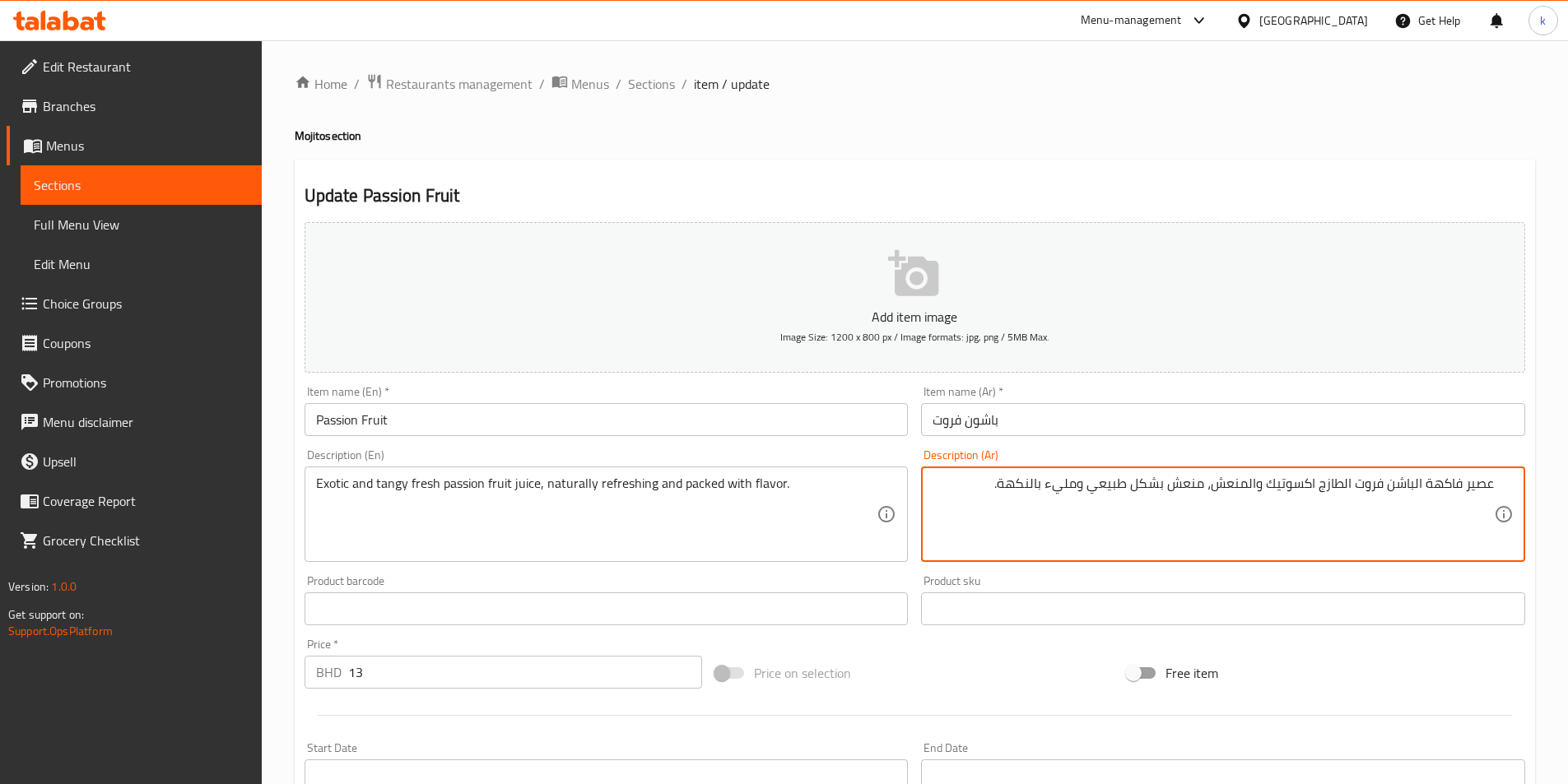
drag, startPoint x: 1422, startPoint y: 483, endPoint x: 1467, endPoint y: 496, distance: 46.8
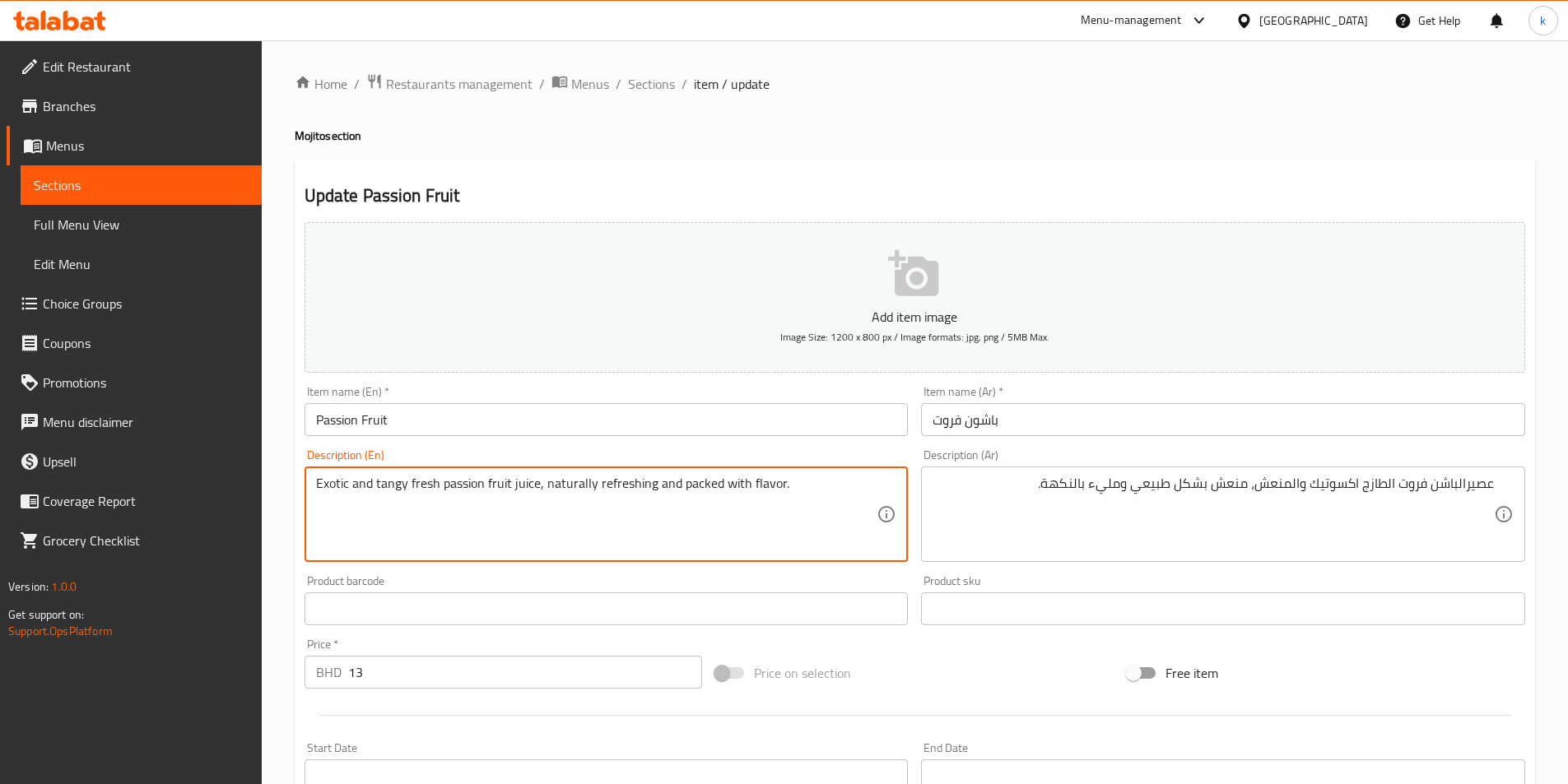
drag, startPoint x: 442, startPoint y: 483, endPoint x: 511, endPoint y: 496, distance: 70.2
click at [958, 429] on input "باشون فروت" at bounding box center [1223, 419] width 604 height 32
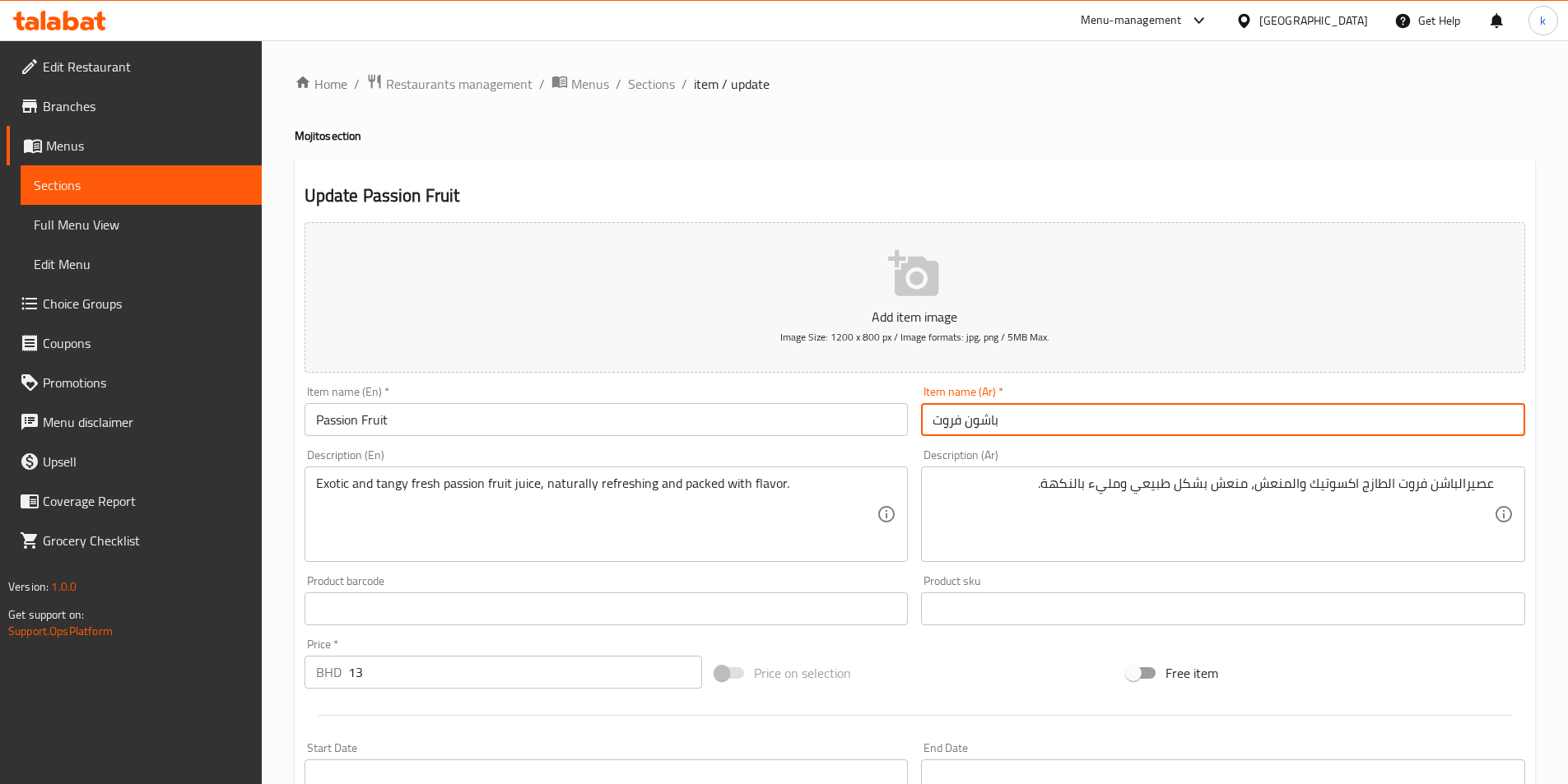
drag, startPoint x: 935, startPoint y: 423, endPoint x: 1000, endPoint y: 433, distance: 65.8
click at [1000, 433] on input "باشون فروت" at bounding box center [1223, 419] width 604 height 32
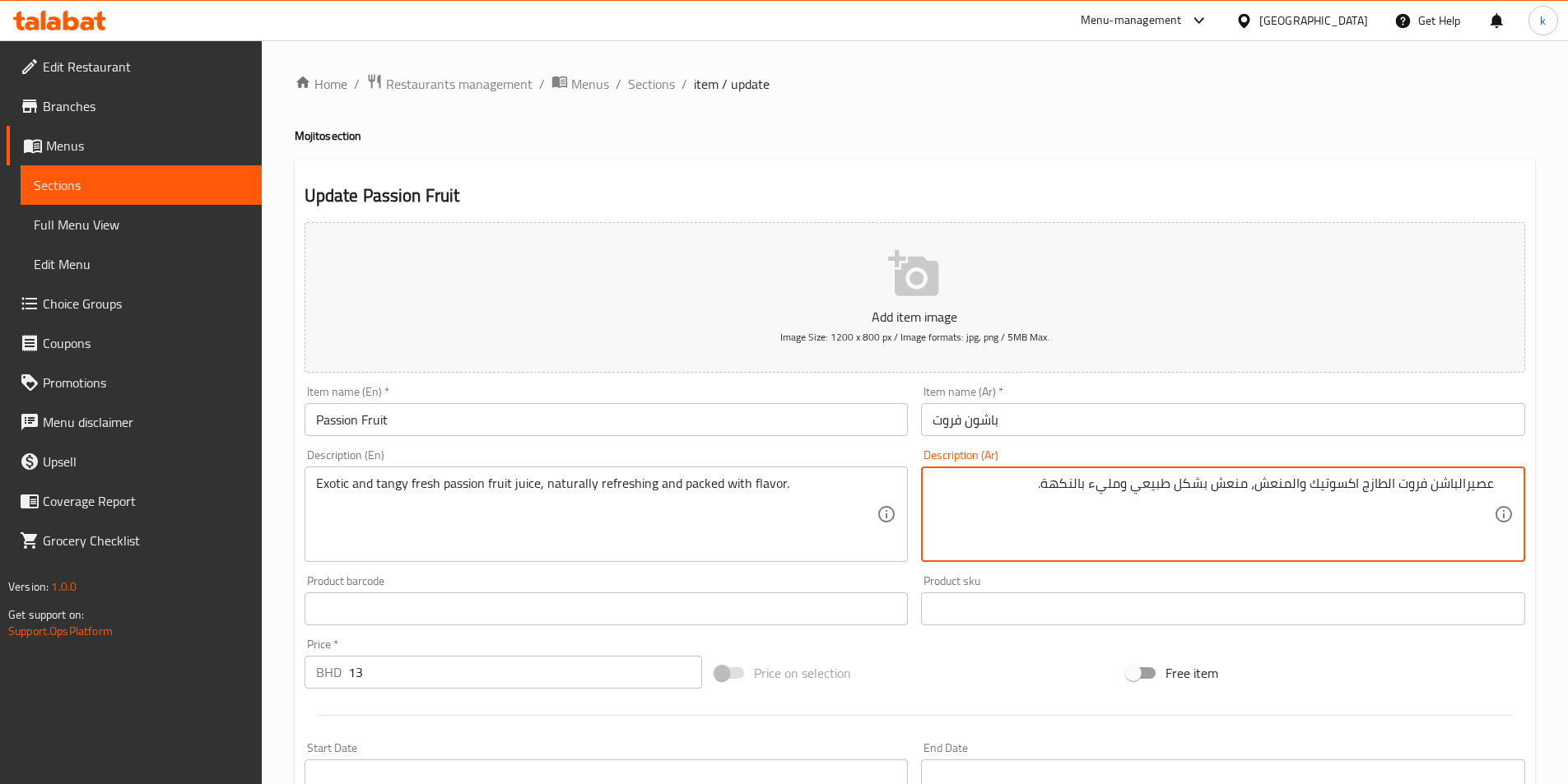
drag, startPoint x: 1397, startPoint y: 485, endPoint x: 1458, endPoint y: 496, distance: 62.0
paste textarea
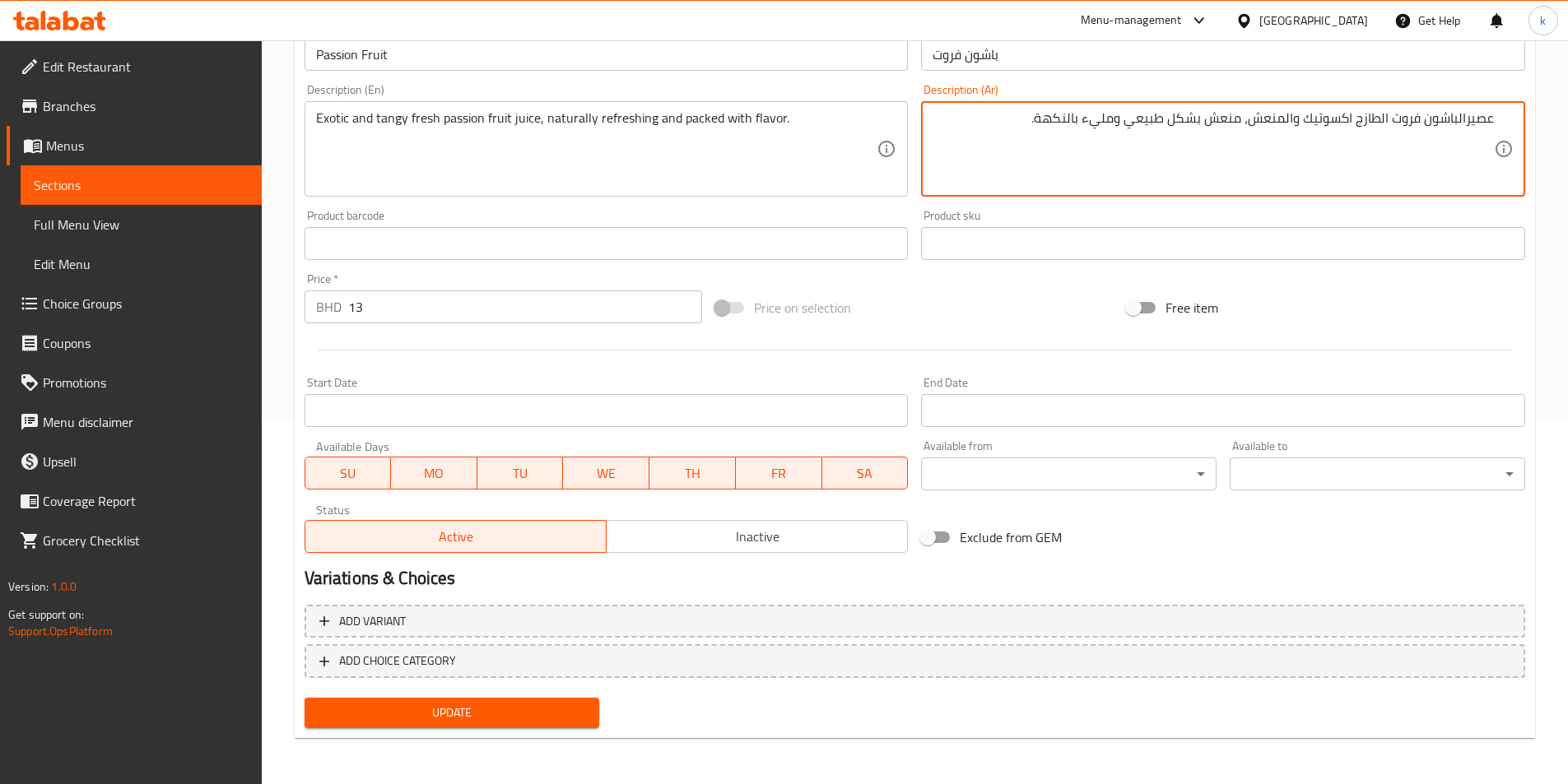
type textarea "عصيرالباشون فروت الطازج اكسوتيك والمنعش، منعش بشكل طبيعي ومليء بالنكهة."
click at [494, 716] on span "Update" at bounding box center [452, 712] width 269 height 21
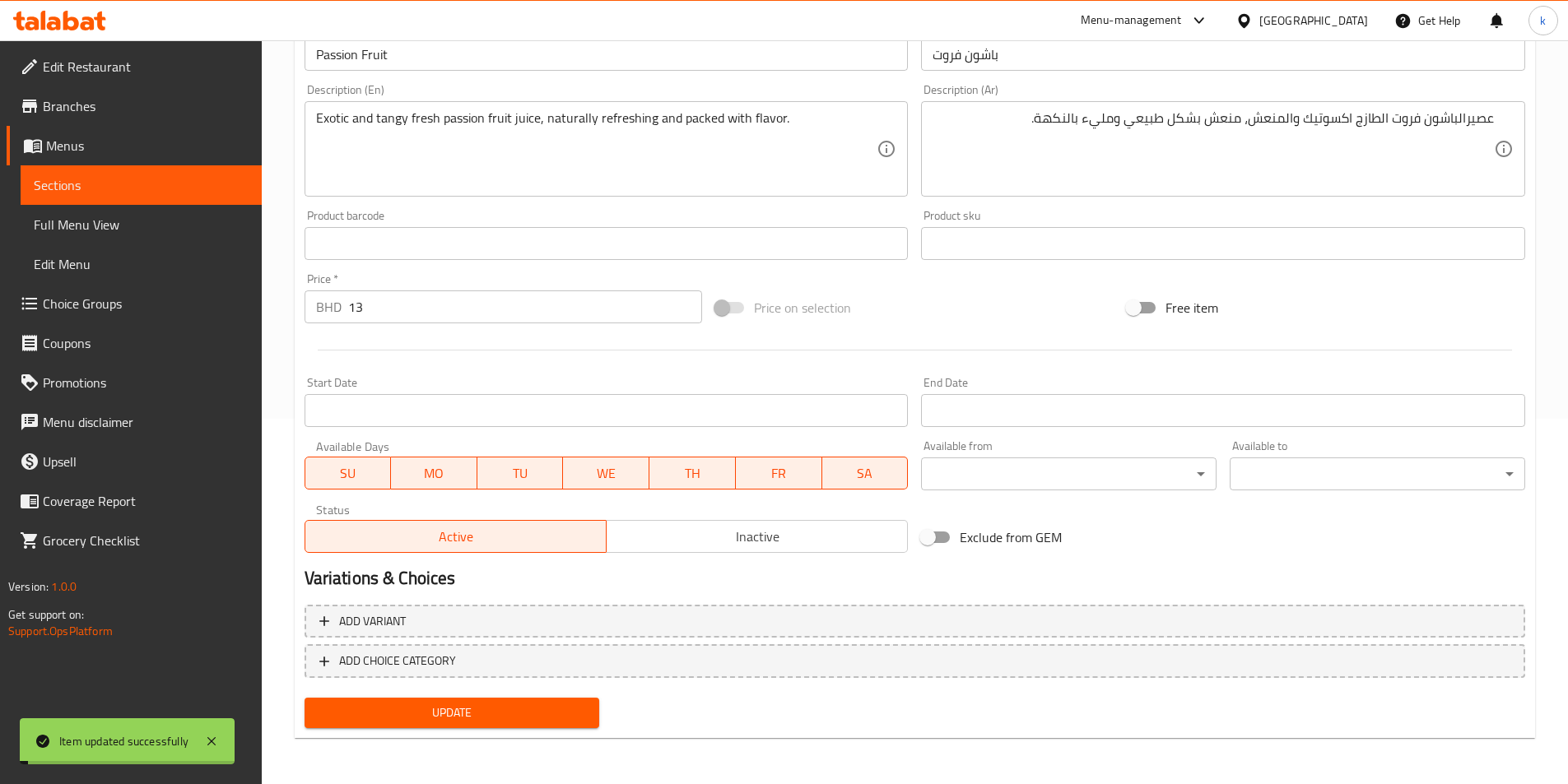
scroll to position [0, 0]
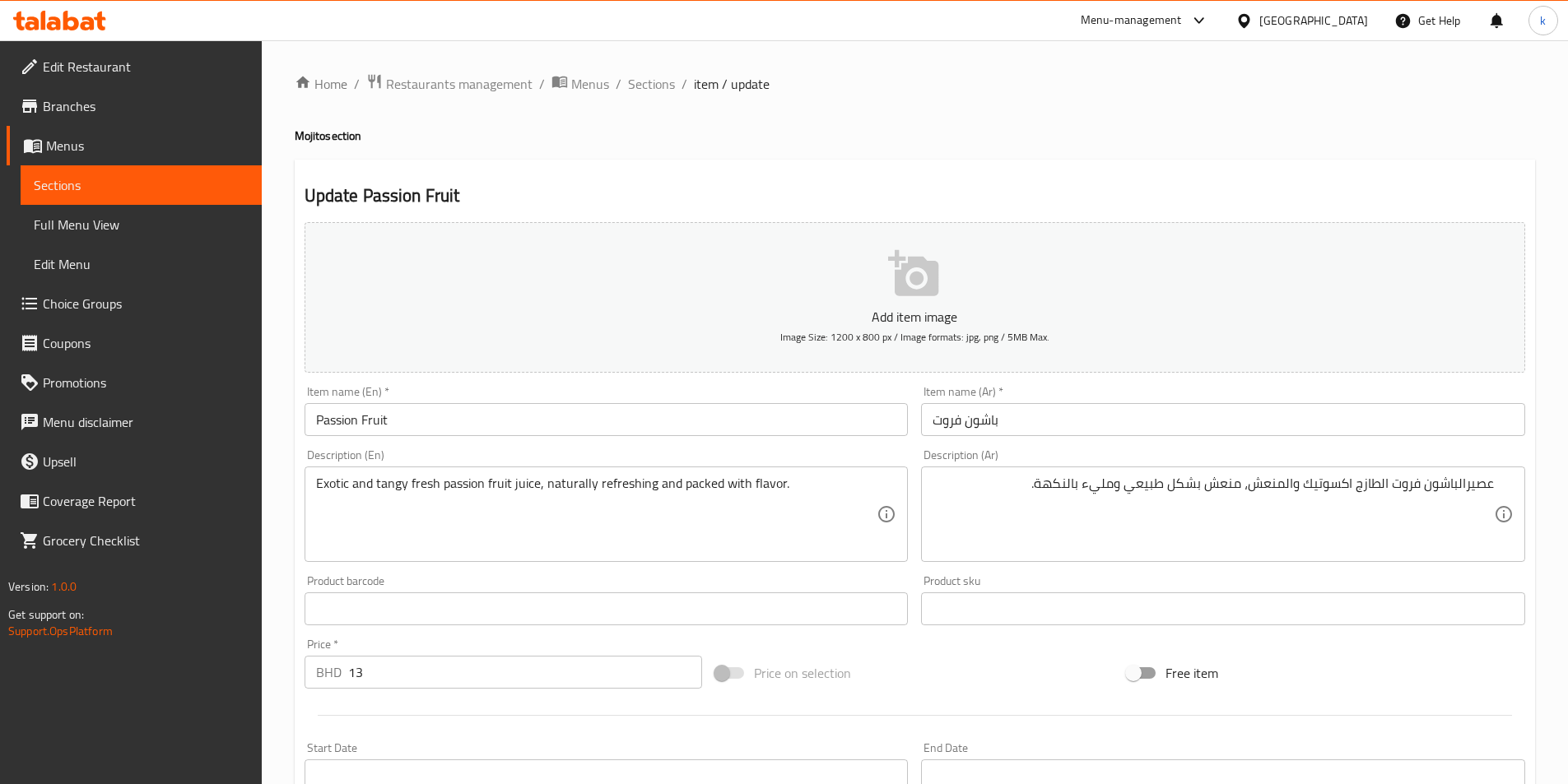
click at [756, 453] on div "Description (En) Exotic and tangy fresh passion fruit juice, naturally refreshi…" at bounding box center [607, 505] width 604 height 113
drag, startPoint x: 756, startPoint y: 453, endPoint x: 735, endPoint y: 452, distance: 21.0
click at [735, 452] on div "Description (En) Exotic and tangy fresh passion fruit juice, naturally refreshi…" at bounding box center [607, 505] width 604 height 113
click at [655, 89] on span "Sections" at bounding box center [652, 84] width 47 height 20
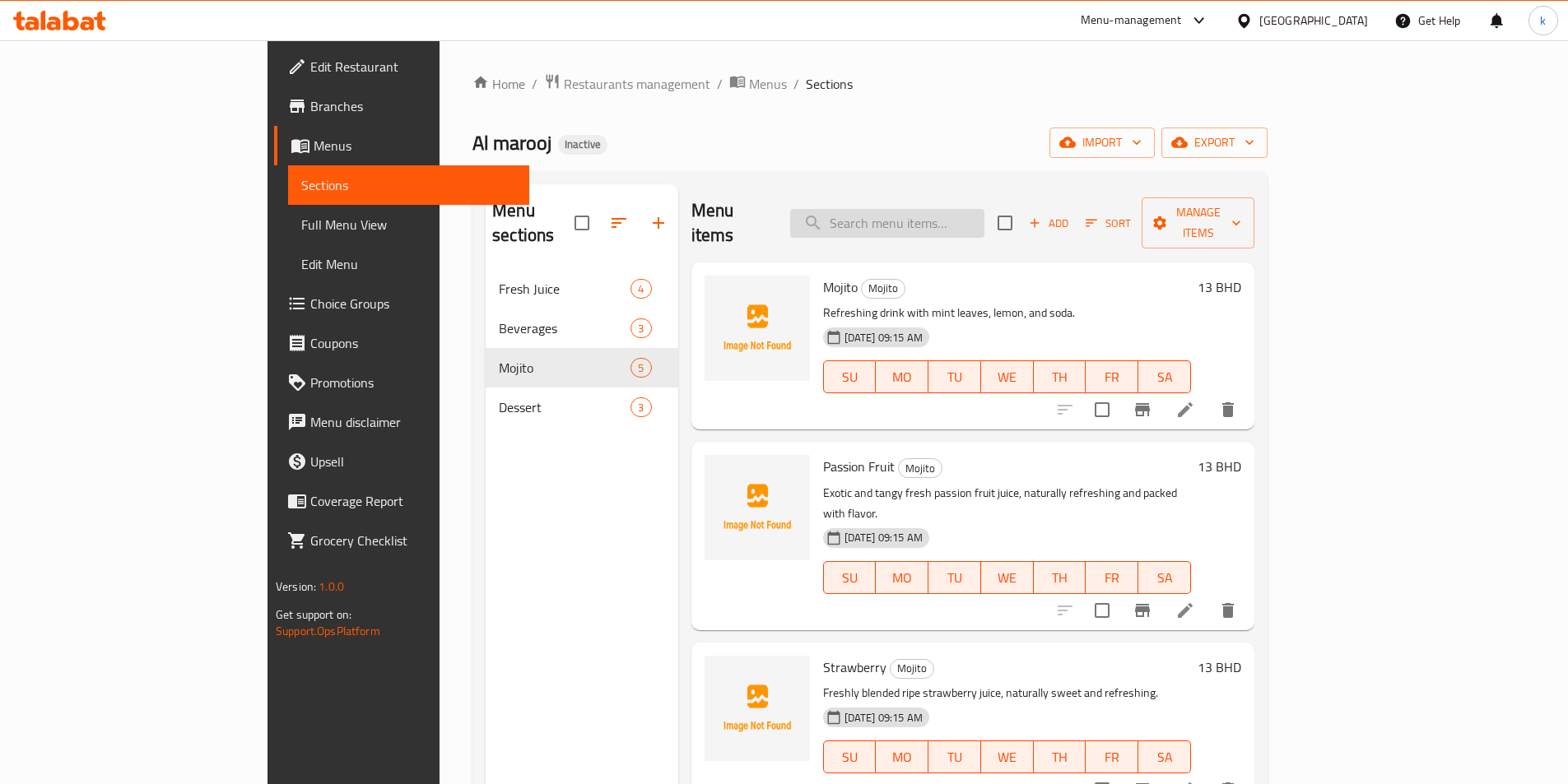
click at [931, 214] on input "search" at bounding box center [888, 223] width 195 height 28
paste input "Strawberry"
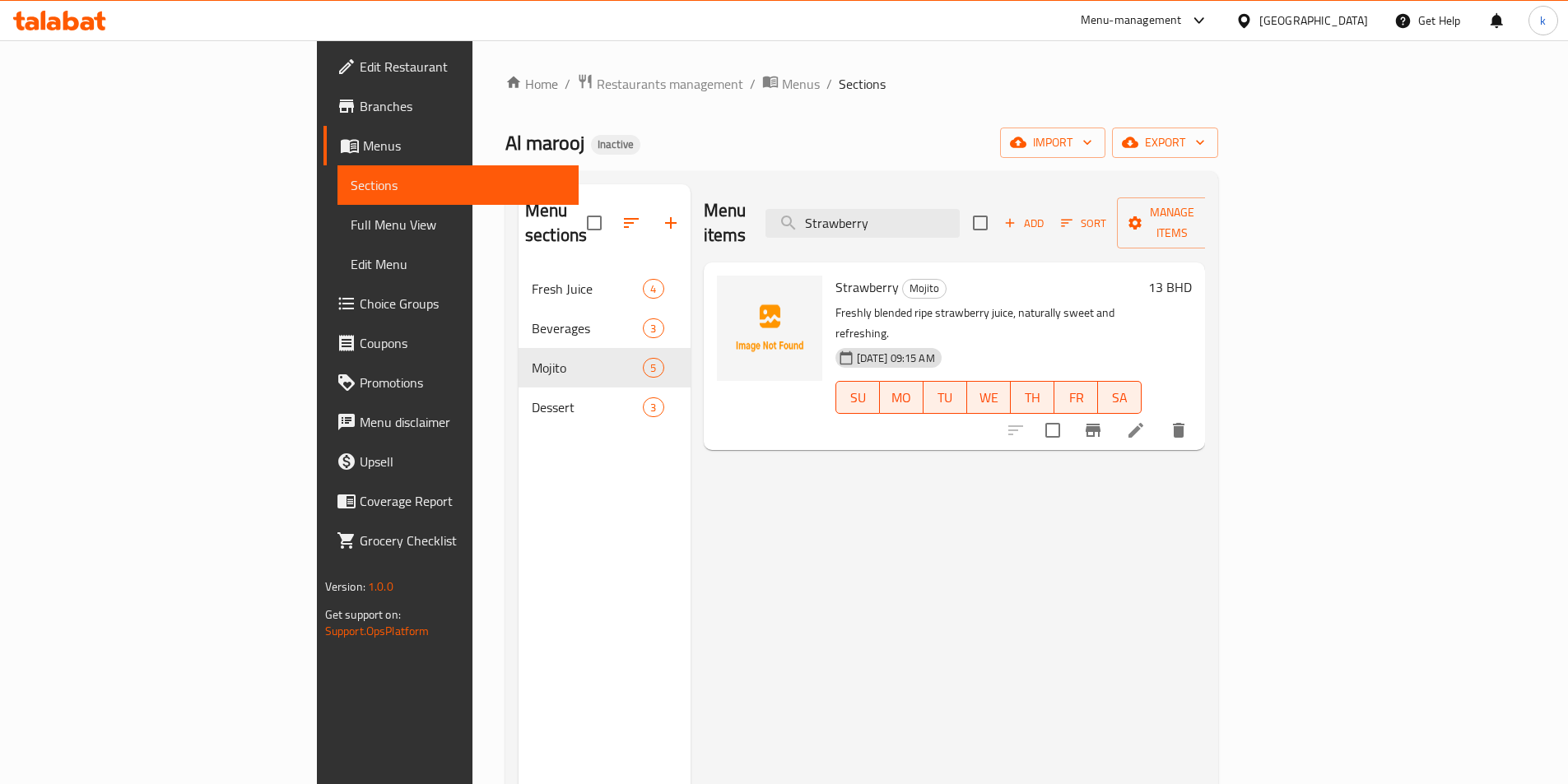
type input "Strawberry"
click at [1143, 422] on icon at bounding box center [1135, 429] width 15 height 15
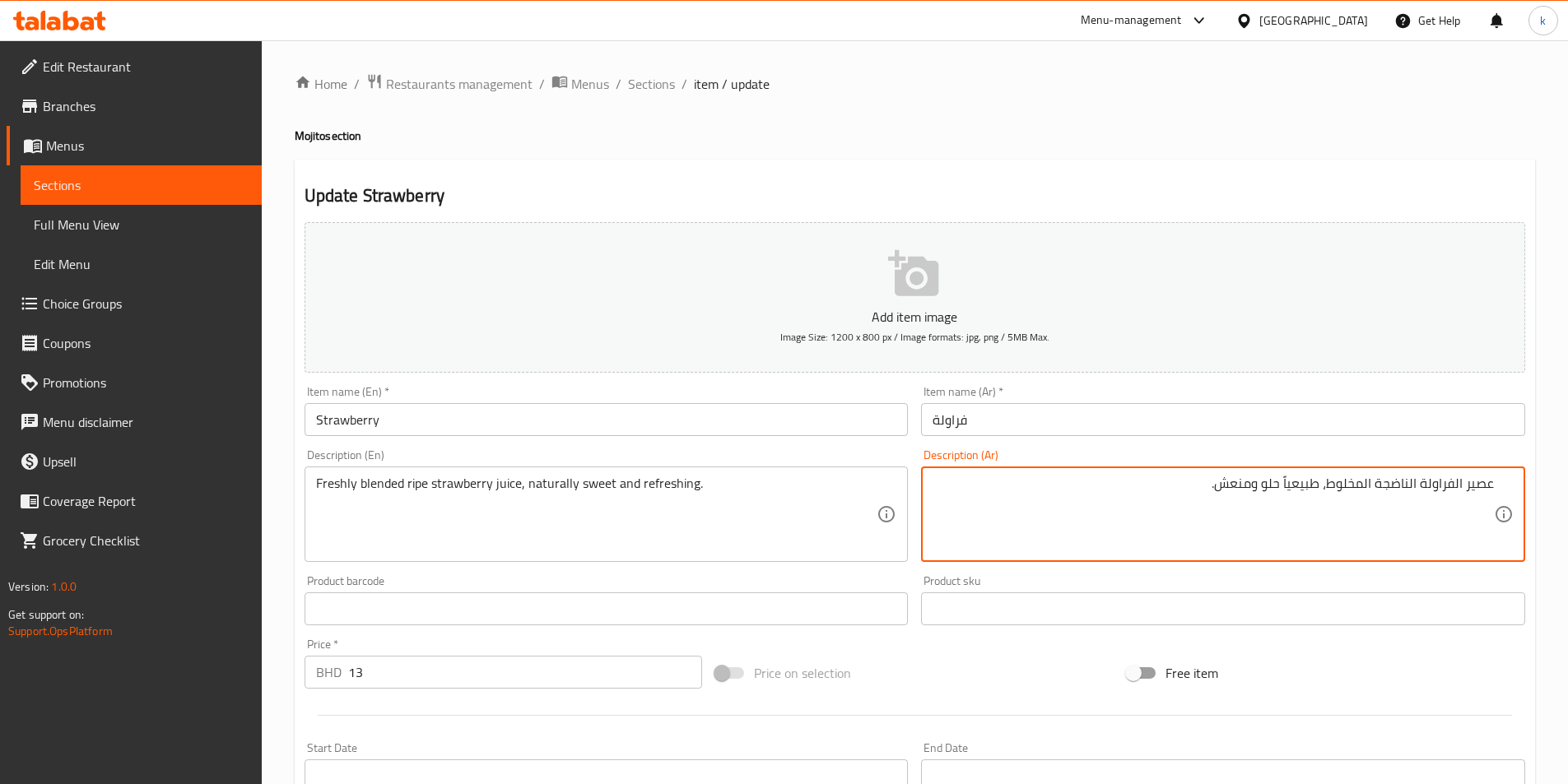
drag, startPoint x: 1375, startPoint y: 483, endPoint x: 1418, endPoint y: 490, distance: 43.6
click at [1418, 490] on textarea "عصير الفراولة الناضجة المخلوط، طبيعياً حلو ومنعش." at bounding box center [1212, 515] width 561 height 79
paste textarea "ازجا"
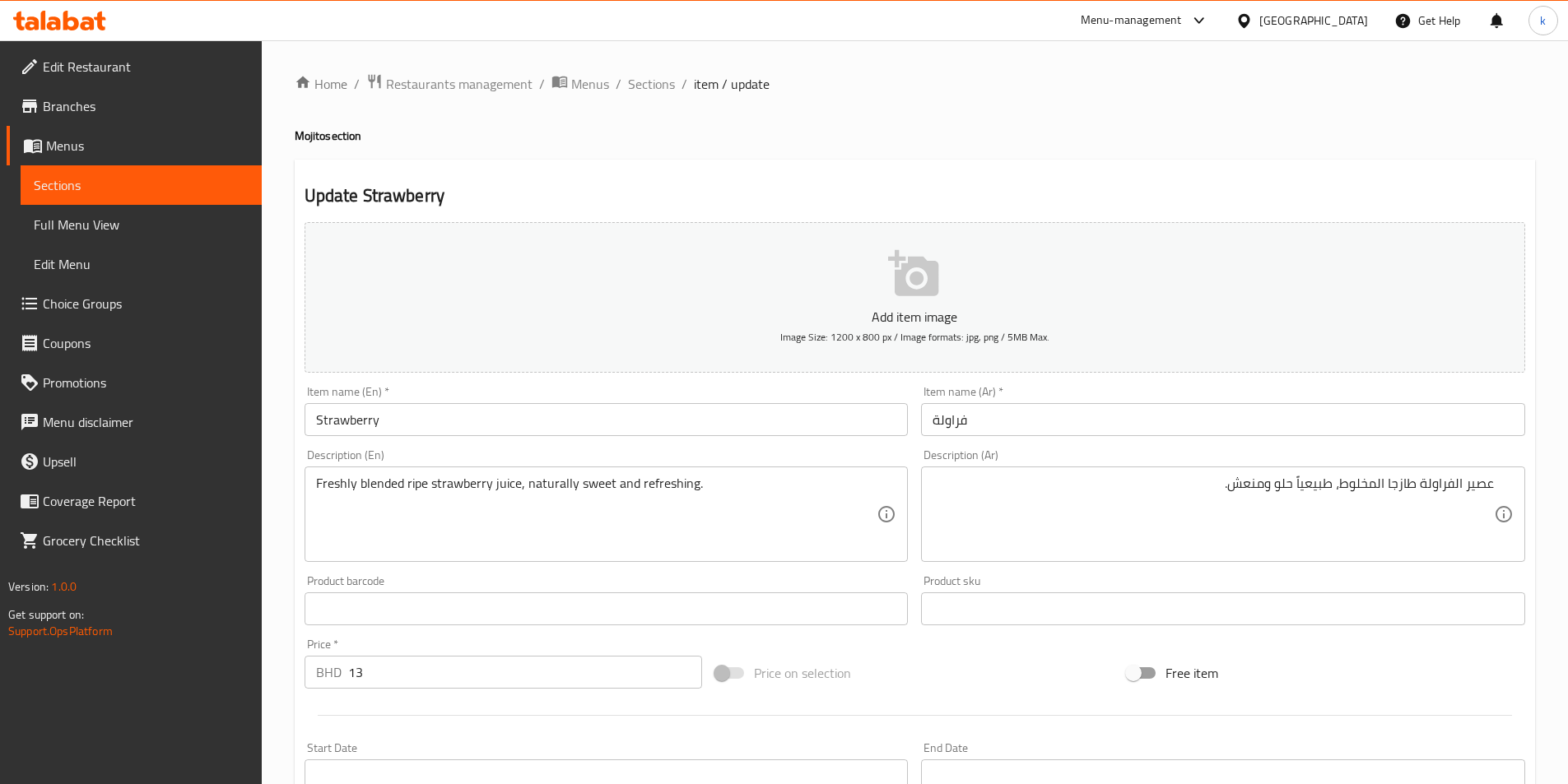
drag, startPoint x: 315, startPoint y: 484, endPoint x: 801, endPoint y: 503, distance: 486.4
click at [816, 505] on div "Freshly blended ripe strawberry juice, naturally sweet and refreshing. Descript…" at bounding box center [607, 514] width 604 height 95
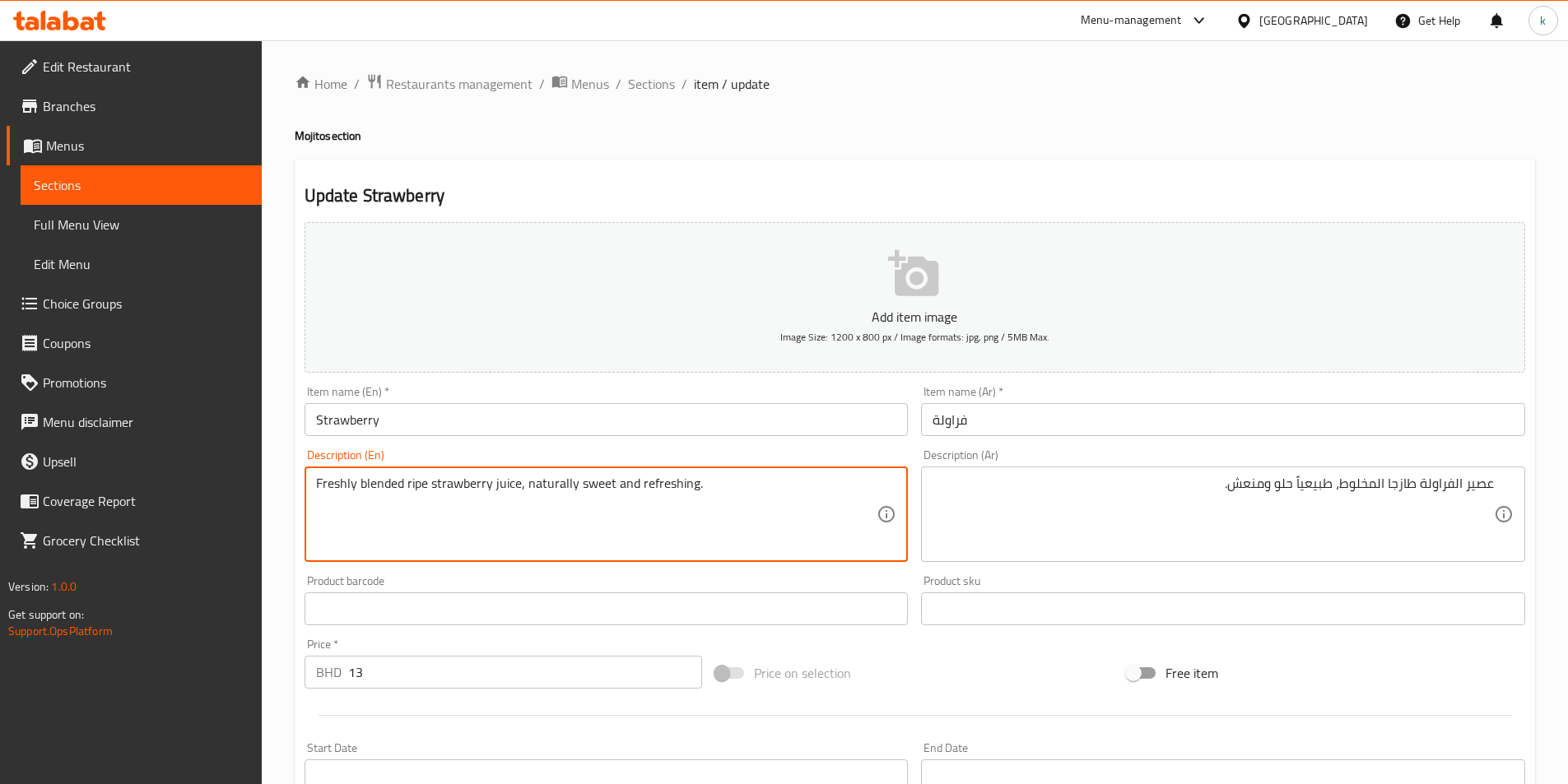
click at [751, 509] on textarea "Freshly blended ripe strawberry juice, naturally sweet and refreshing." at bounding box center [596, 515] width 561 height 79
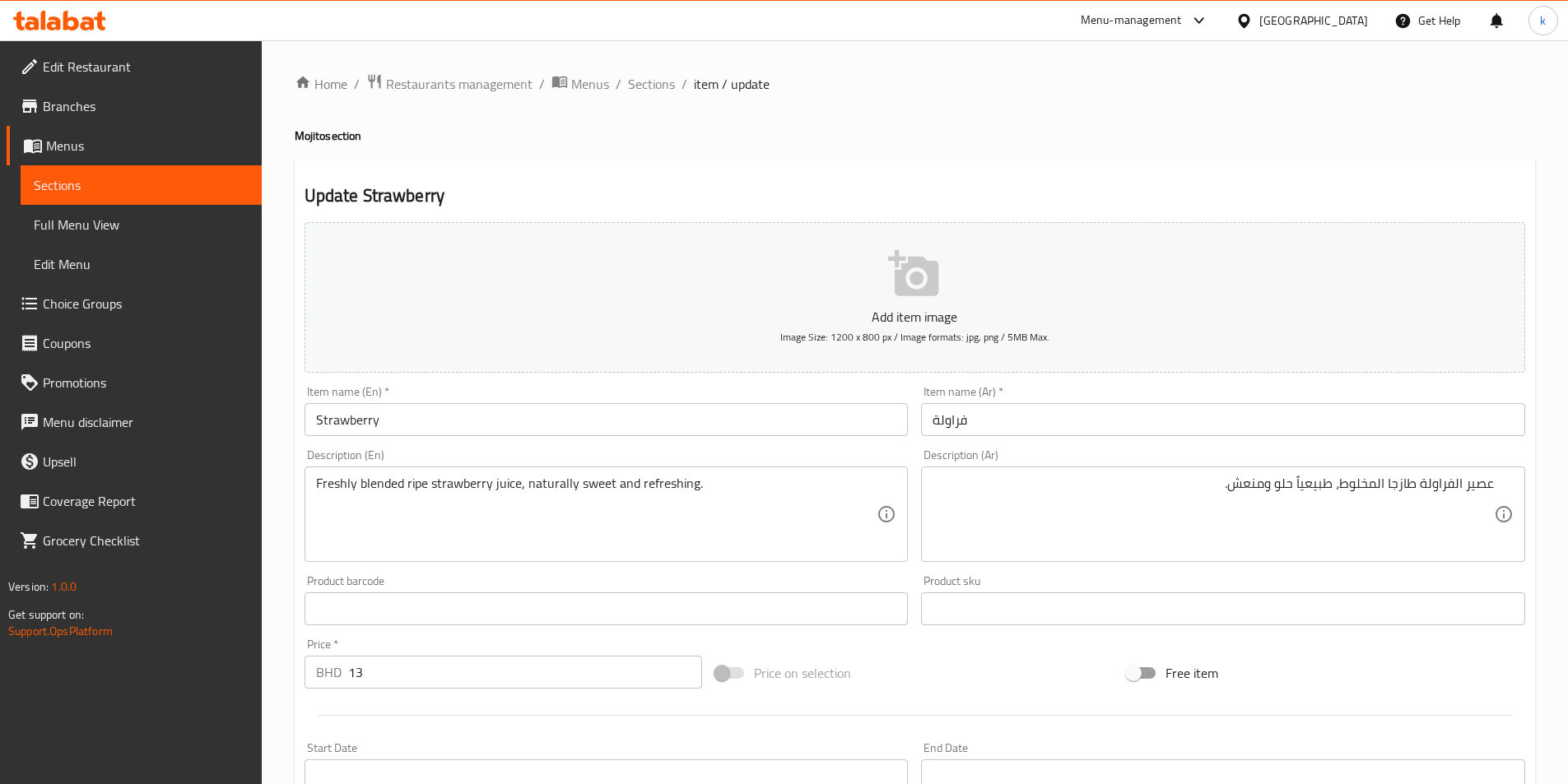
click at [377, 482] on textarea "Freshly blended ripe strawberry juice, naturally sweet and refreshing." at bounding box center [596, 515] width 561 height 79
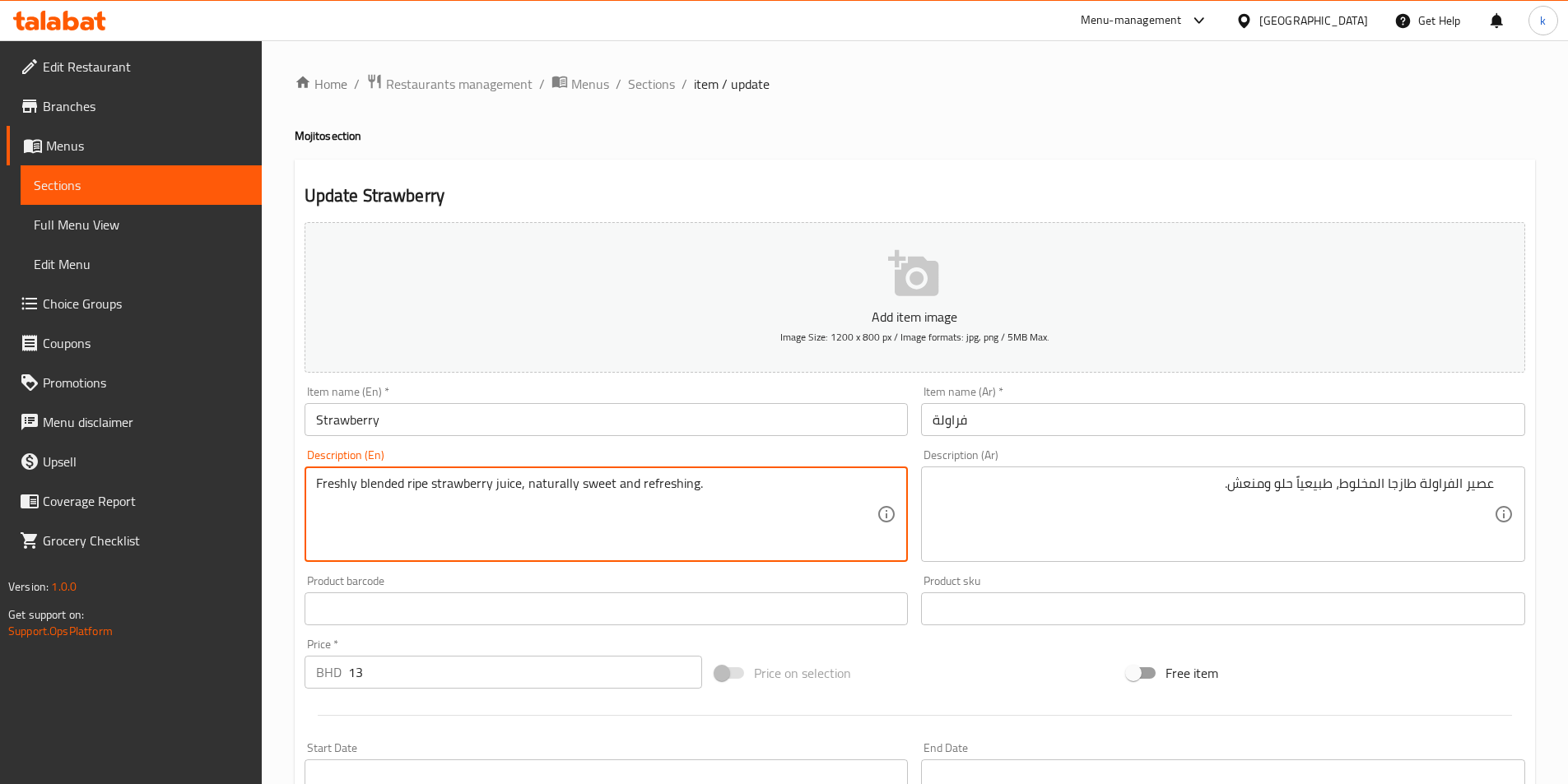
drag, startPoint x: 359, startPoint y: 482, endPoint x: 426, endPoint y: 495, distance: 68.2
click at [426, 495] on textarea "Freshly blended ripe strawberry juice, naturally sweet and refreshing." at bounding box center [596, 515] width 561 height 79
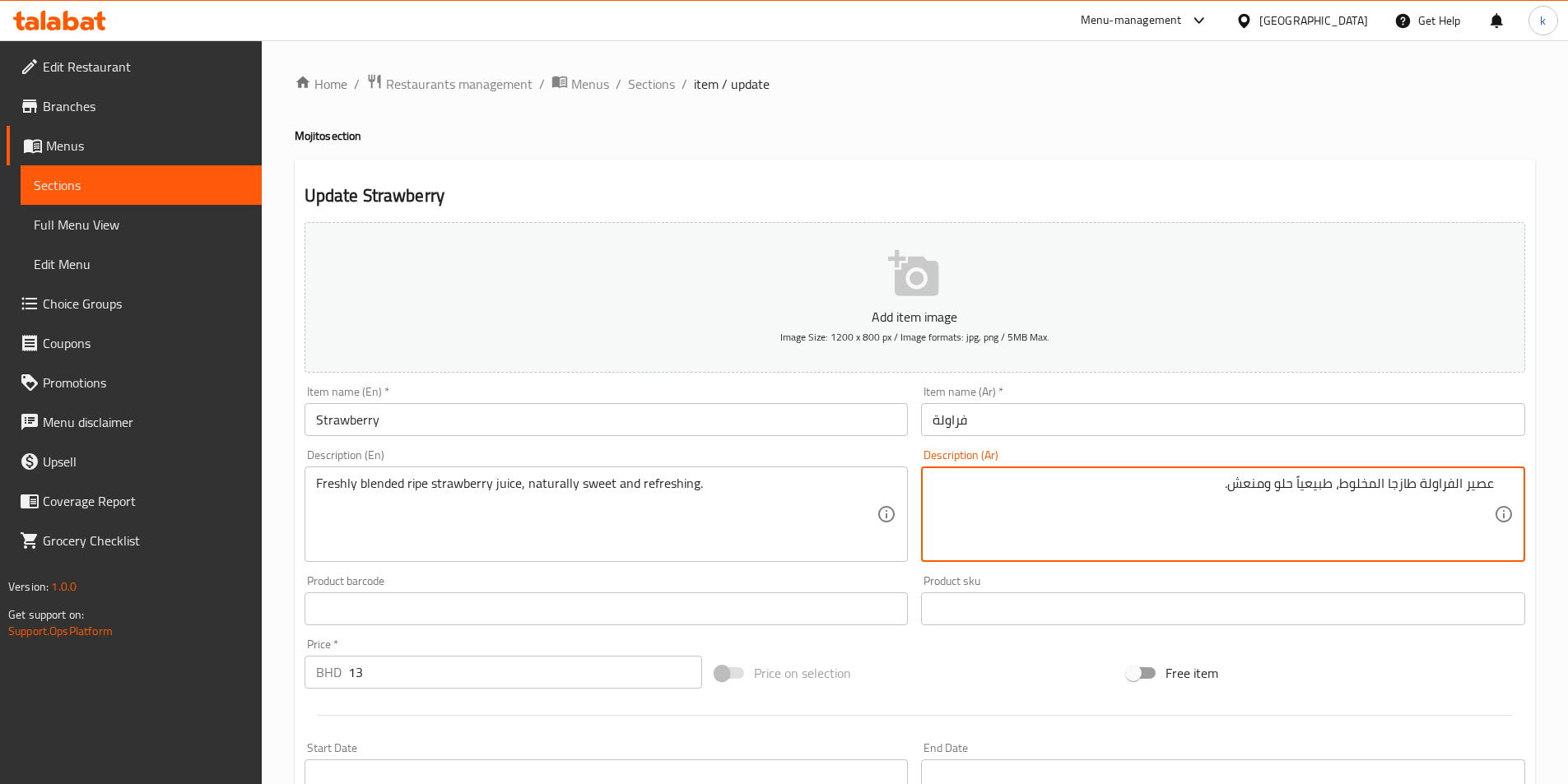
drag, startPoint x: 1387, startPoint y: 482, endPoint x: 1416, endPoint y: 499, distance: 33.6
paste textarea "ناضج"
type textarea "عصير الفراولة ناضج المخلوط، طبيعياً حلو ومنعش."
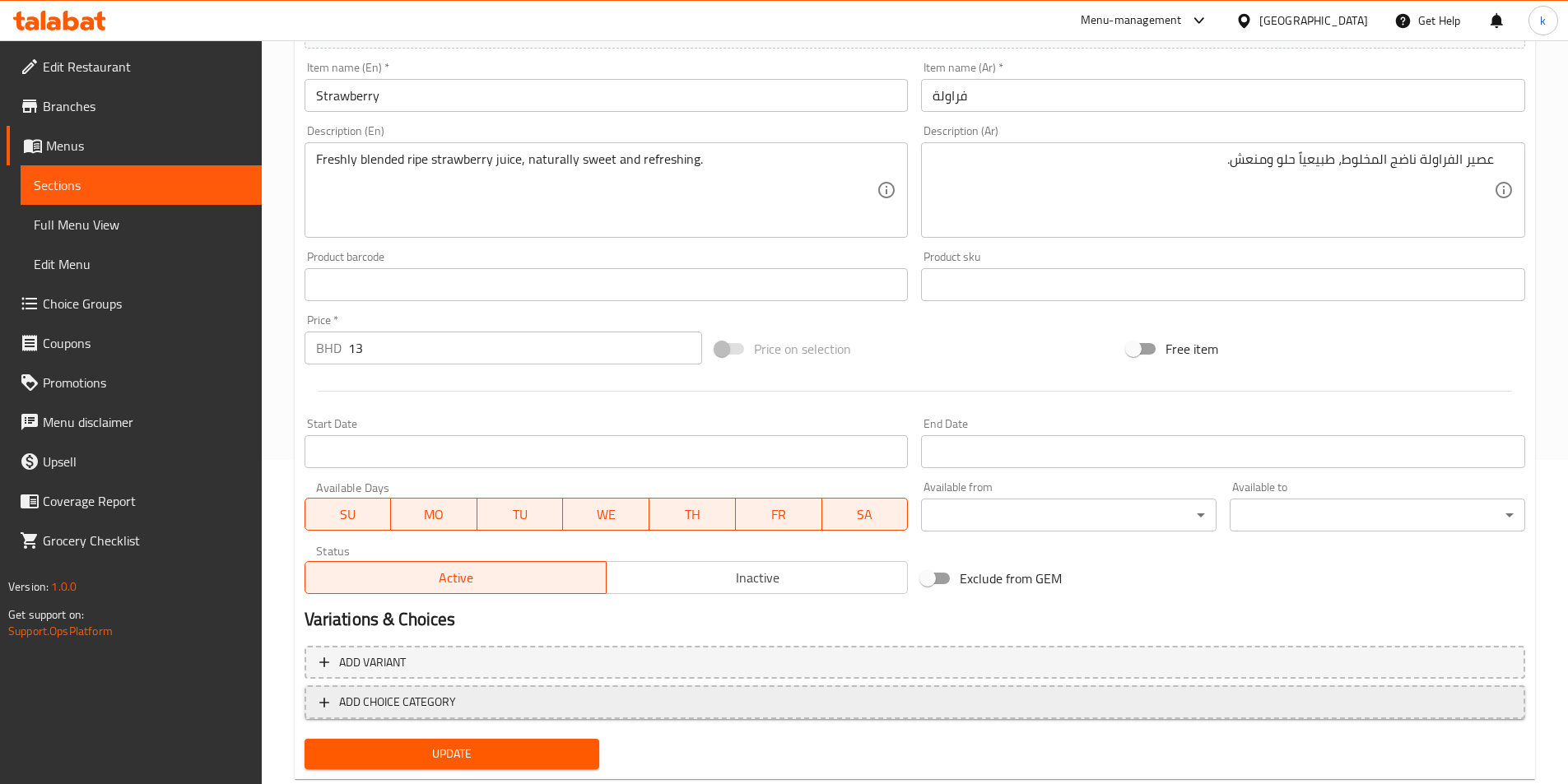
scroll to position [365, 0]
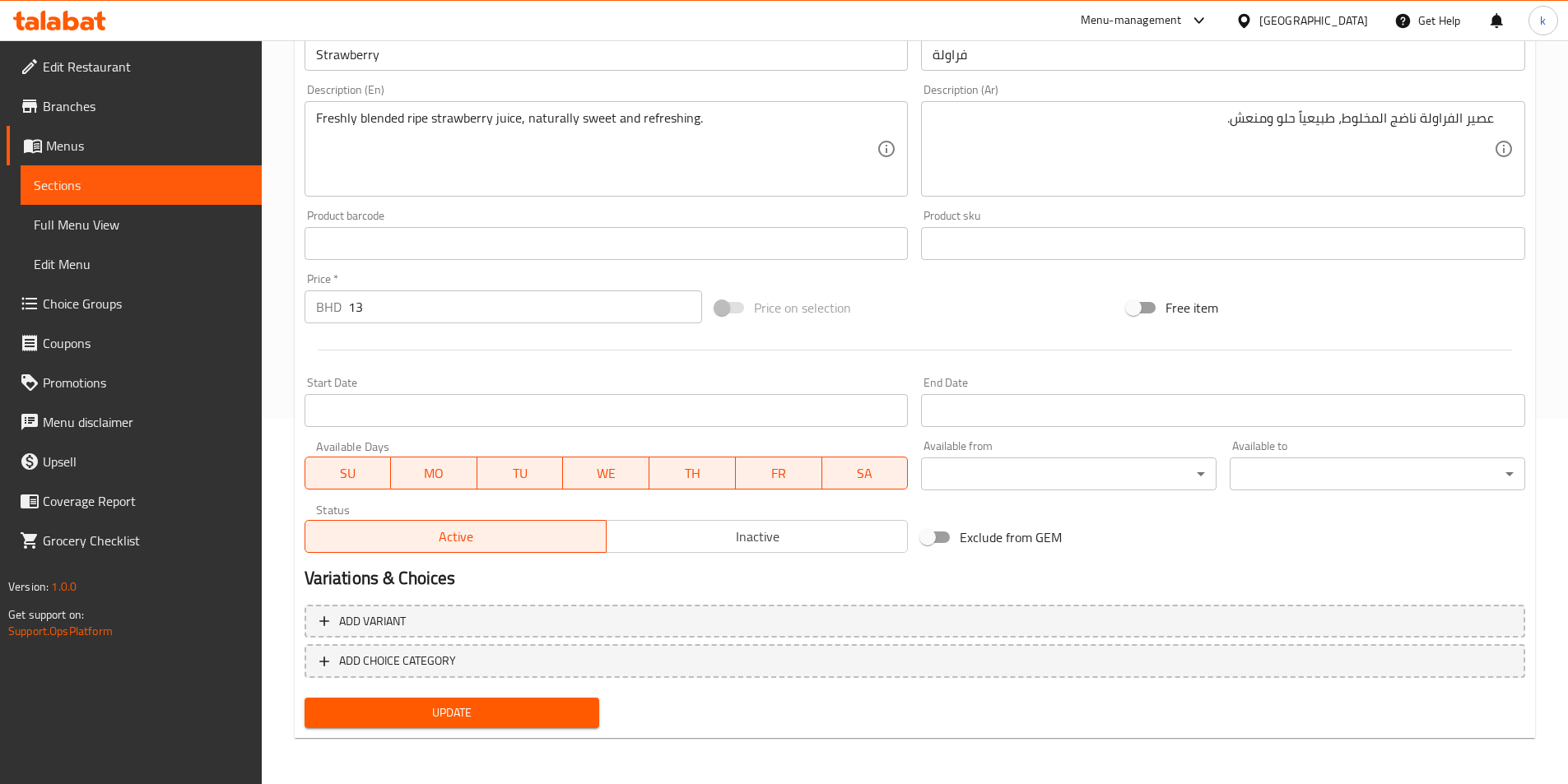
click at [445, 724] on button "Update" at bounding box center [452, 712] width 296 height 30
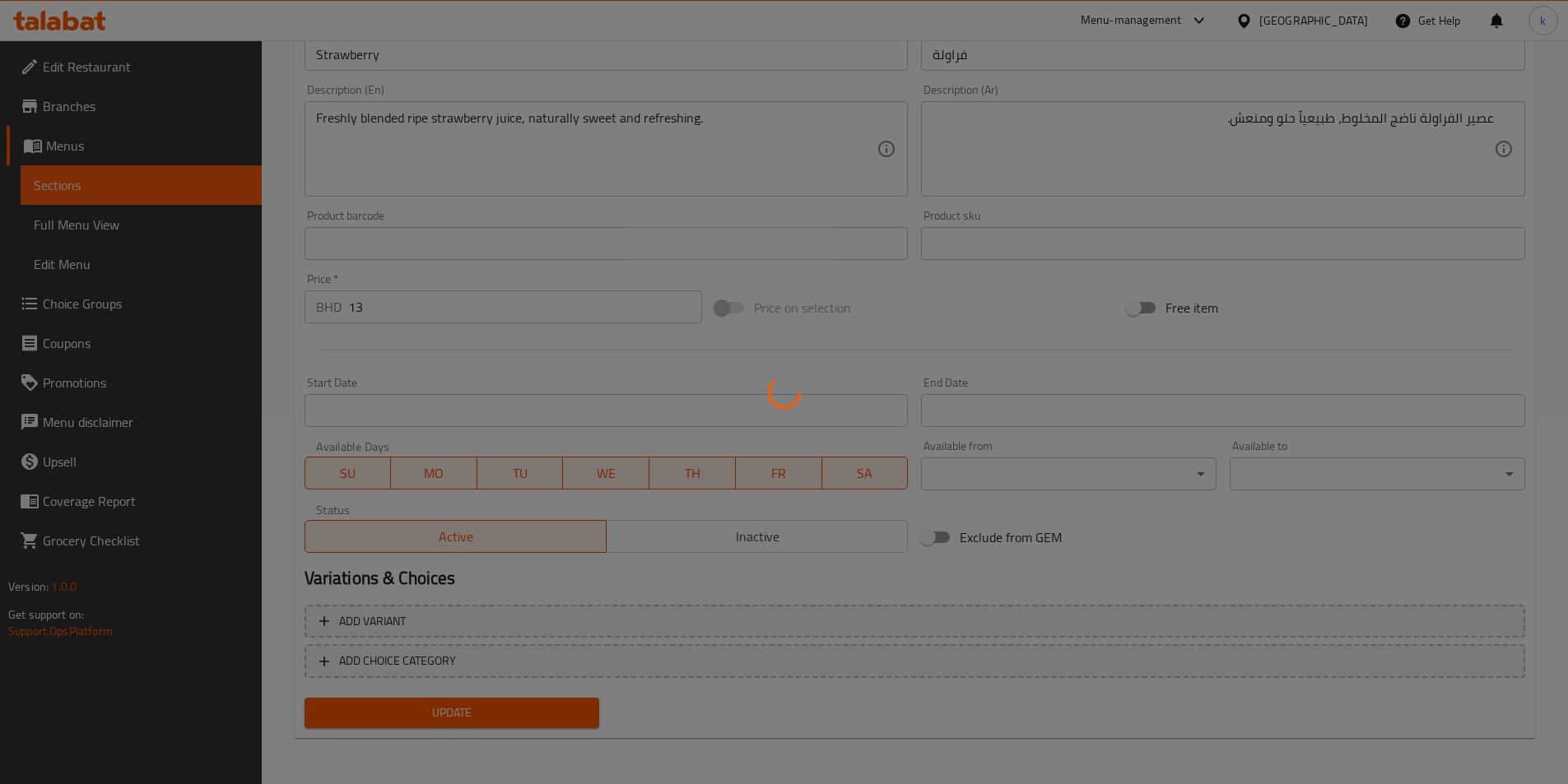
click at [756, 202] on div at bounding box center [784, 392] width 1568 height 784
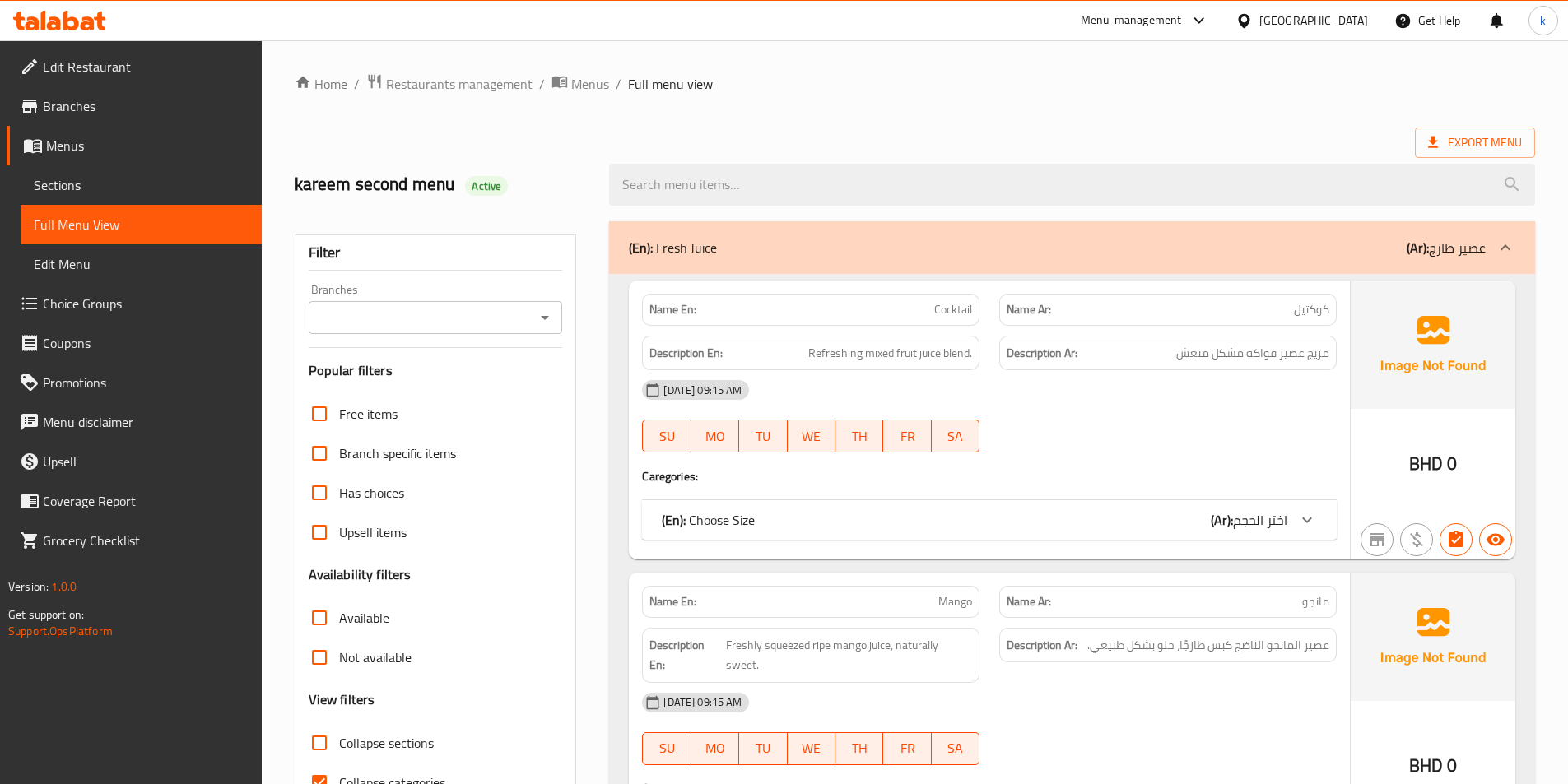
click at [577, 84] on span "Menus" at bounding box center [590, 84] width 38 height 20
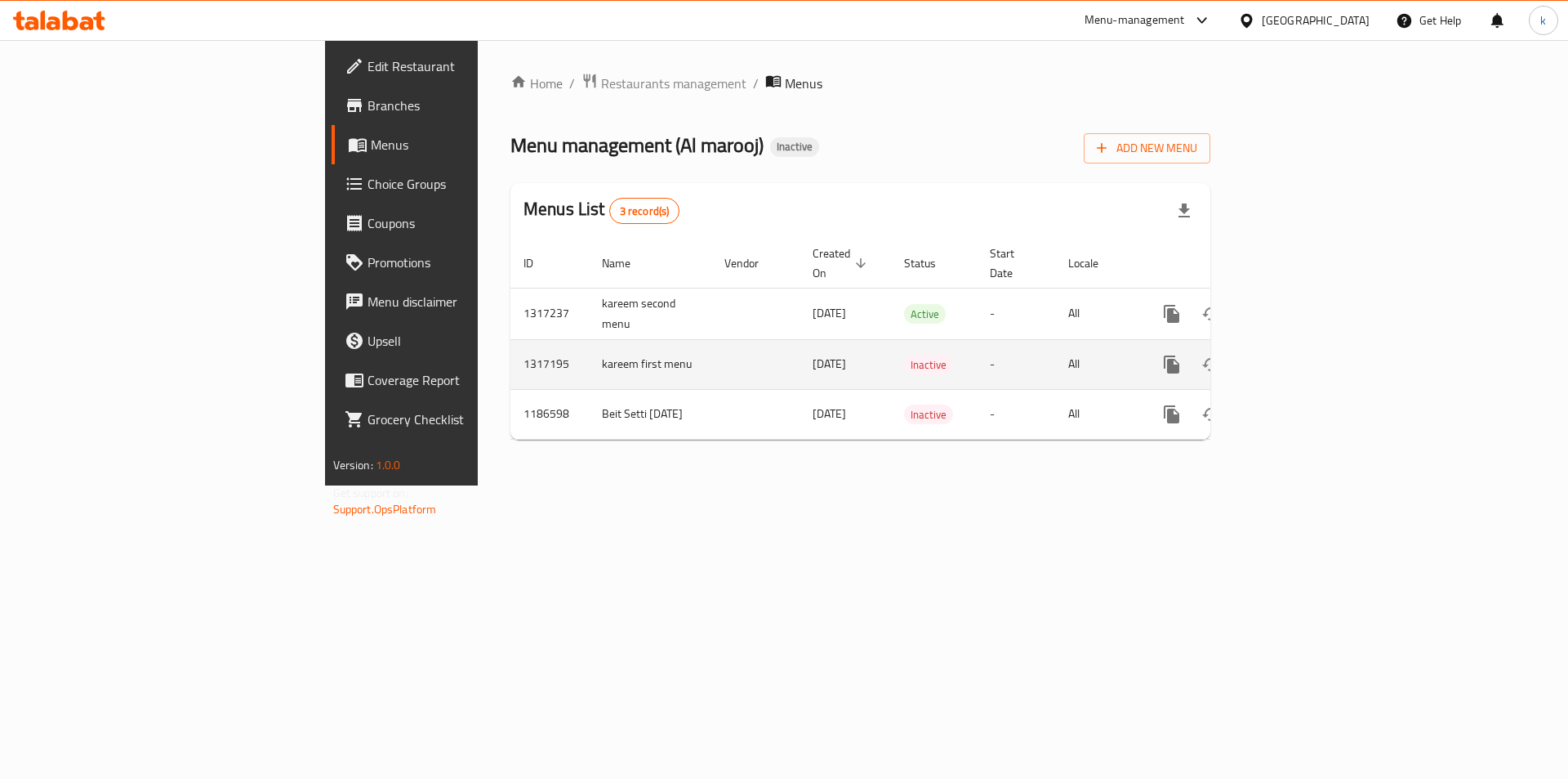
click at [765, 354] on icon "enhanced table" at bounding box center [1290, 364] width 20 height 20
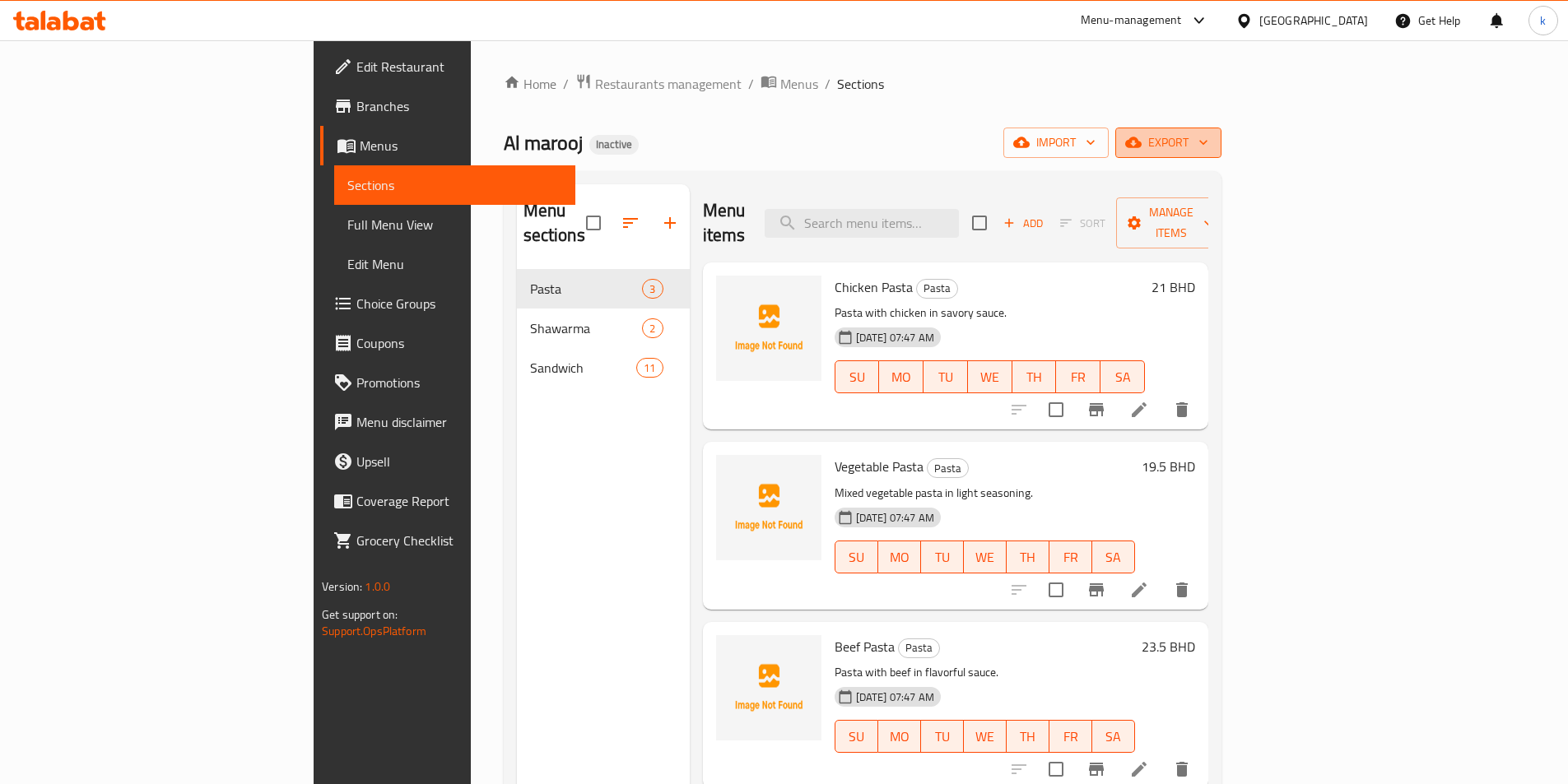
click at [771, 148] on span "export" at bounding box center [1168, 142] width 80 height 21
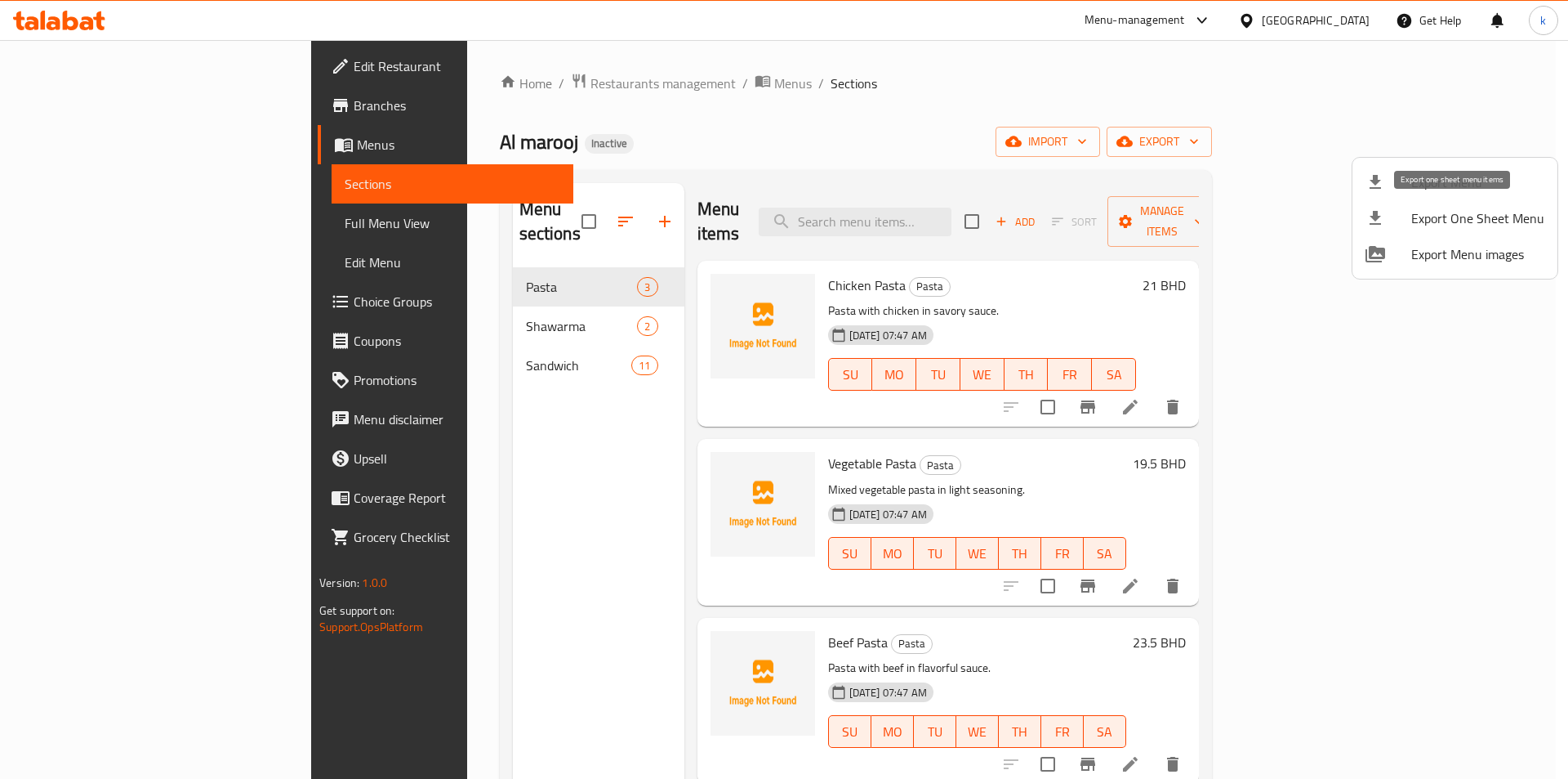
click at [765, 224] on span "Export One Sheet Menu" at bounding box center [1478, 218] width 133 height 20
click at [765, 181] on span "Export Menu" at bounding box center [1478, 183] width 133 height 20
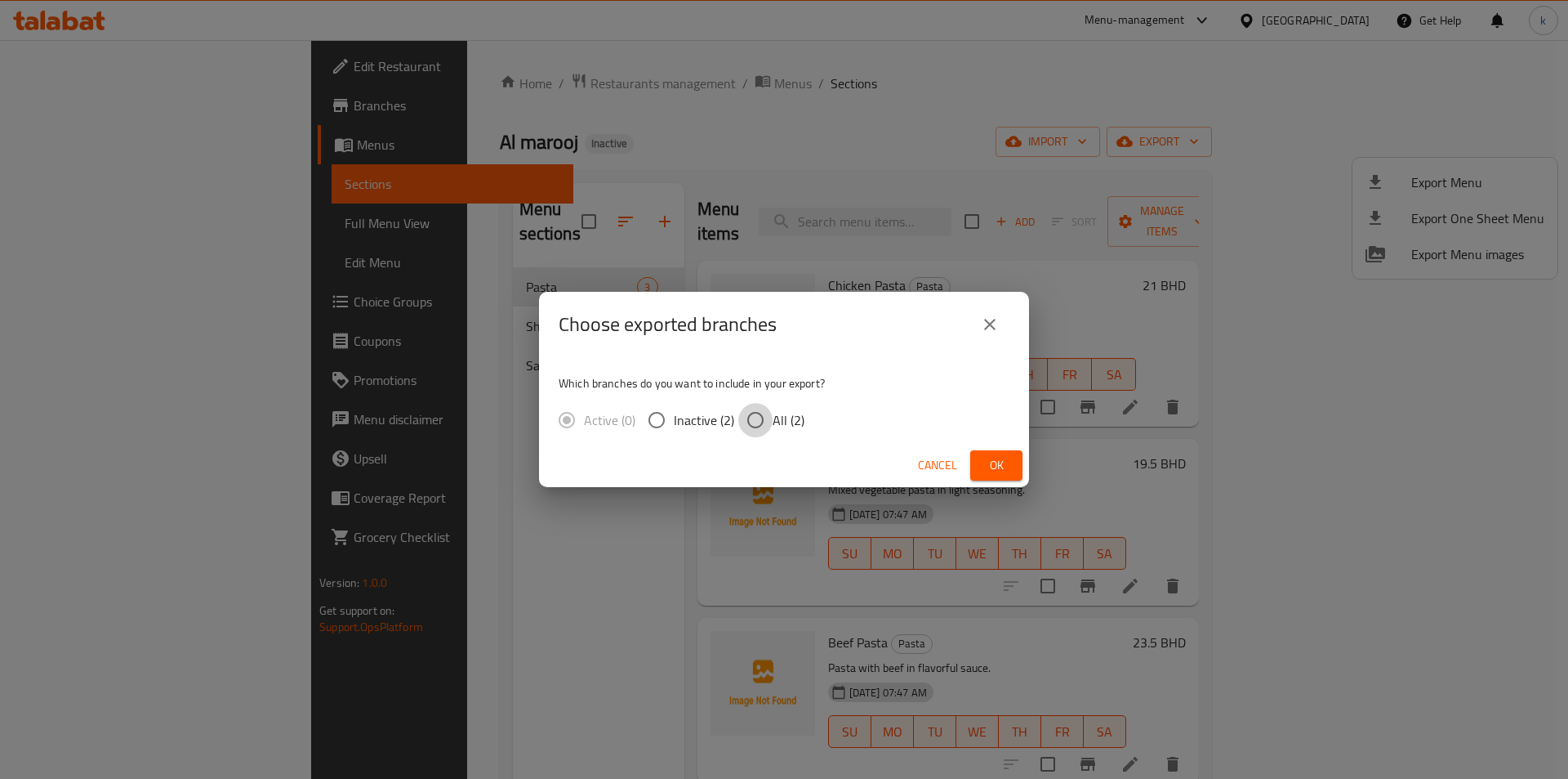
click at [758, 417] on input "All (2)" at bounding box center [755, 420] width 34 height 34
radio input "true"
click at [765, 459] on span "Ok" at bounding box center [996, 465] width 26 height 20
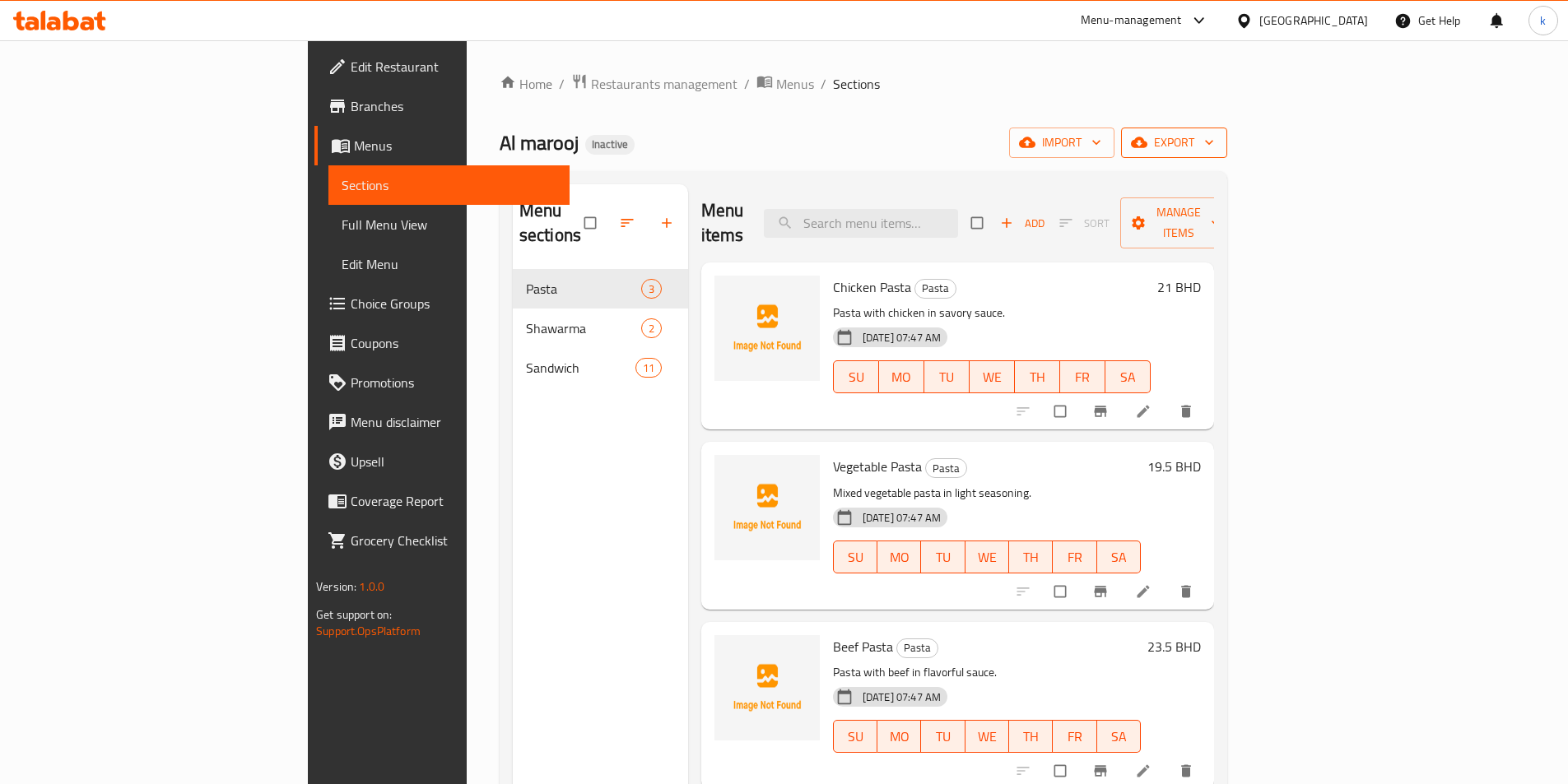
click at [1227, 145] on button "export" at bounding box center [1174, 142] width 106 height 30
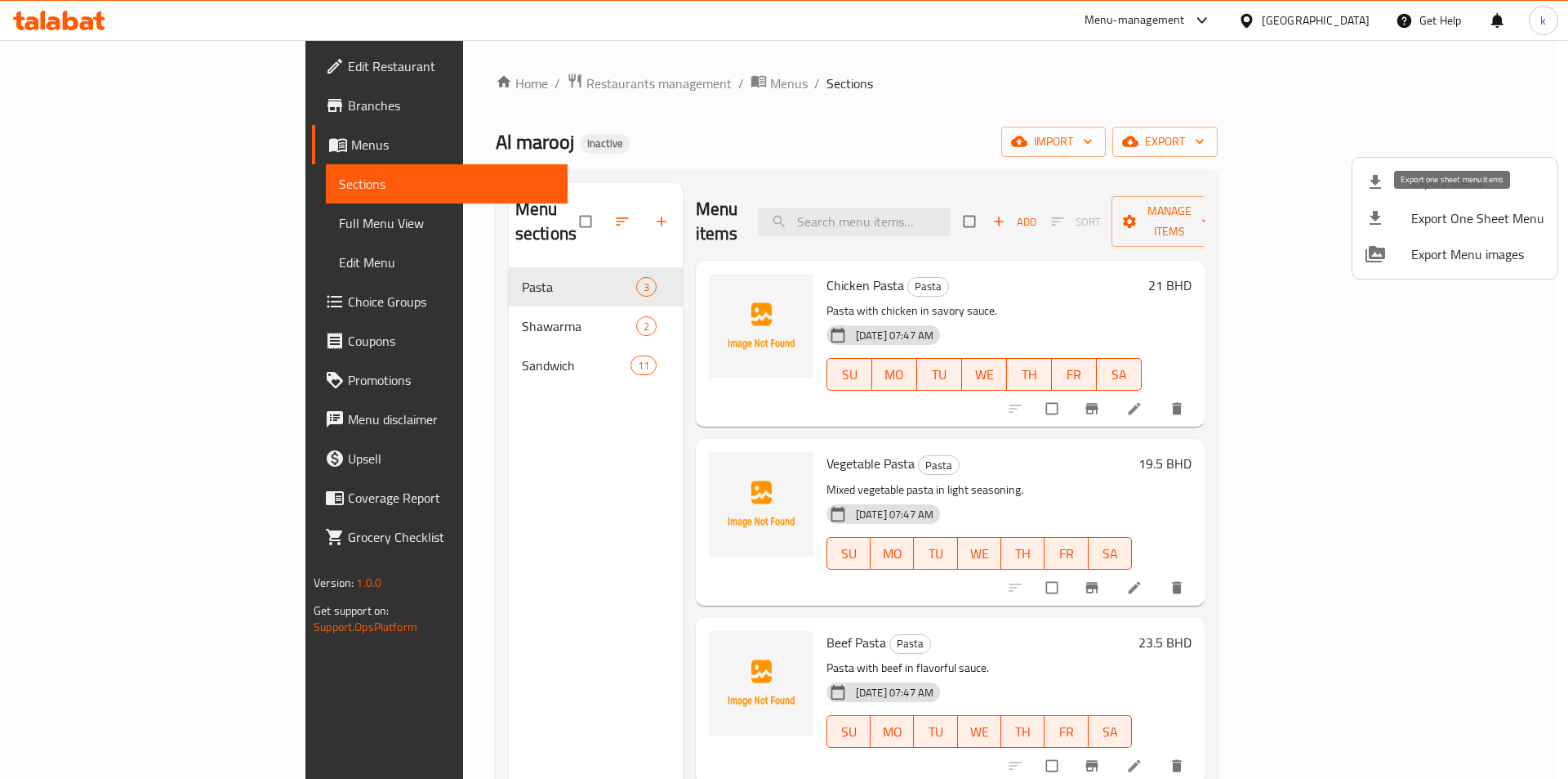
click at [1432, 213] on span "Export One Sheet Menu" at bounding box center [1478, 218] width 133 height 20
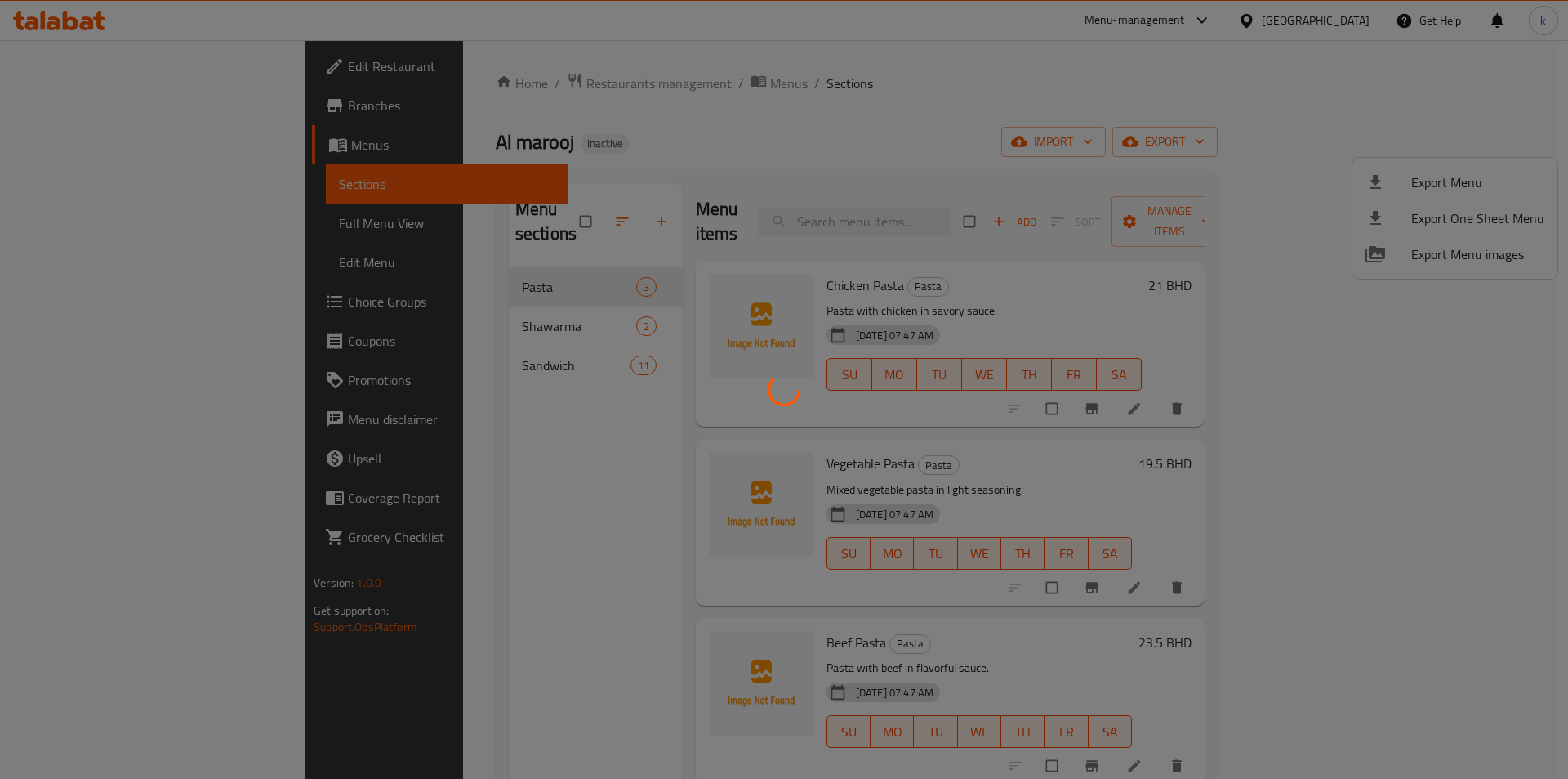
click at [1303, 205] on div at bounding box center [784, 390] width 1568 height 779
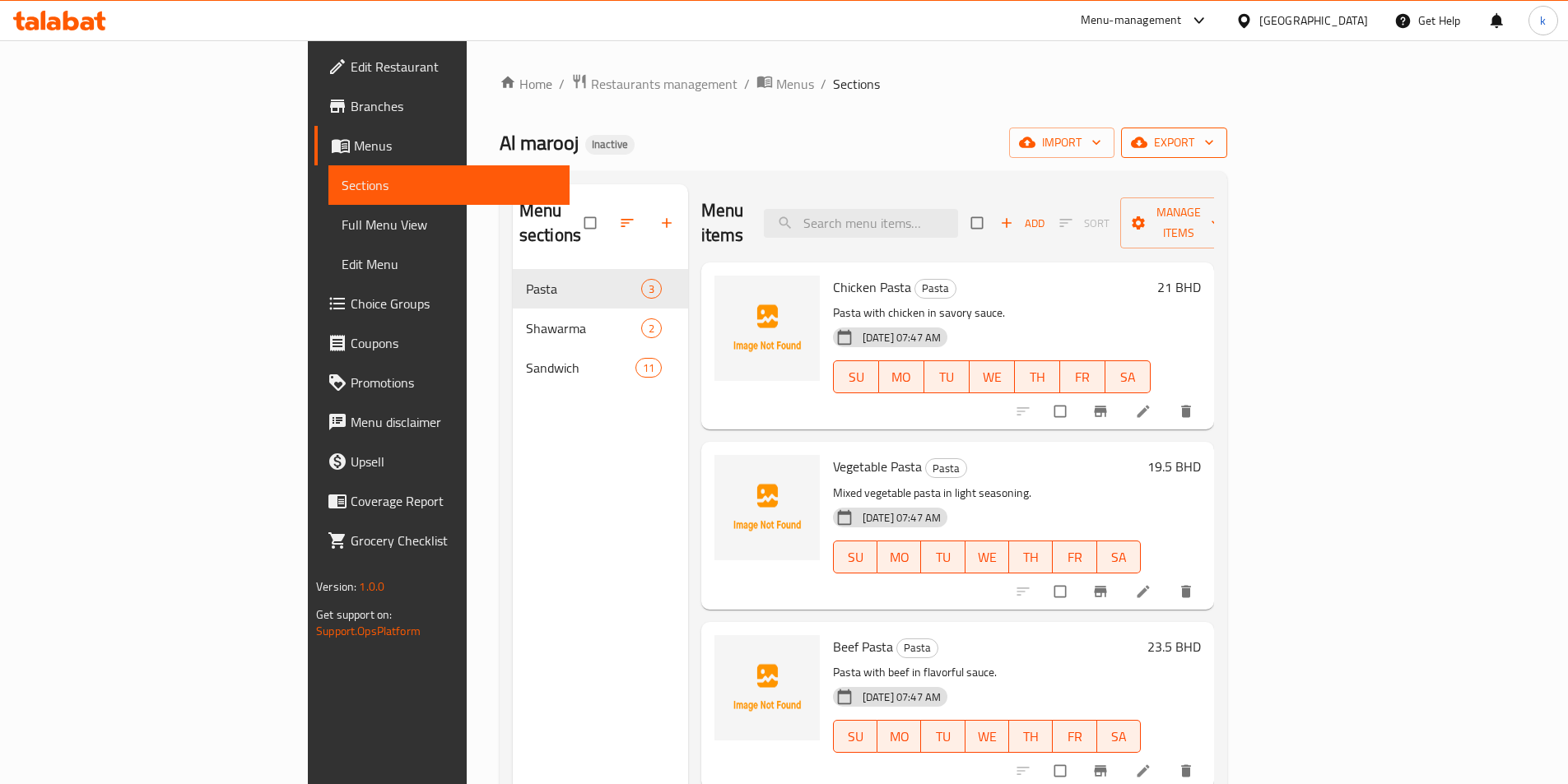
click at [1147, 137] on icon "button" at bounding box center [1138, 141] width 17 height 17
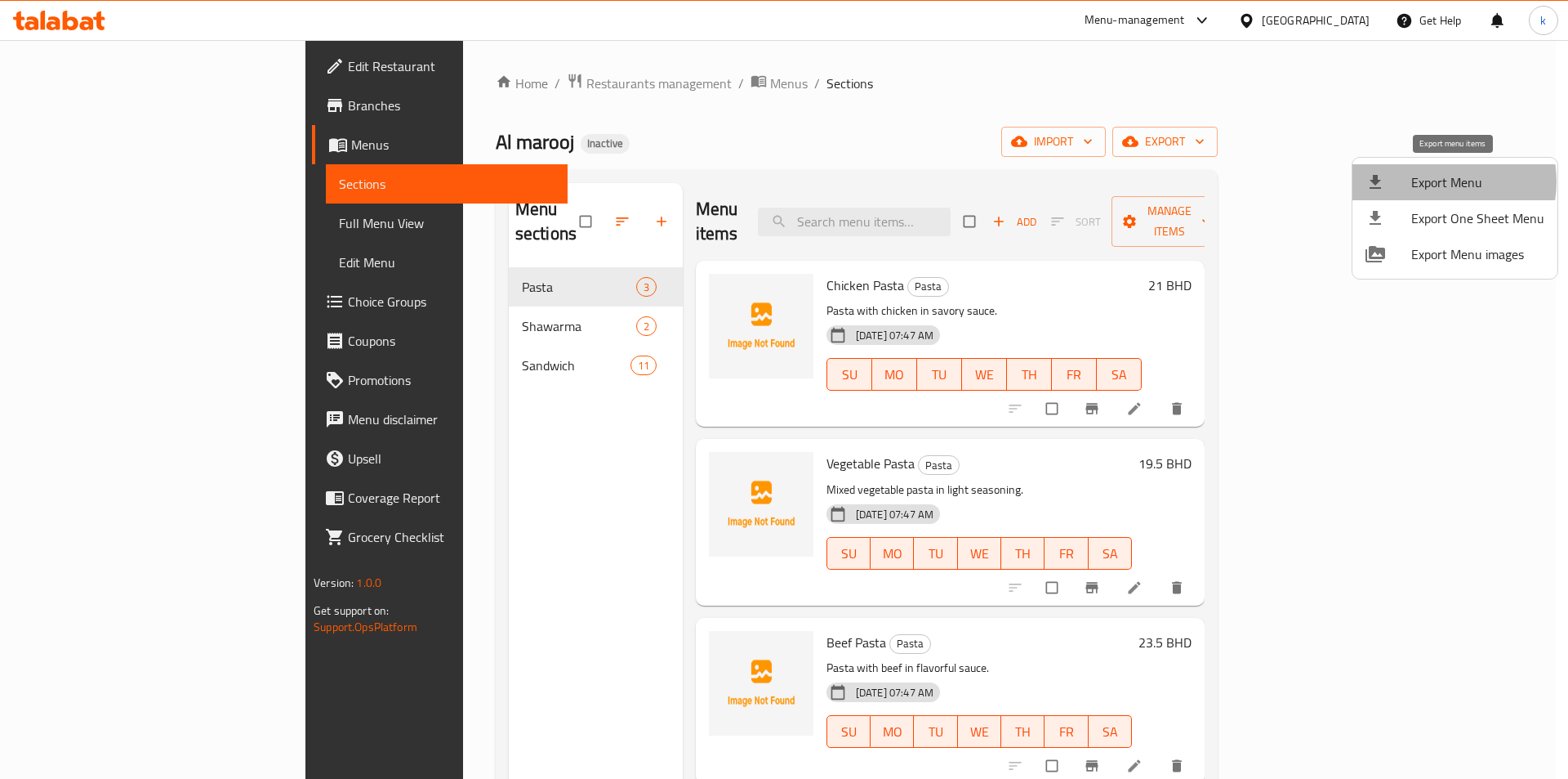
click at [1435, 182] on span "Export Menu" at bounding box center [1478, 183] width 133 height 20
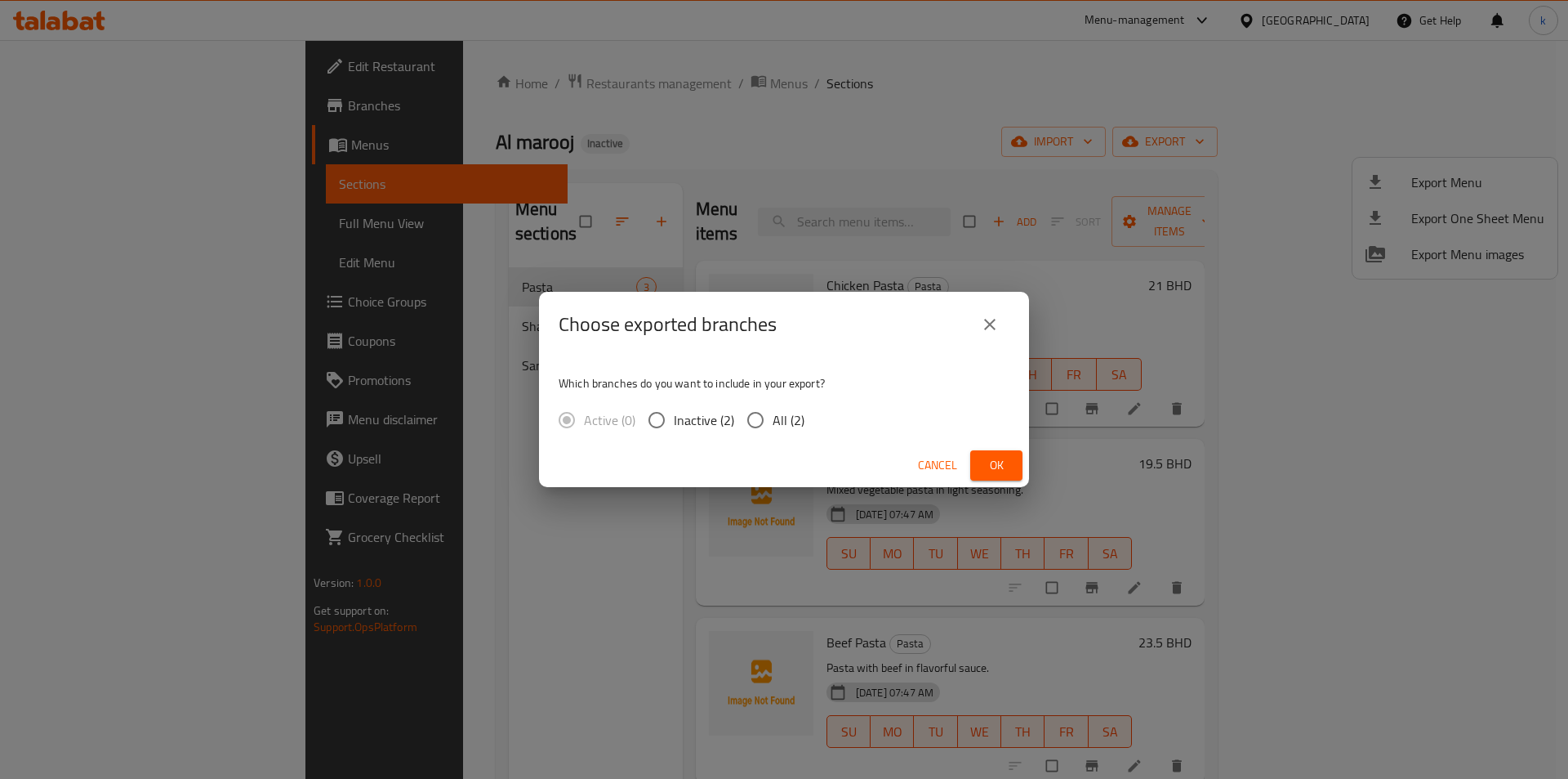
click at [774, 421] on span "All (2)" at bounding box center [788, 420] width 32 height 20
click at [773, 421] on input "All (2)" at bounding box center [755, 420] width 34 height 34
radio input "true"
click at [1021, 470] on button "Ok" at bounding box center [997, 465] width 53 height 30
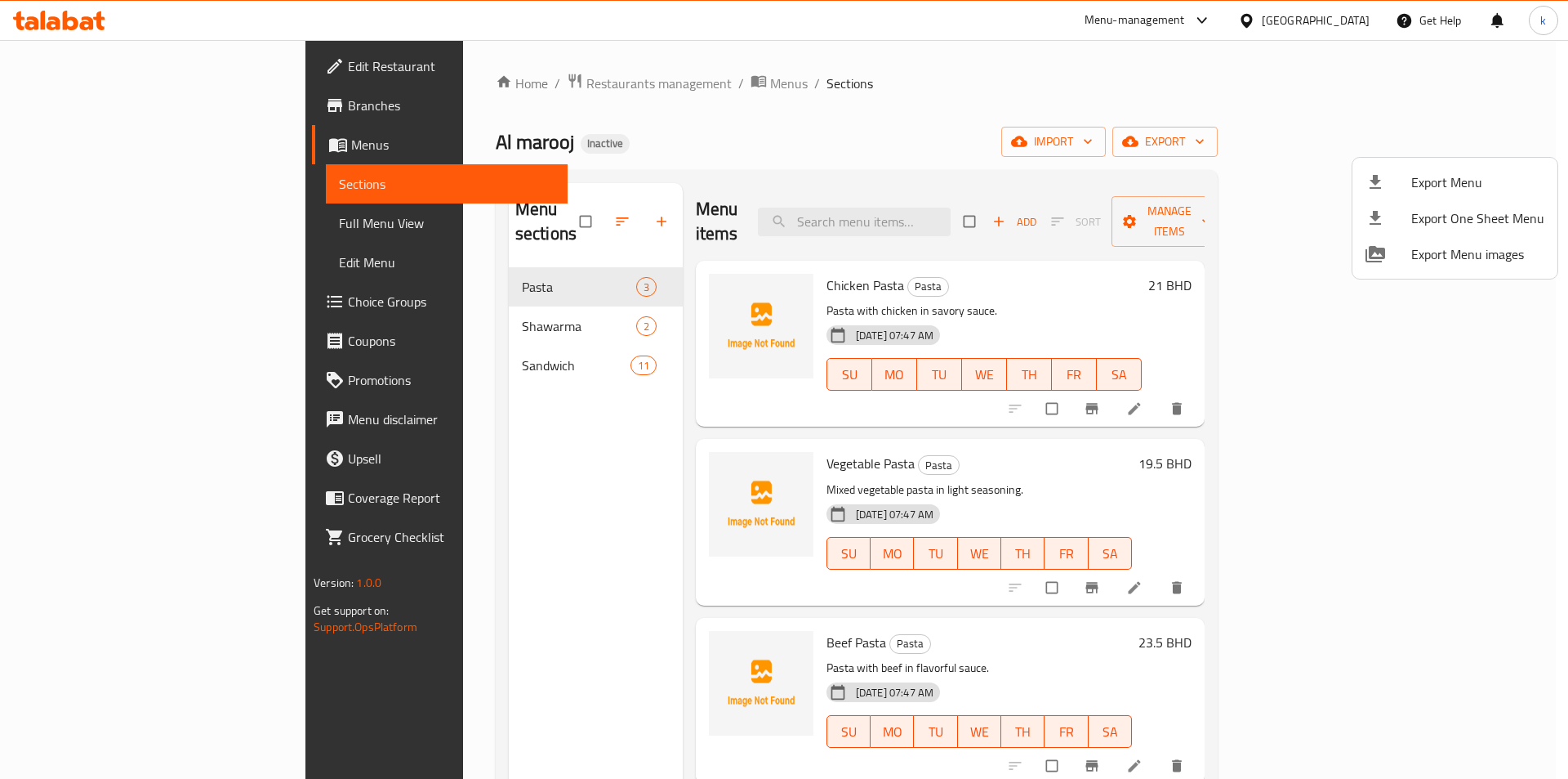
click at [1079, 108] on div at bounding box center [784, 390] width 1568 height 779
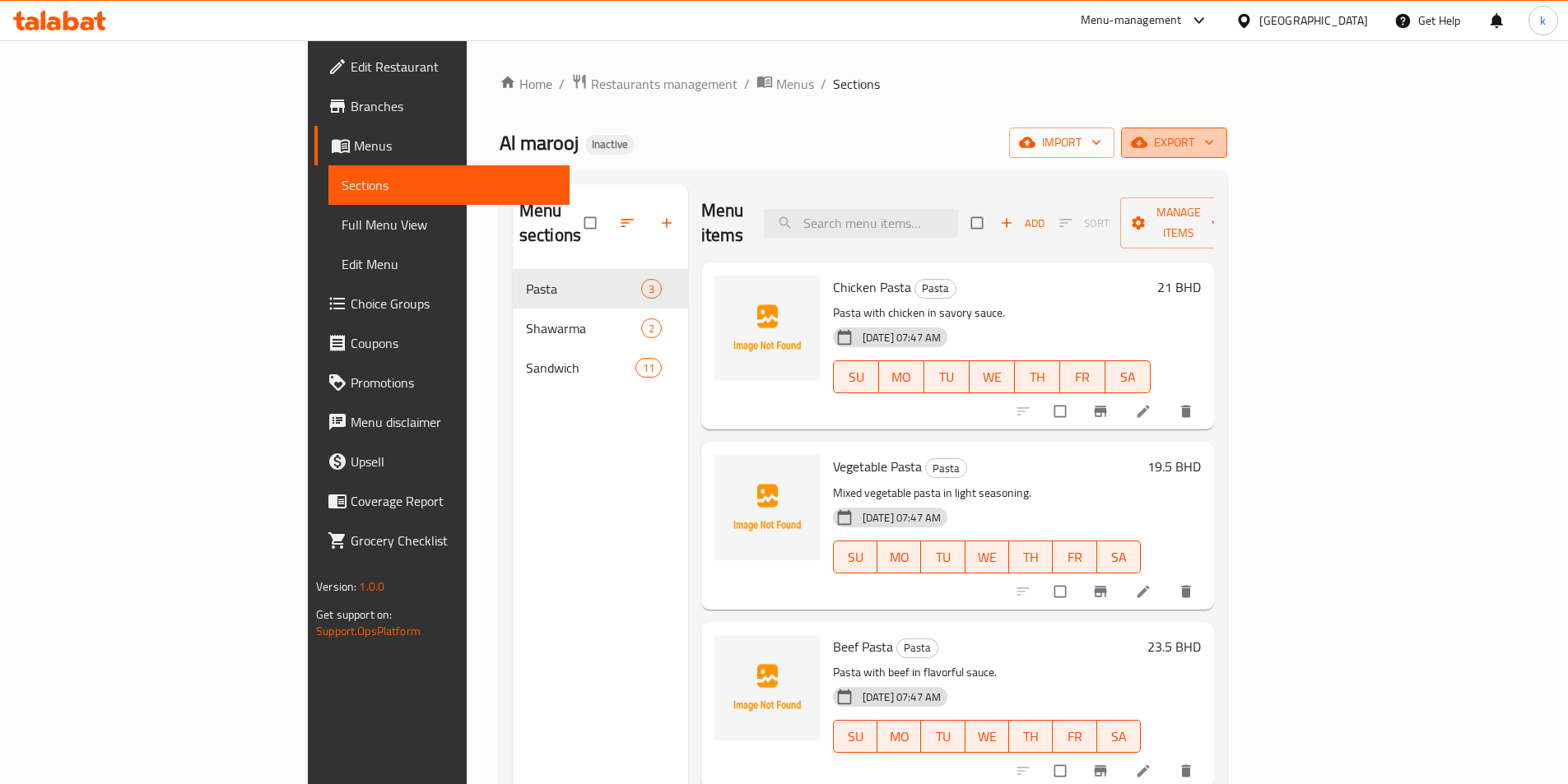
click at [1214, 139] on span "export" at bounding box center [1174, 142] width 80 height 21
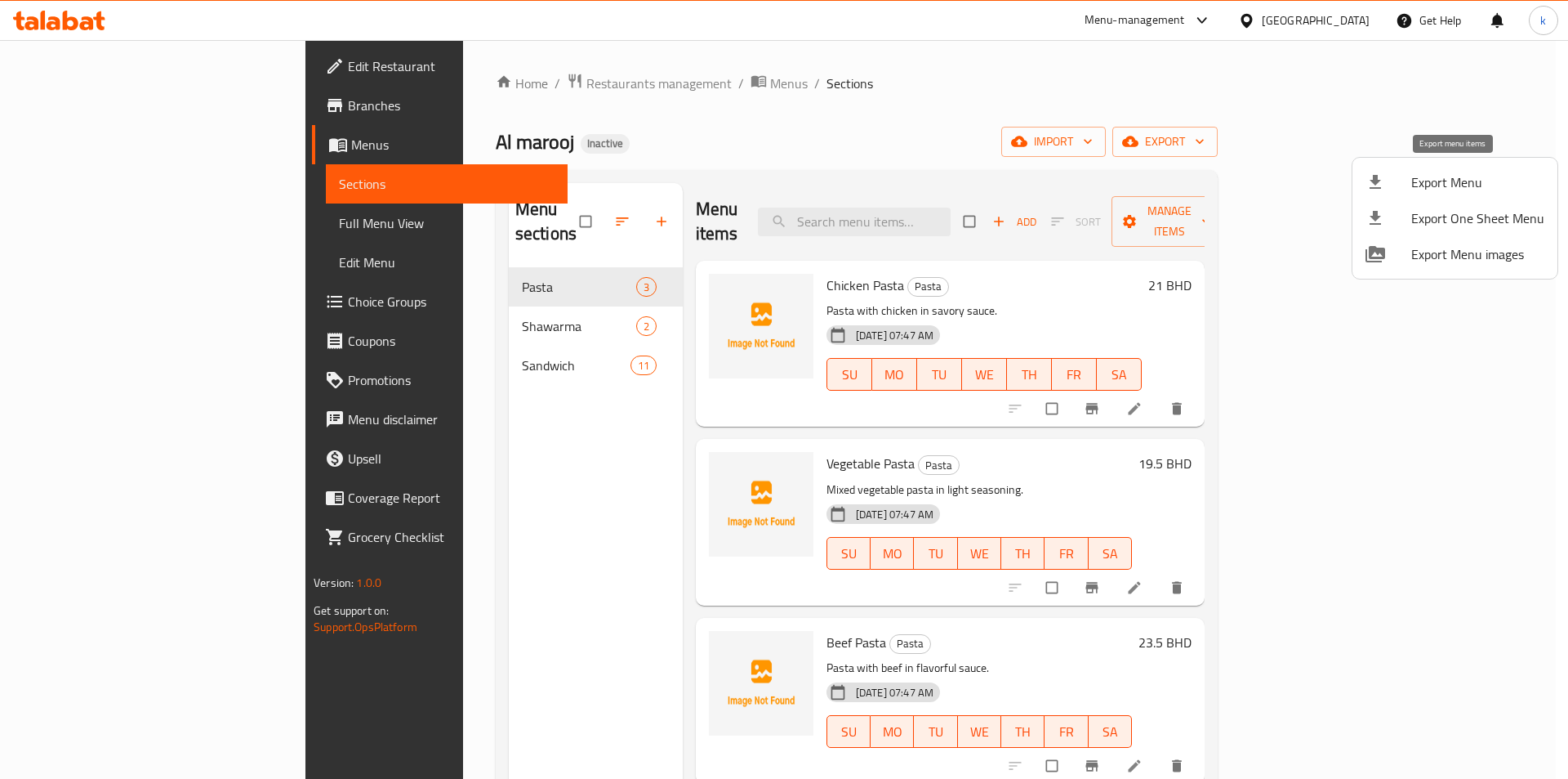
click at [1436, 178] on span "Export Menu" at bounding box center [1478, 183] width 133 height 20
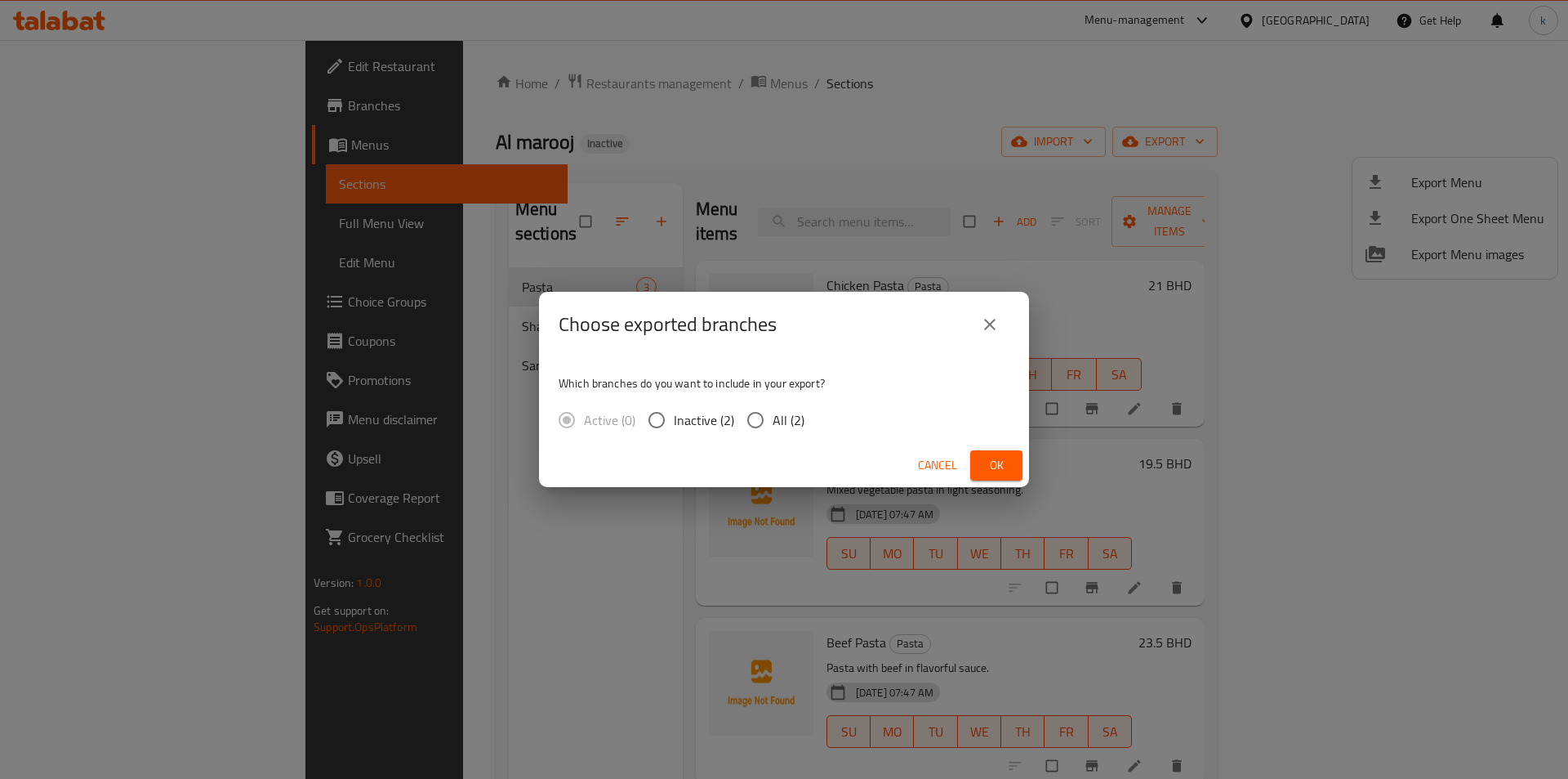
click at [776, 414] on span "All (2)" at bounding box center [788, 420] width 32 height 20
click at [773, 414] on input "All (2)" at bounding box center [755, 420] width 34 height 34
radio input "true"
click at [997, 468] on span "Ok" at bounding box center [996, 465] width 26 height 20
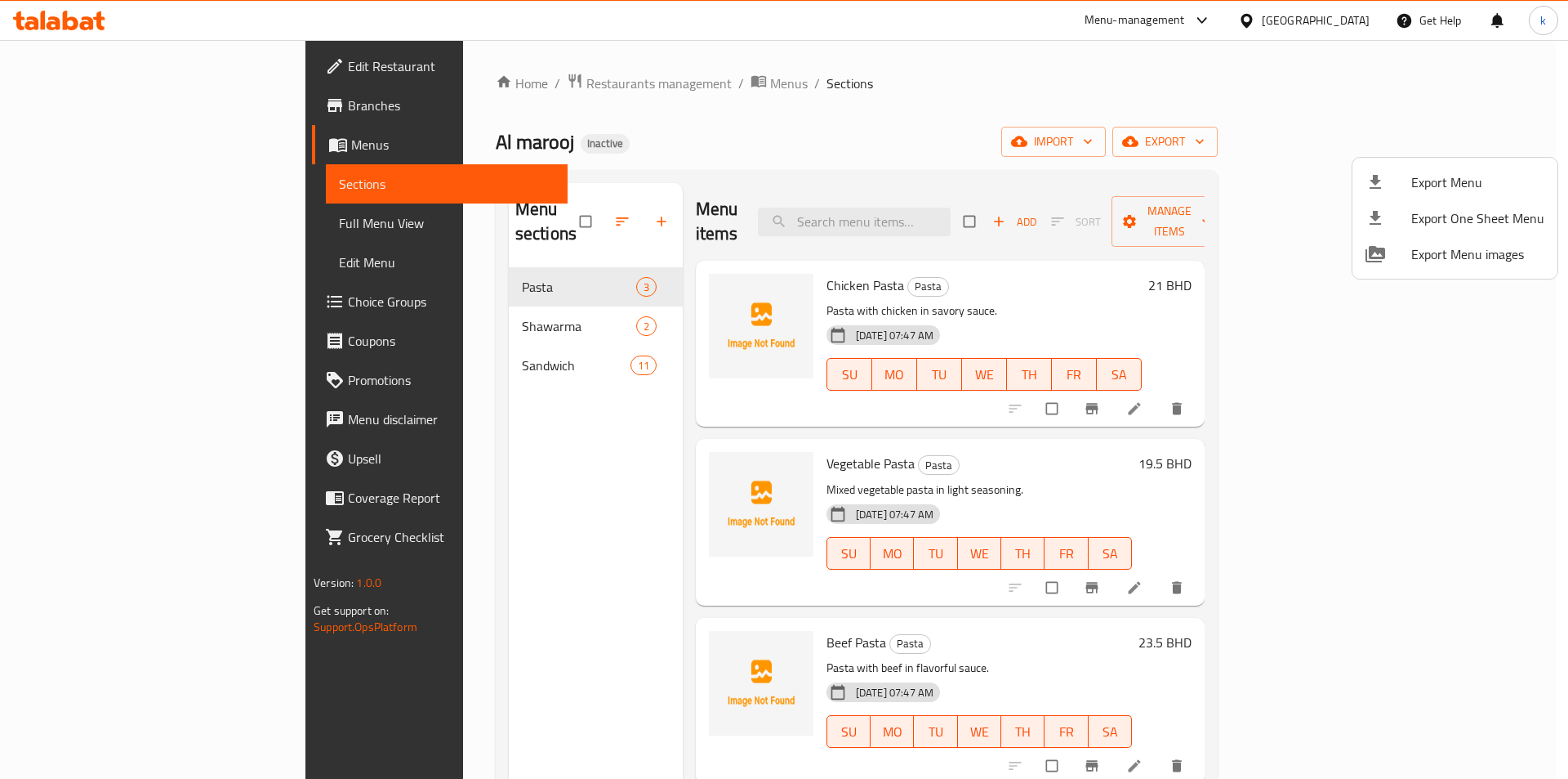
click at [1118, 91] on div at bounding box center [784, 390] width 1568 height 779
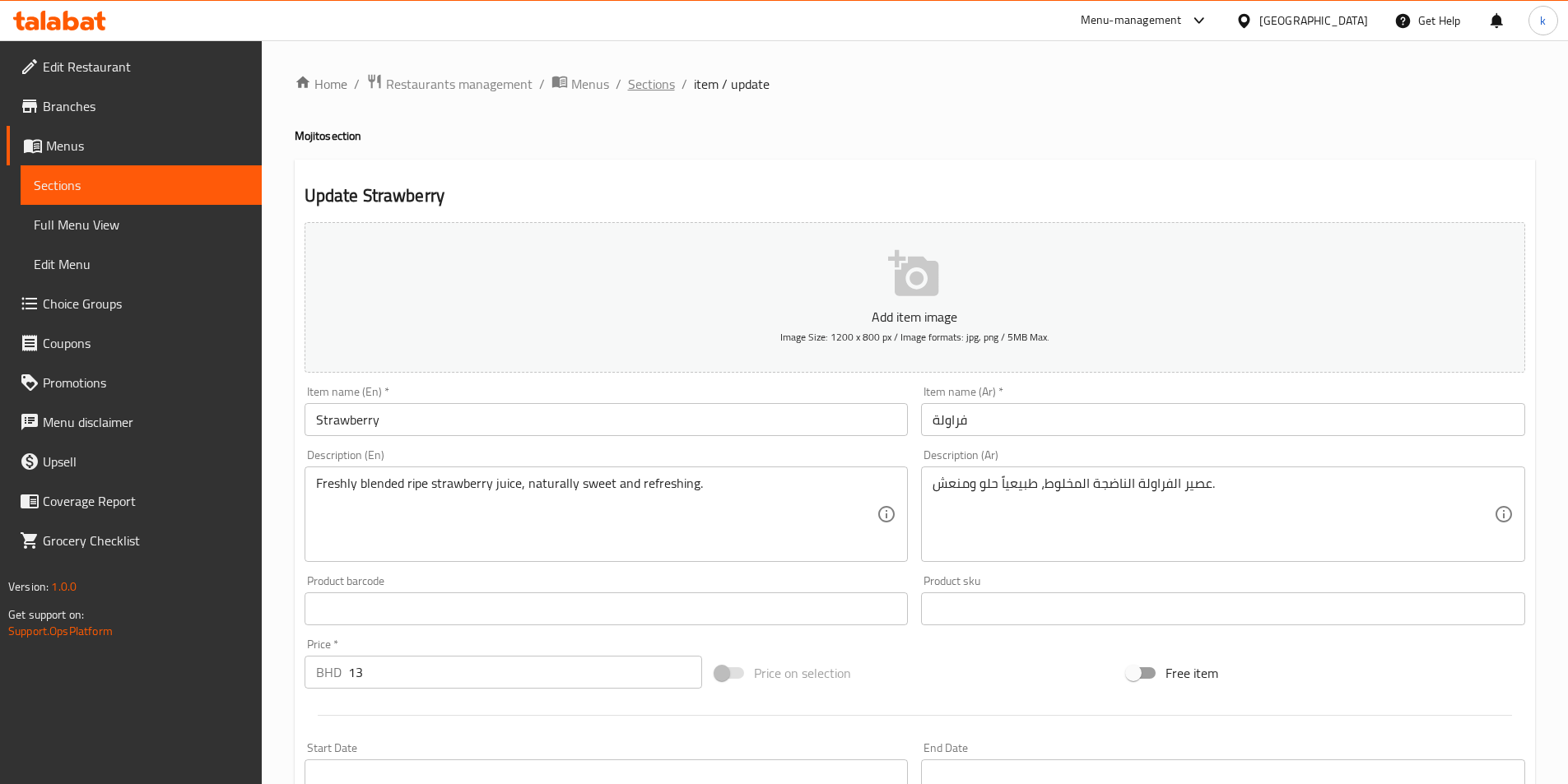
click at [660, 76] on span "Sections" at bounding box center [652, 84] width 47 height 20
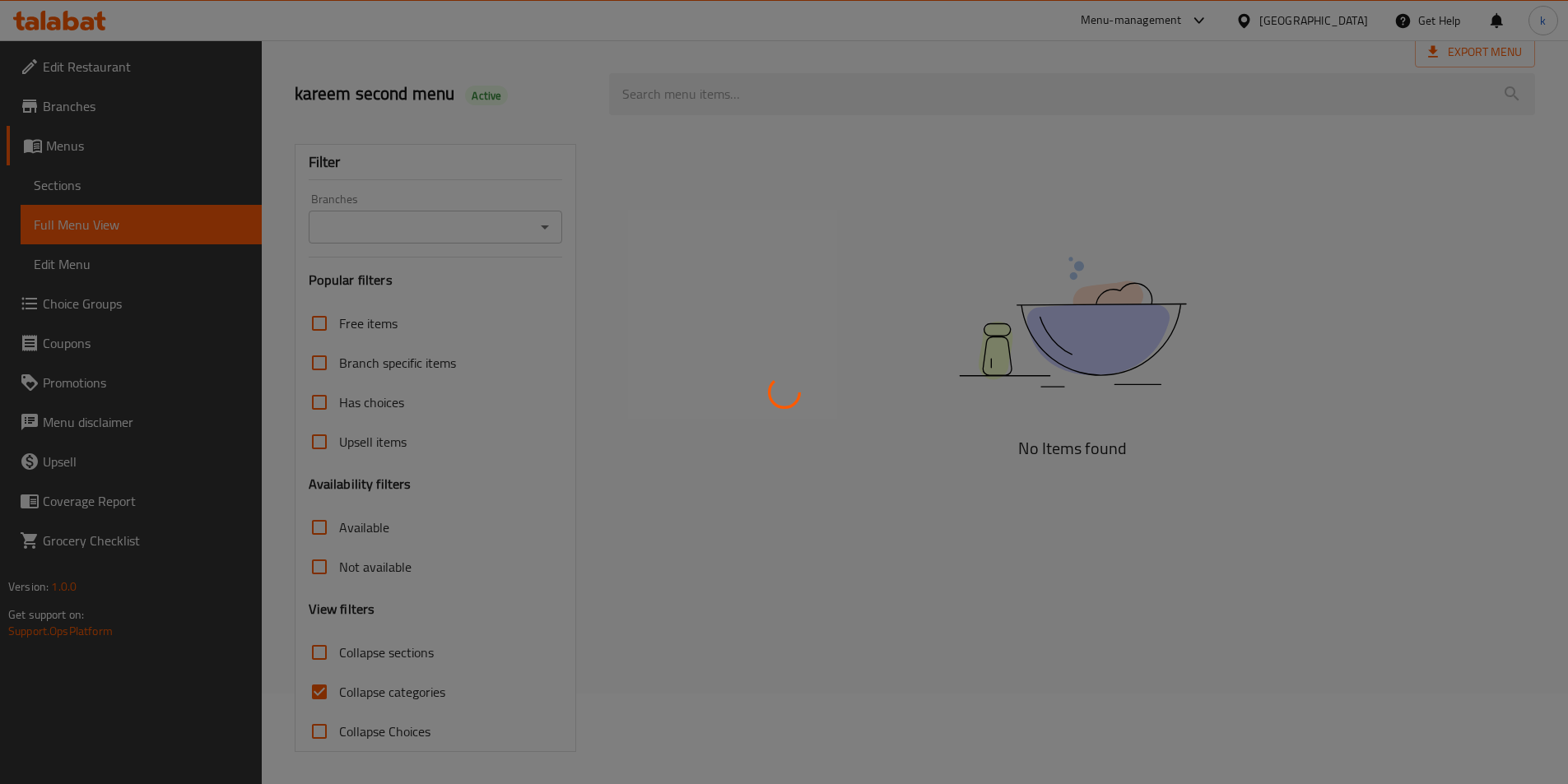
scroll to position [91, 0]
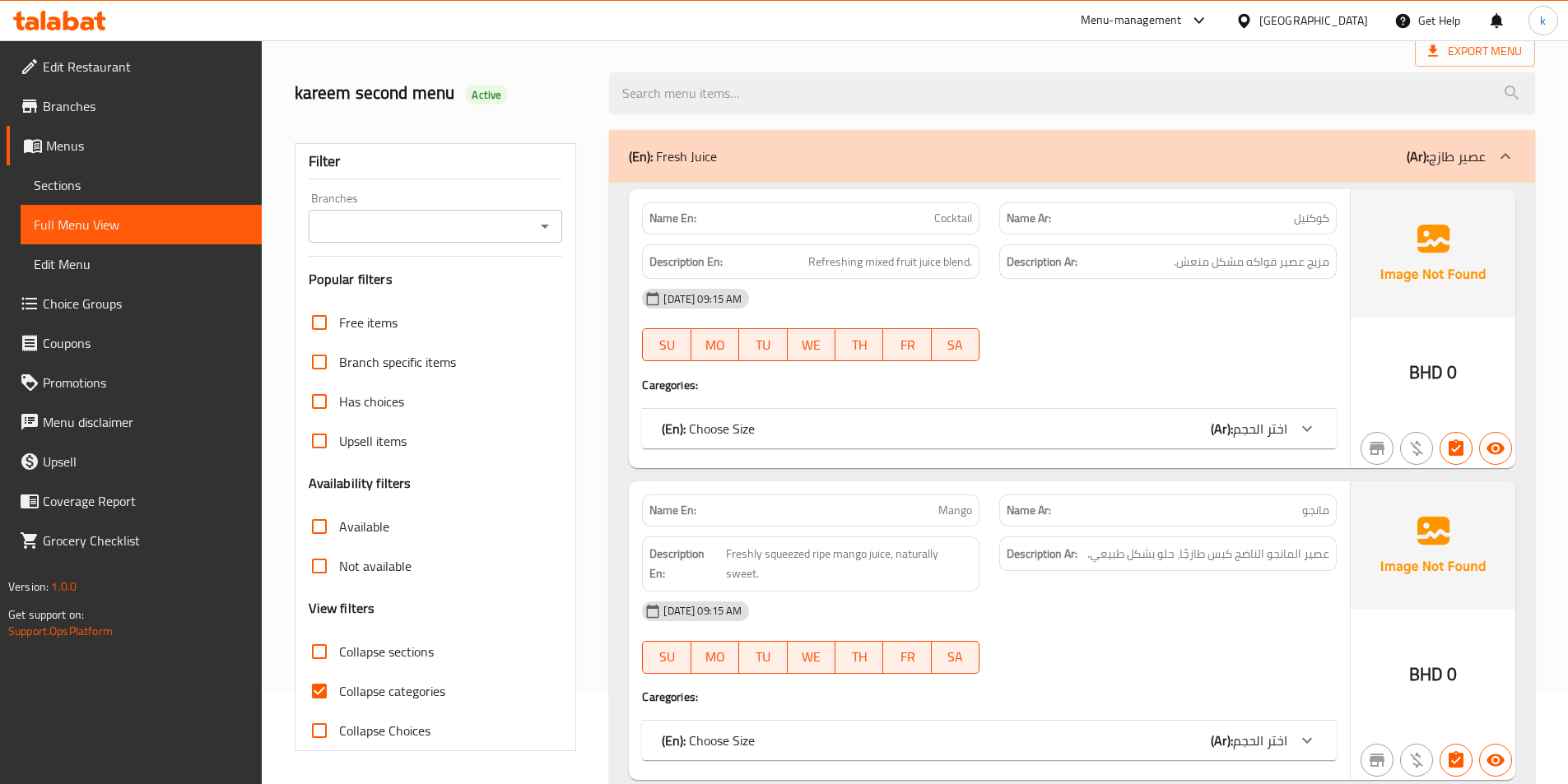
click at [346, 686] on span "Collapse categories" at bounding box center [392, 691] width 106 height 20
click at [339, 686] on input "Collapse categories" at bounding box center [319, 691] width 39 height 39
checkbox input "false"
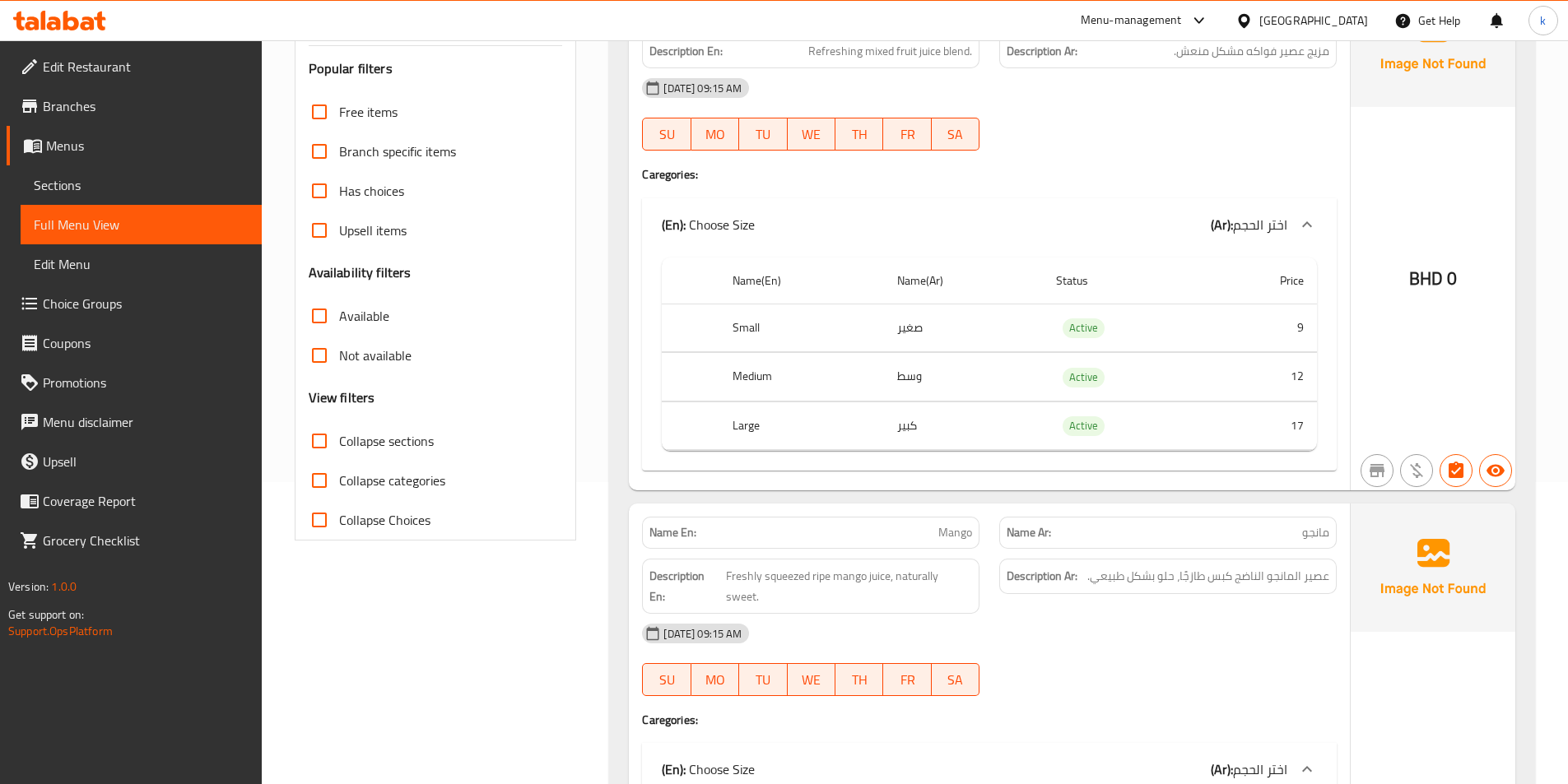
scroll to position [0, 0]
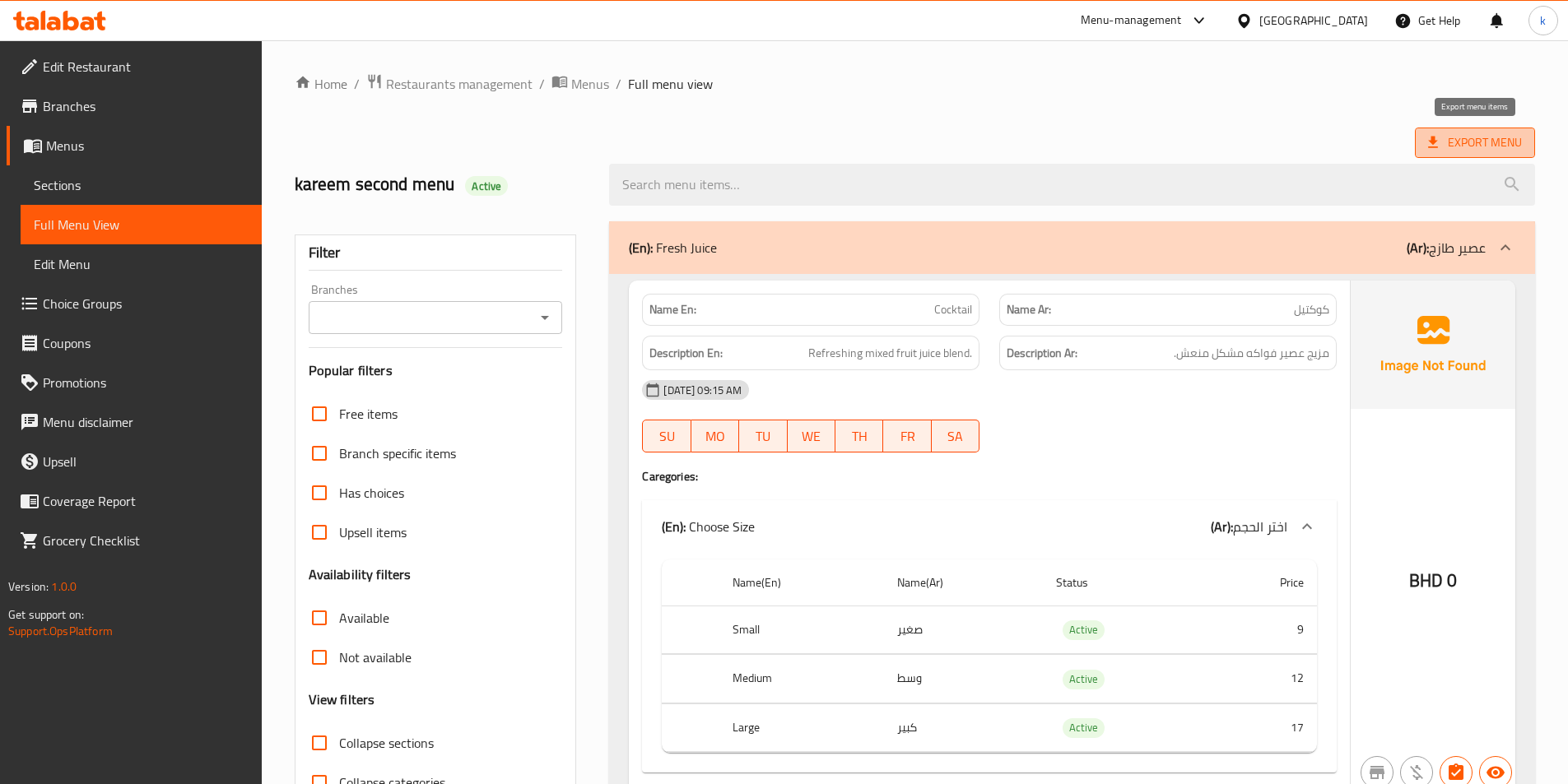
click at [1453, 139] on span "Export Menu" at bounding box center [1474, 142] width 93 height 21
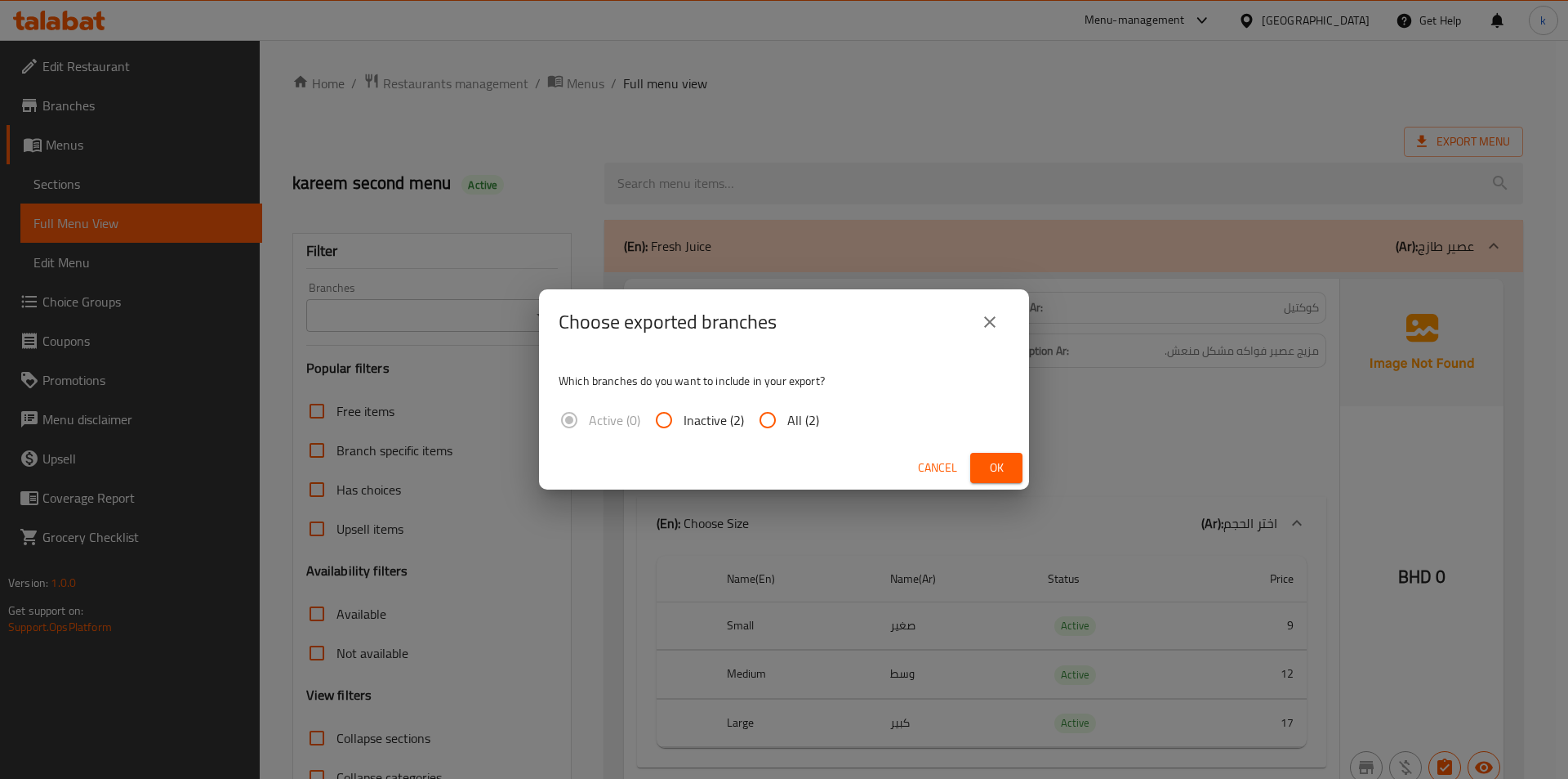
click at [784, 416] on input "All (2)" at bounding box center [768, 420] width 39 height 39
radio input "true"
click at [992, 458] on span "Ok" at bounding box center [996, 468] width 26 height 20
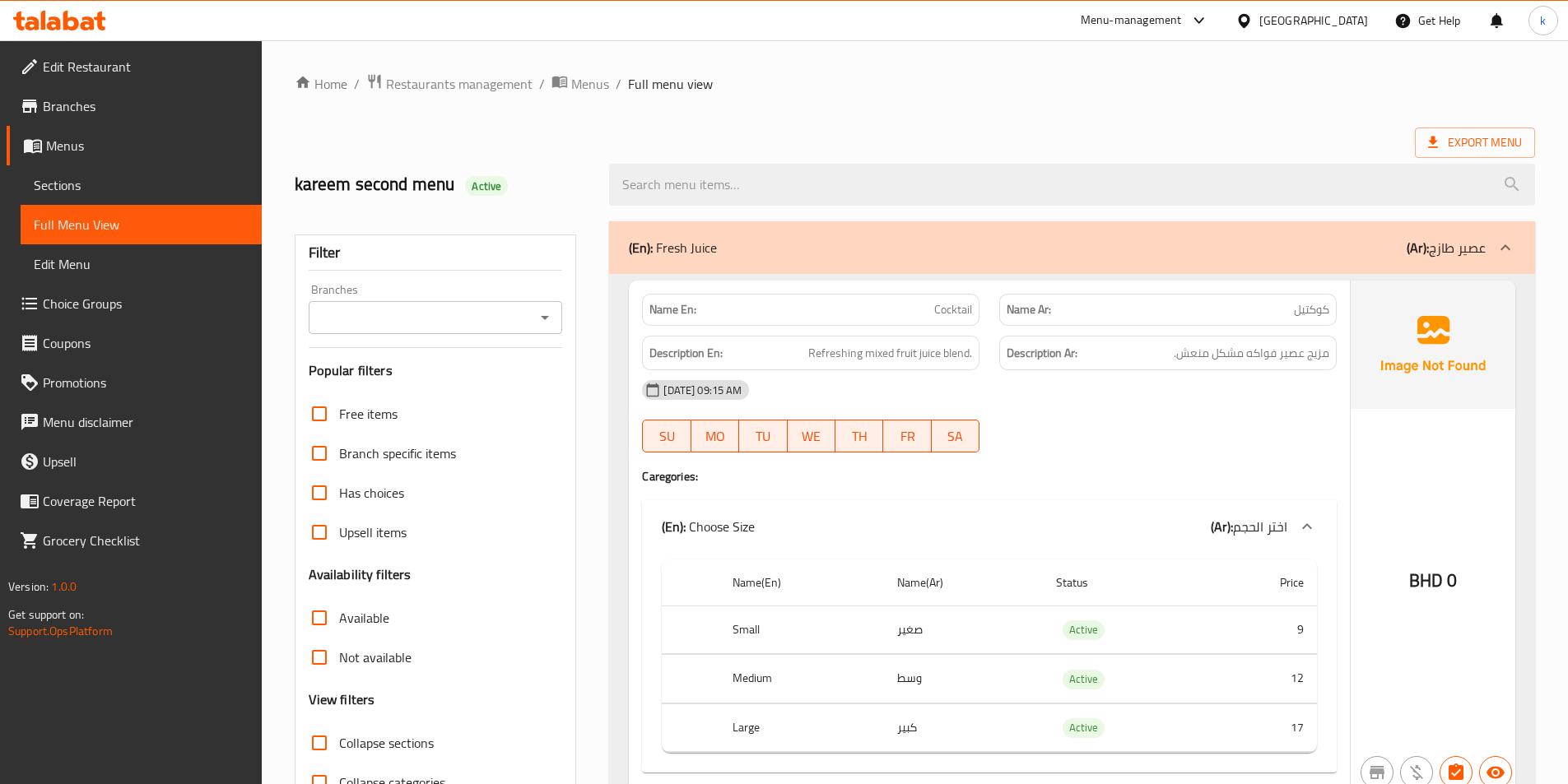
drag, startPoint x: 988, startPoint y: 137, endPoint x: 944, endPoint y: 134, distance: 44.1
click at [988, 137] on div "Export Menu" at bounding box center [915, 142] width 1241 height 30
